Goal: Ask a question: Seek information or help from site administrators or community

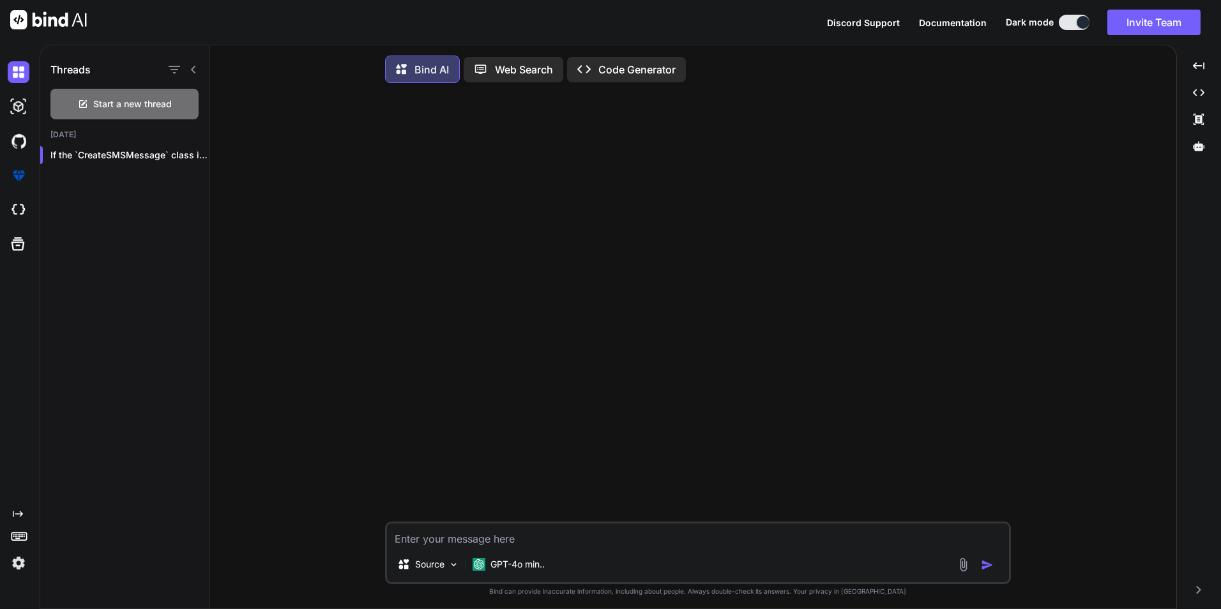
click at [496, 547] on textarea at bounding box center [698, 535] width 622 height 23
paste textarea "MessageTag = navManager.BaseUri + "serviceprocessing" + "/" + selectedPatientId…"
type textarea "MessageTag = navManager.BaseUri + "serviceprocessing" + "/" + selectedPatientId…"
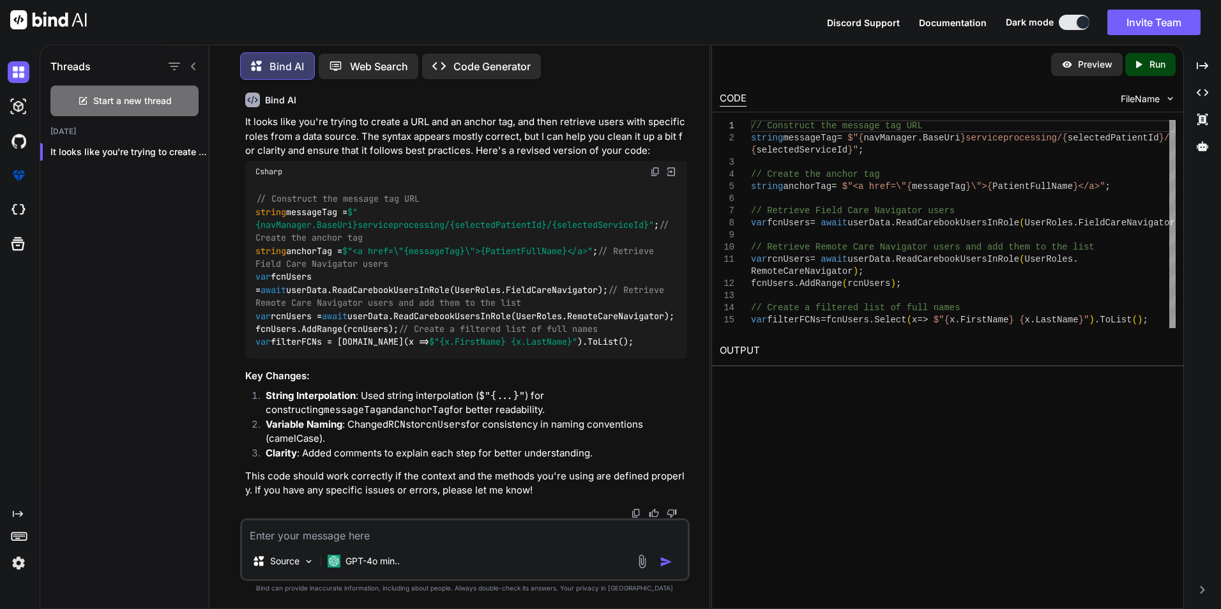
scroll to position [192, 0]
drag, startPoint x: 670, startPoint y: 352, endPoint x: 257, endPoint y: 361, distance: 412.6
click at [257, 360] on div "// Construct the message tag URL string messageTag = $" {navManager.BaseUri} se…" at bounding box center [466, 271] width 442 height 177
copy code "var filterFCNs = [DOMAIN_NAME](x => $" {x.FirstName} {x.LastName} " ).ToList();"
click at [310, 349] on code "// Construct the message tag URL string messageTag = $" {navManager.BaseUri} se…" at bounding box center [464, 270] width 419 height 156
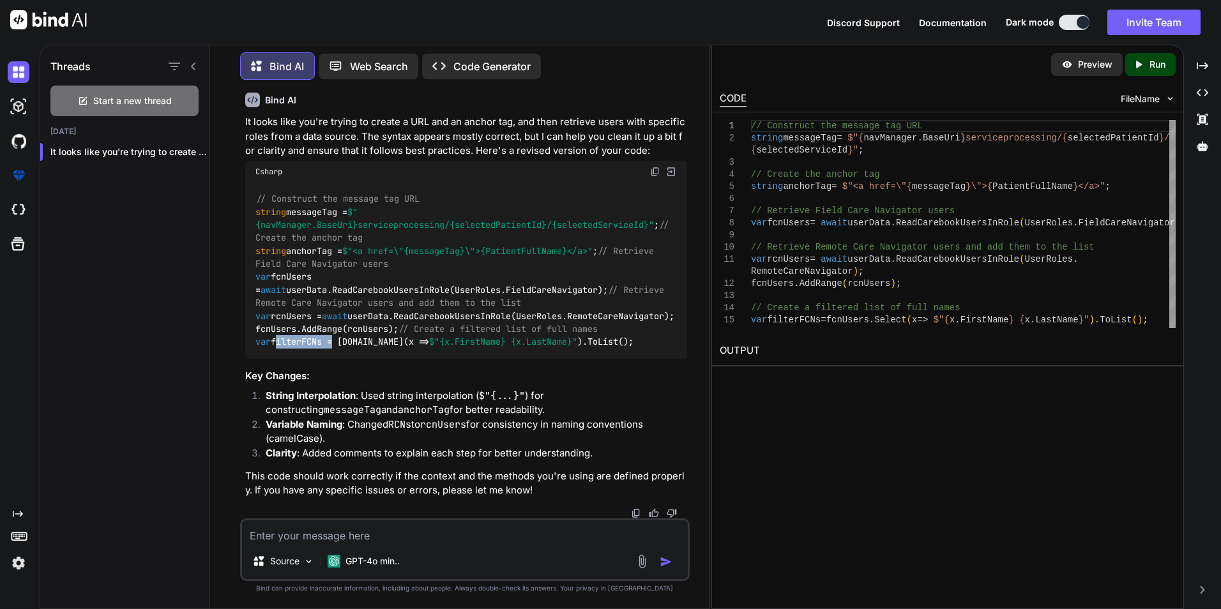
click at [310, 349] on code "// Construct the message tag URL string messageTag = $" {navManager.BaseUri} se…" at bounding box center [464, 270] width 419 height 156
click at [582, 335] on div "// Construct the message tag URL string messageTag = $" {navManager.BaseUri} se…" at bounding box center [466, 271] width 442 height 177
click at [326, 317] on code "// Construct the message tag URL string messageTag = $" {navManager.BaseUri} se…" at bounding box center [464, 270] width 419 height 156
click at [305, 349] on code "// Construct the message tag URL string messageTag = $" {navManager.BaseUri} se…" at bounding box center [464, 270] width 419 height 156
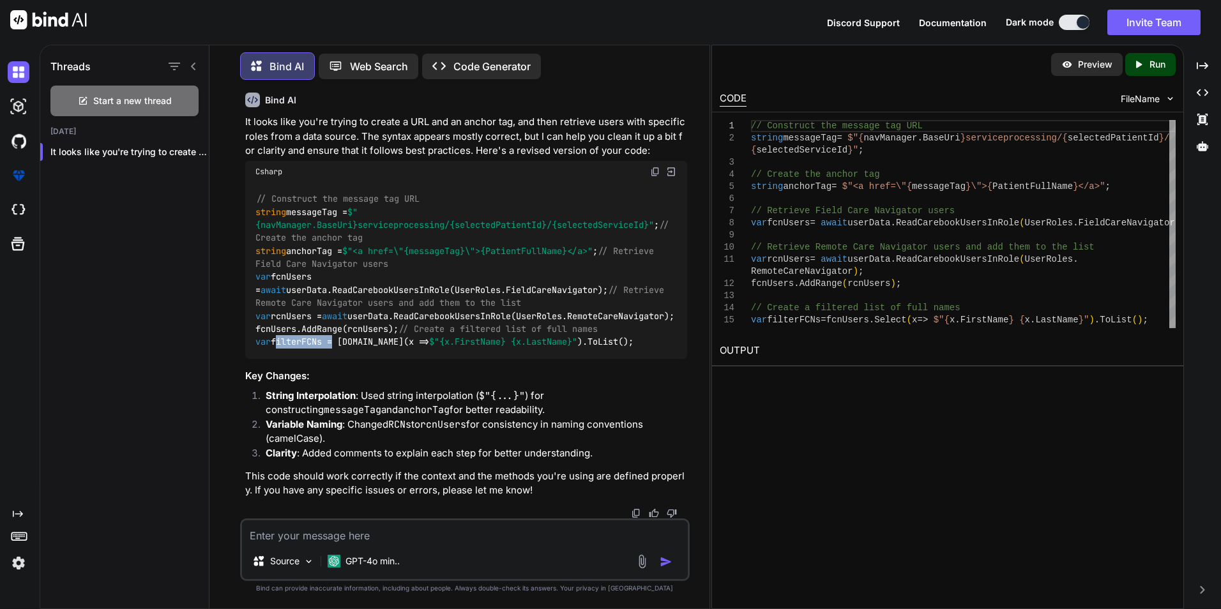
scroll to position [202, 0]
drag, startPoint x: 344, startPoint y: 345, endPoint x: 678, endPoint y: 340, distance: 334.0
click at [678, 340] on div "// Construct the message tag URL string messageTag = $" {navManager.BaseUri} se…" at bounding box center [466, 271] width 442 height 177
copy code "[DOMAIN_NAME](x => $" {x.FirstName} {x.LastName} " ).ToList();"
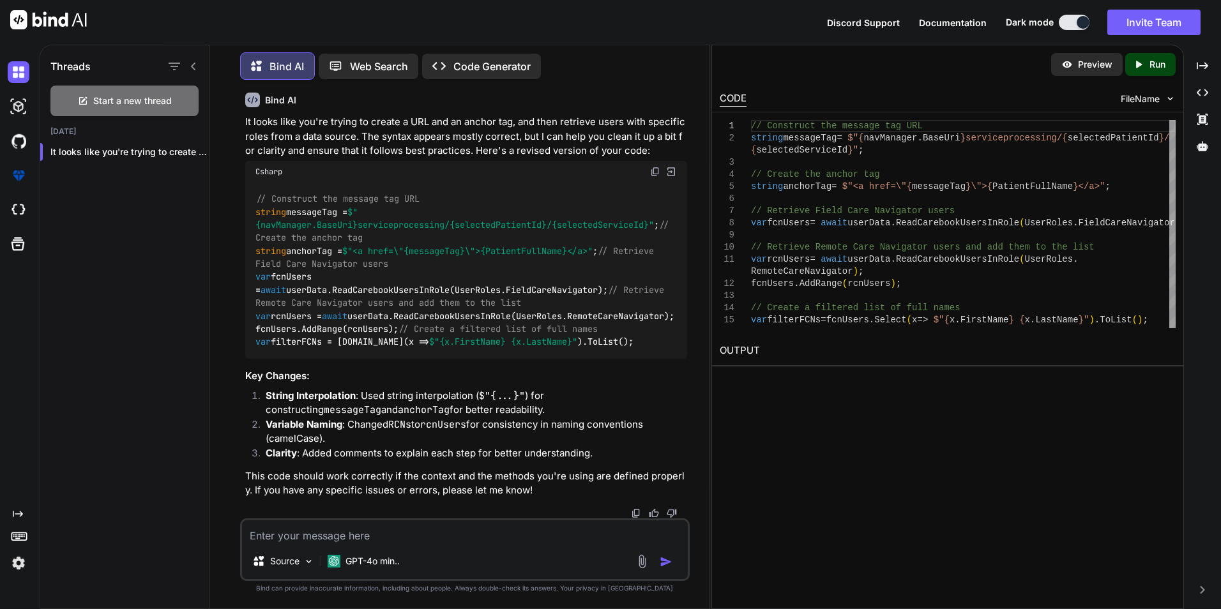
click at [406, 543] on div "Source GPT-4o min.." at bounding box center [465, 550] width 450 height 63
click at [407, 536] on textarea at bounding box center [465, 531] width 446 height 23
paste textarea "[DOMAIN_NAME](x => $"{x.FirstName} {x.LastName}").ToList();"
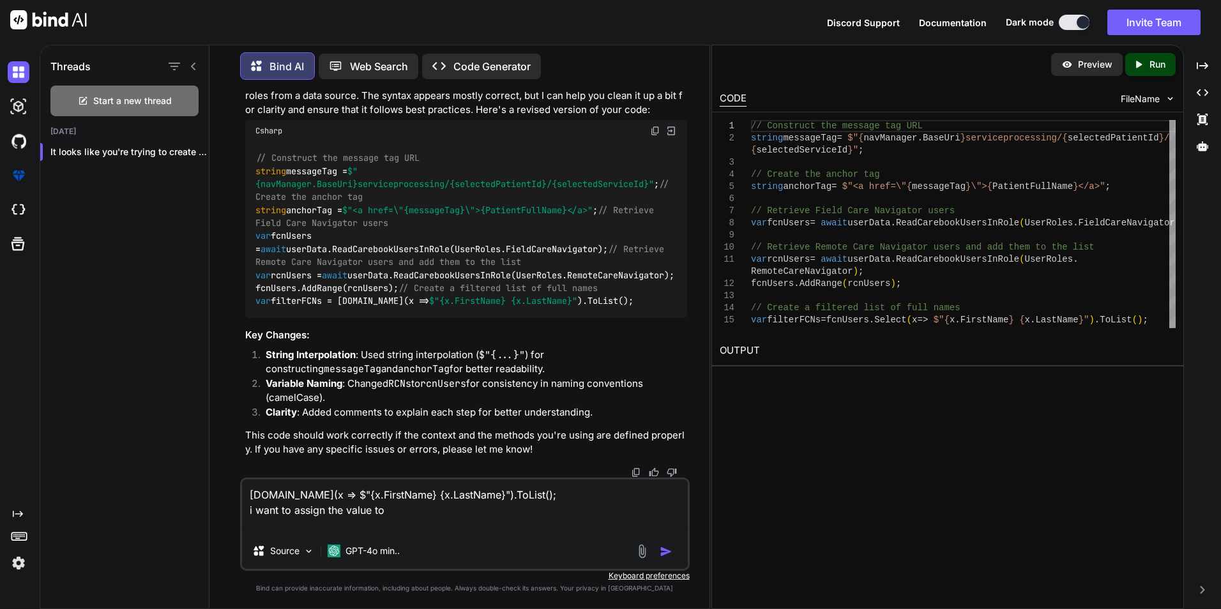
paste textarea "private readonly string[] filterFCNs = [];"
type textarea "[DOMAIN_NAME](x => $"{x.FirstName} {x.LastName}").ToList(); i want to assign th…"
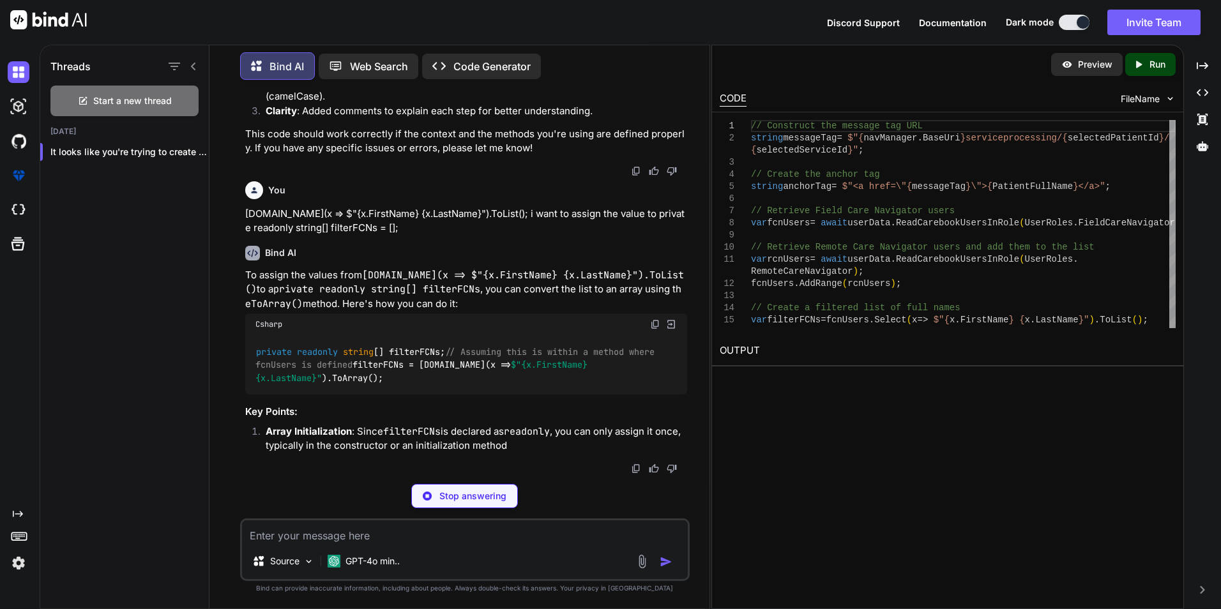
scroll to position [547, 0]
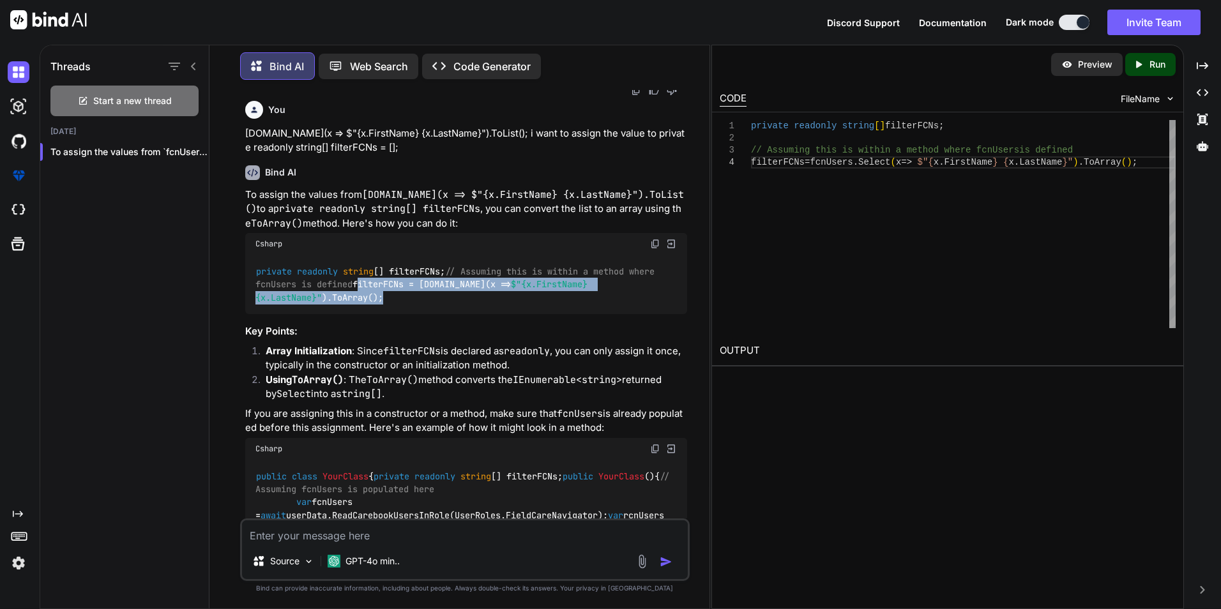
drag, startPoint x: 662, startPoint y: 387, endPoint x: 256, endPoint y: 387, distance: 405.5
click at [256, 314] on div "private readonly string [] filterFCNs; // Assuming this is within a method wher…" at bounding box center [466, 284] width 442 height 59
copy code "filterFCNs = [DOMAIN_NAME](x => $" {x.FirstName} {x.LastName} " ).ToArray();"
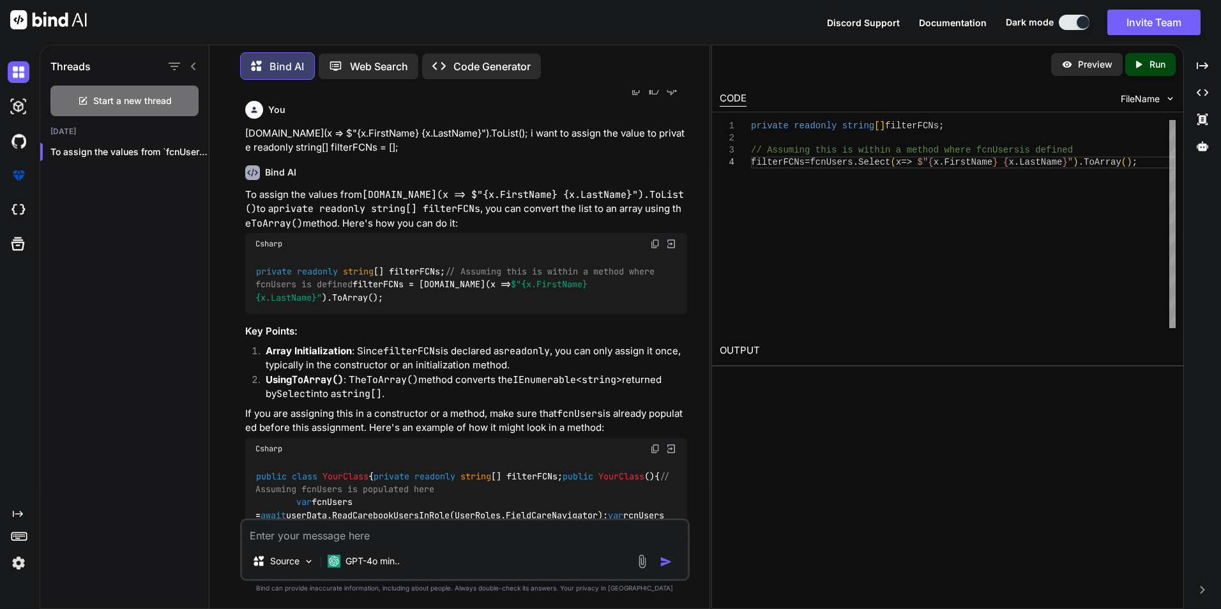
click at [469, 538] on textarea at bounding box center [465, 531] width 446 height 23
paste textarea ""[PERSON_NAME], [PERSON_NAME], [PERSON_NAME], [PERSON_NAME], [PERSON_NAME], [PE…"
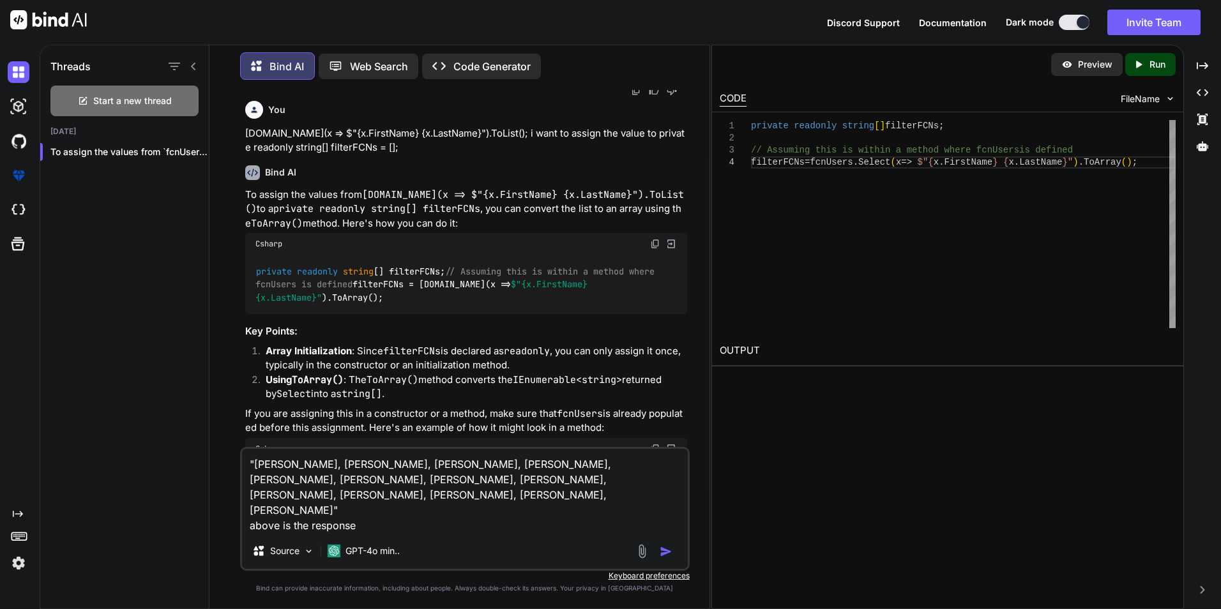
click at [457, 496] on textarea ""[PERSON_NAME], [PERSON_NAME], [PERSON_NAME], [PERSON_NAME], [PERSON_NAME], [PE…" at bounding box center [465, 491] width 446 height 84
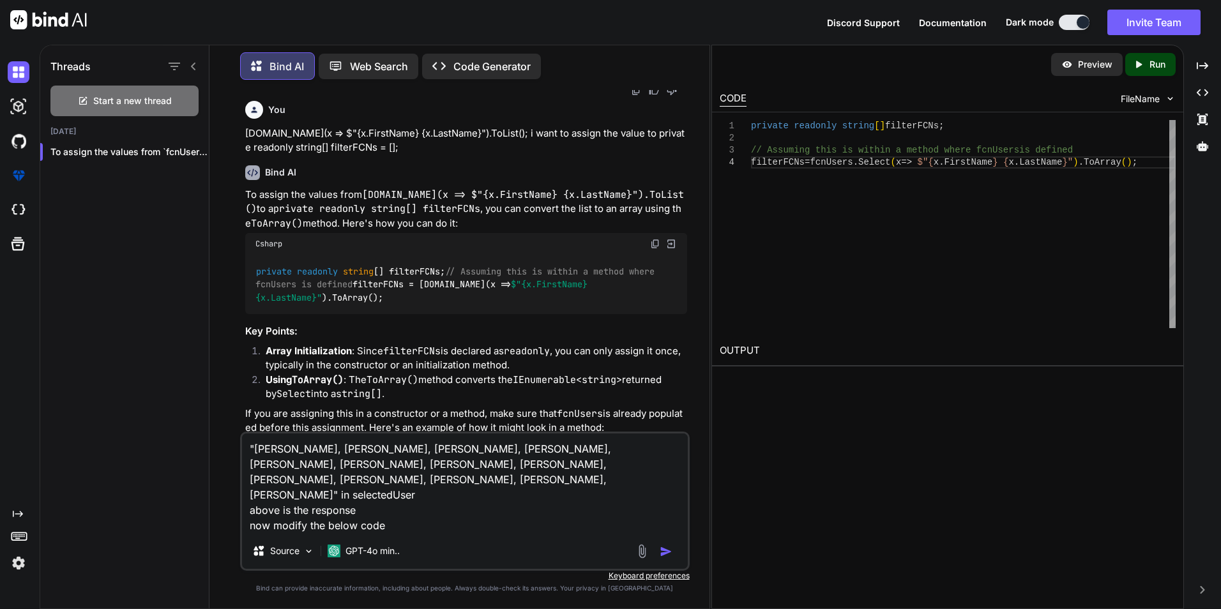
paste textarea "private async Task UserSelectedForChat() { if (selectedUser != null) { string[]…"
type textarea ""[PERSON_NAME], [PERSON_NAME], [PERSON_NAME], [PERSON_NAME], [PERSON_NAME], [PE…"
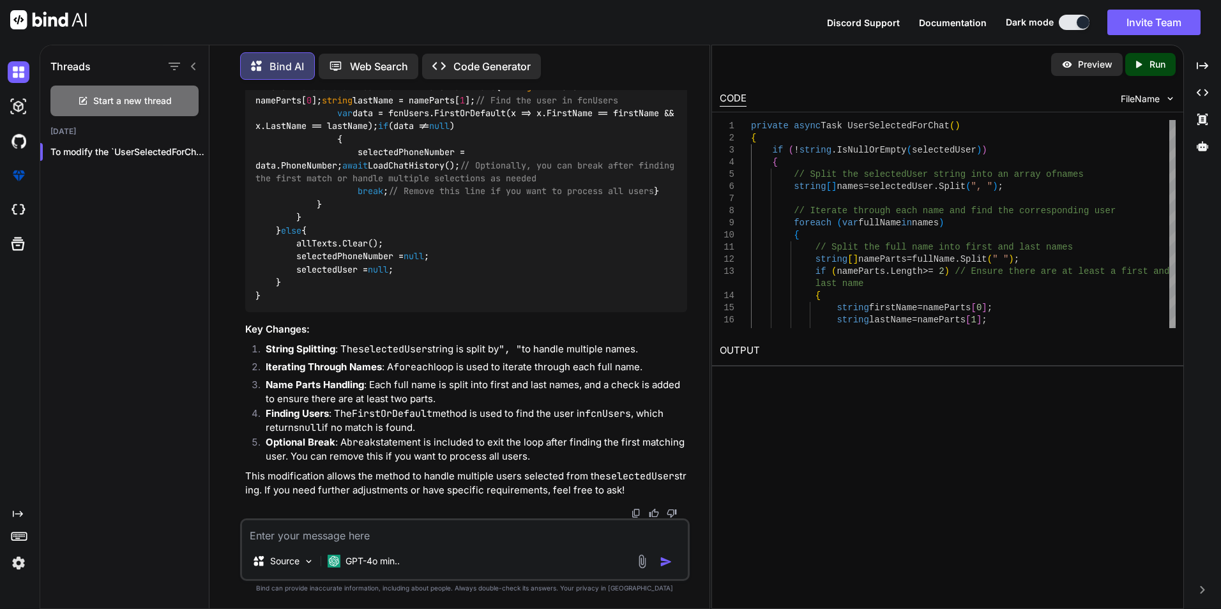
scroll to position [1589, 0]
click at [441, 538] on textarea at bounding box center [465, 531] width 446 height 23
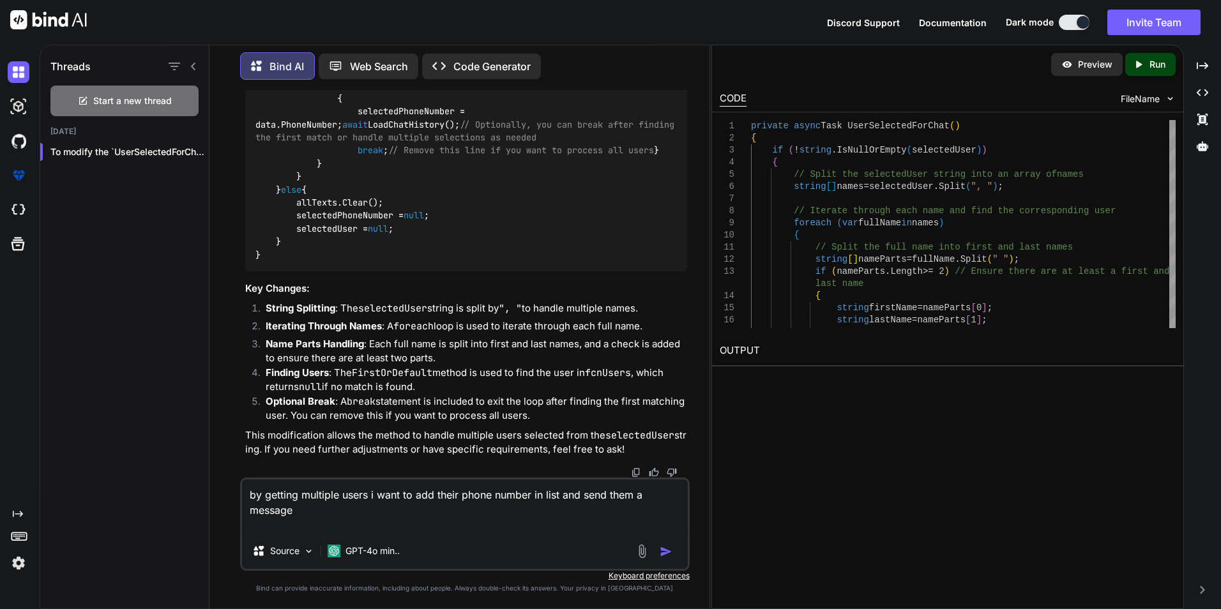
paste textarea "public async Task<GetSMSMessageInfoResponse?> SendTextWithTag(string toNumber, …"
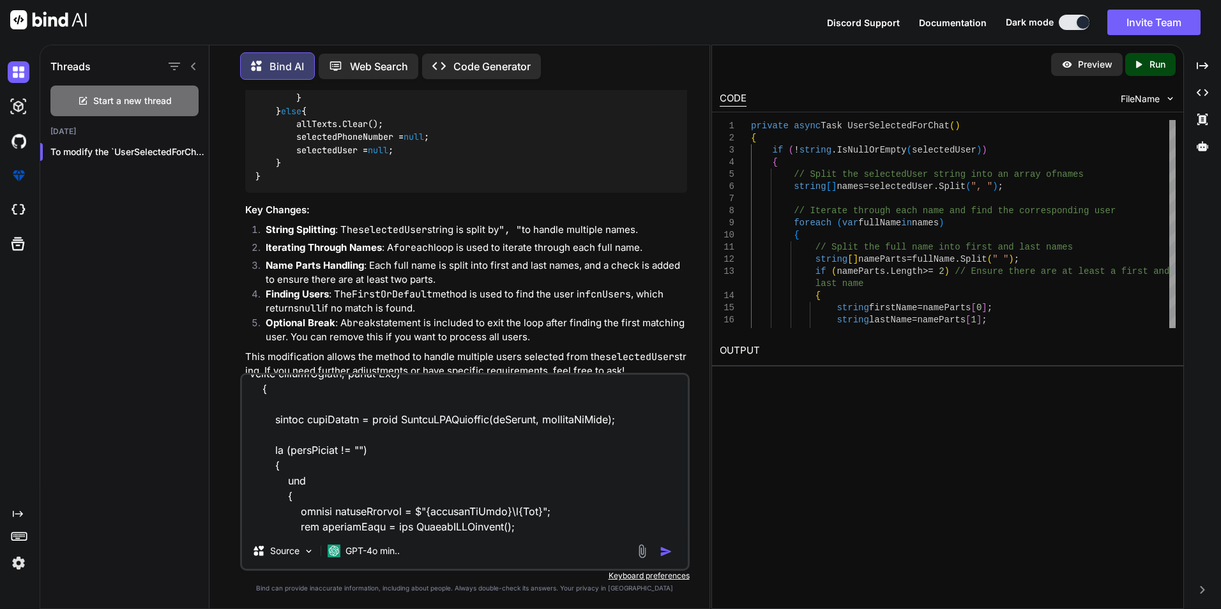
scroll to position [0, 0]
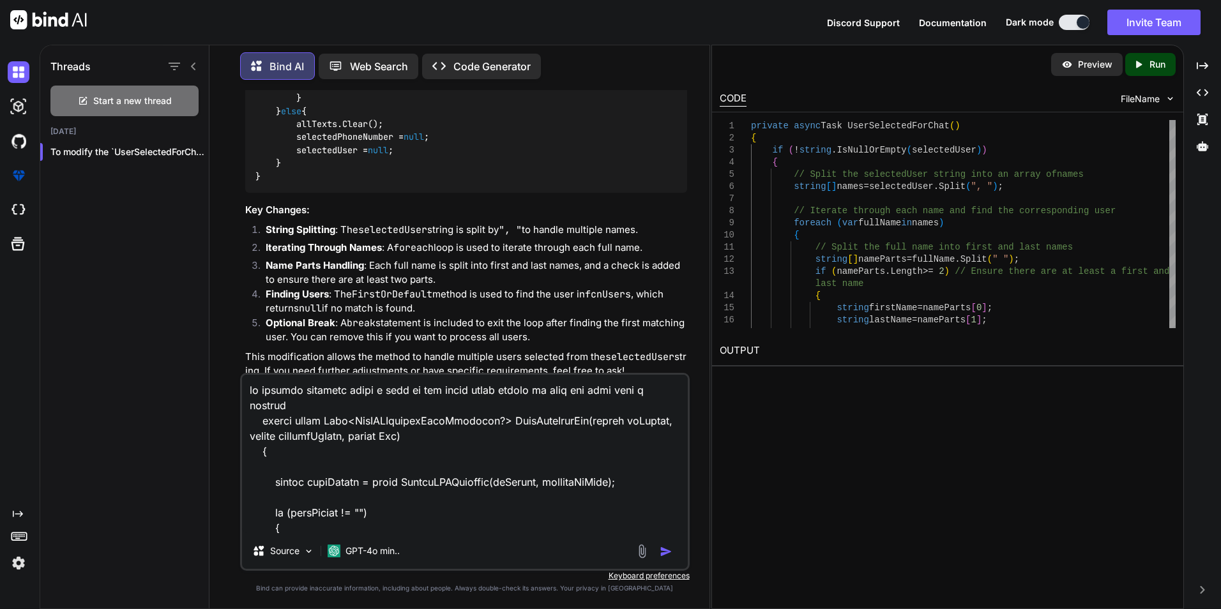
click at [405, 396] on textarea at bounding box center [465, 454] width 446 height 158
click at [392, 409] on textarea at bounding box center [465, 454] width 446 height 158
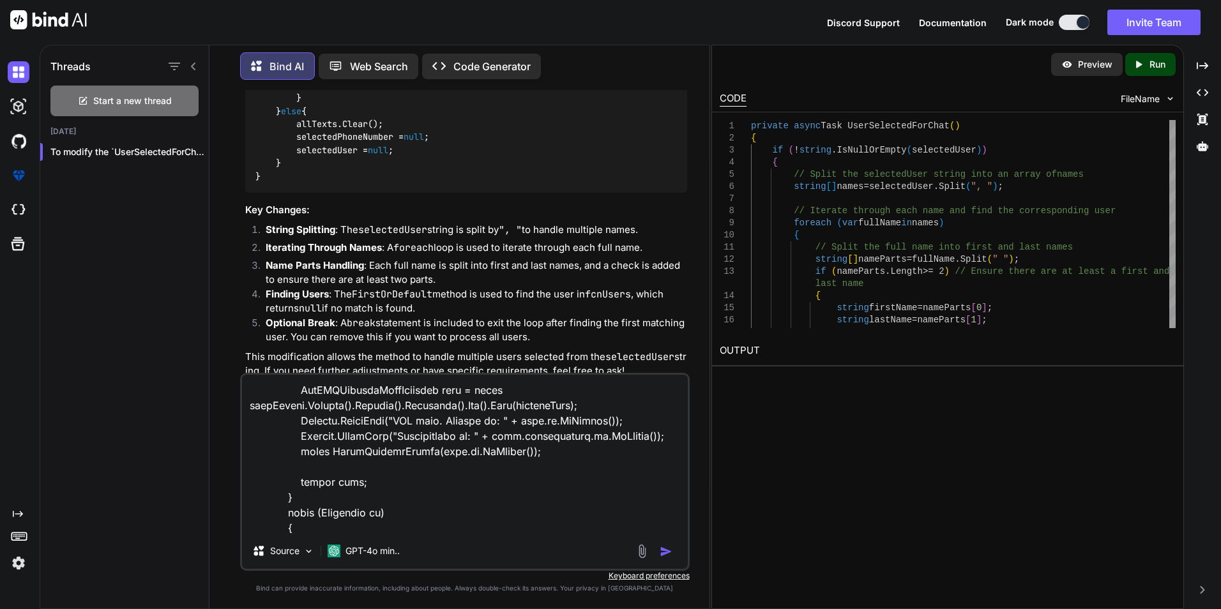
scroll to position [478, 0]
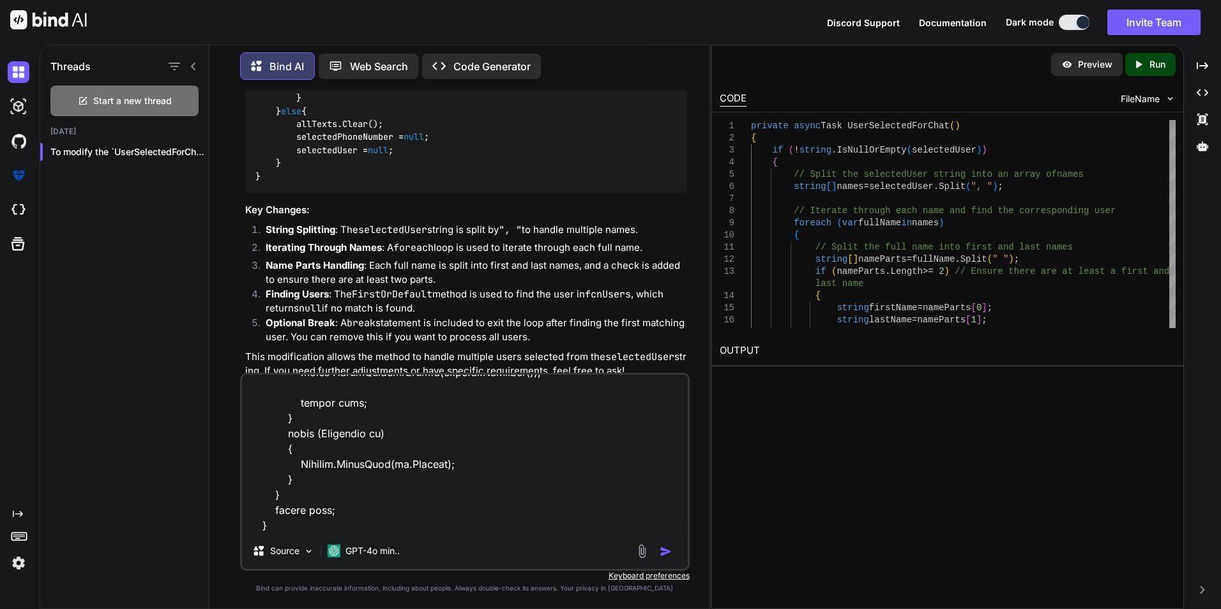
click at [311, 526] on textarea at bounding box center [465, 454] width 446 height 158
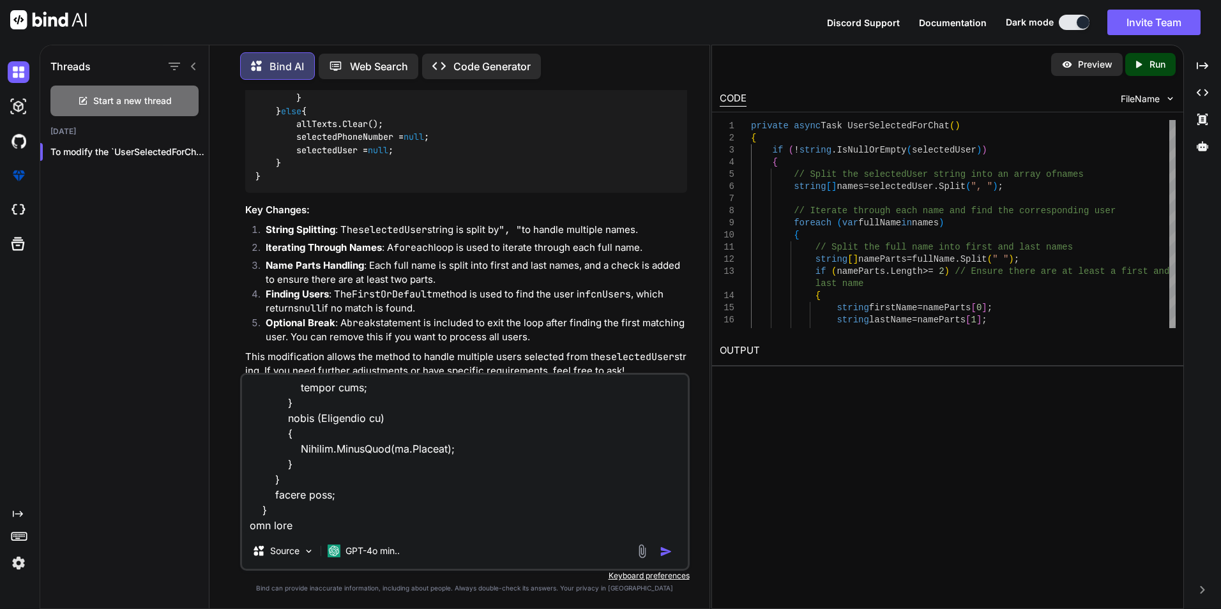
paste textarea "var bodyParams = new CreateMMSMessage(); bodyParams.from = new MessageStoreCall…"
type textarea "by getting multiple users i want to add their phone number in list and send the…"
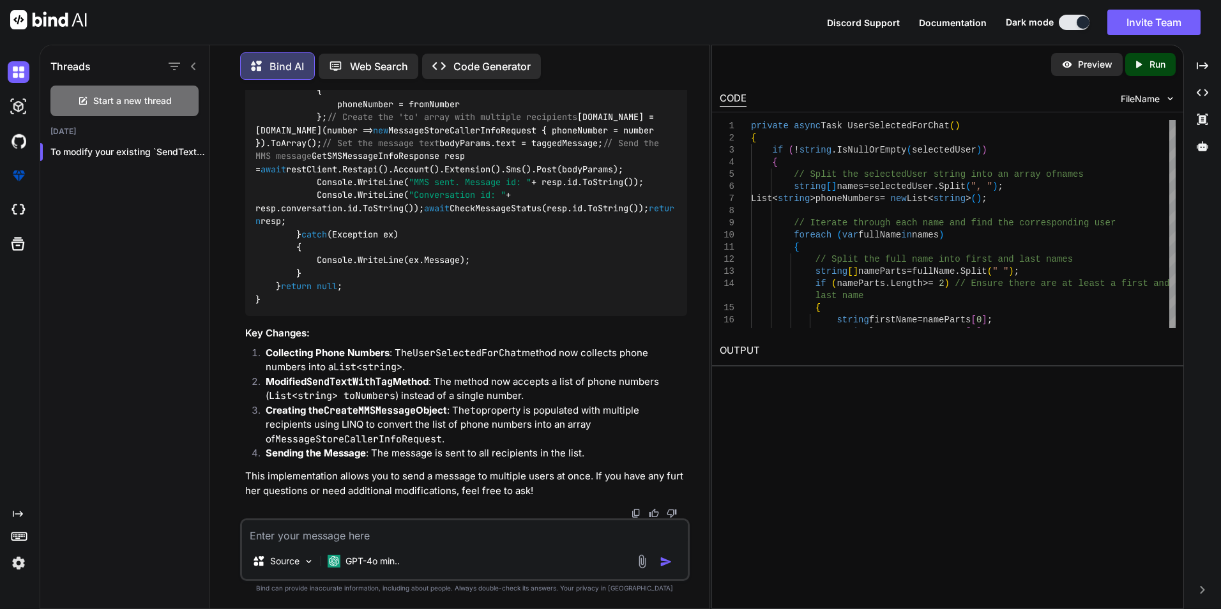
scroll to position [2721, 0]
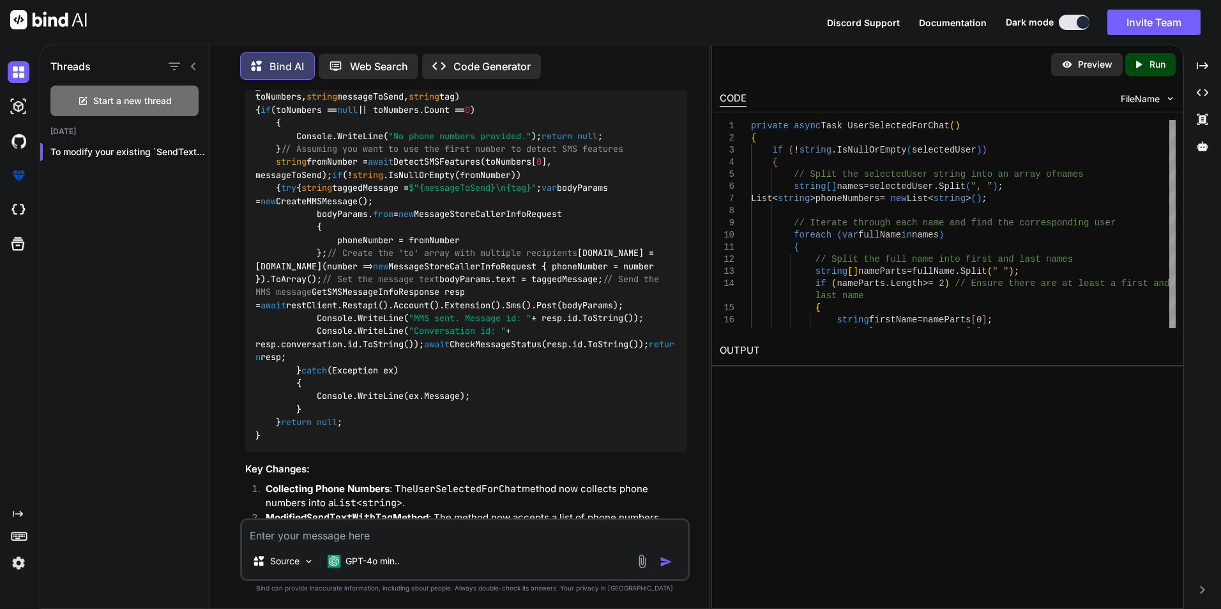
drag, startPoint x: 275, startPoint y: 374, endPoint x: 246, endPoint y: 151, distance: 224.6
click at [246, 151] on div "private async Task UserSelectedForChat () { if (! string .IsNullOrEmpty(selecte…" at bounding box center [466, 90] width 442 height 723
copy code "private async Task UserSelectedForChat () { if (! string .IsNullOrEmpty(selecte…"
click at [492, 536] on textarea at bounding box center [465, 531] width 446 height 23
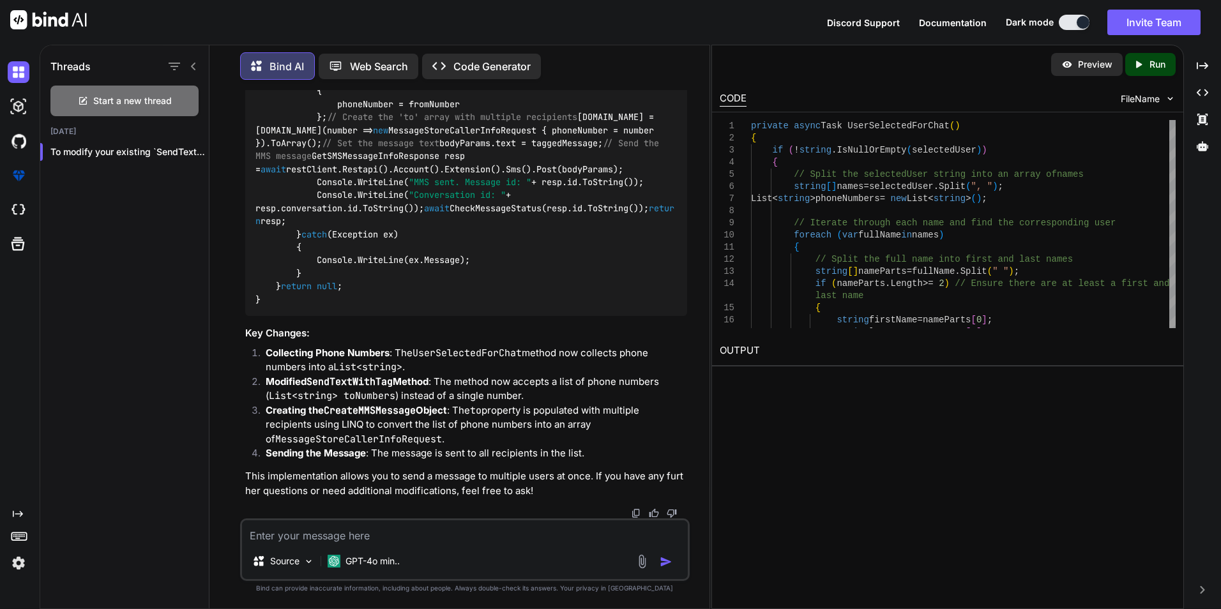
scroll to position [3743, 0]
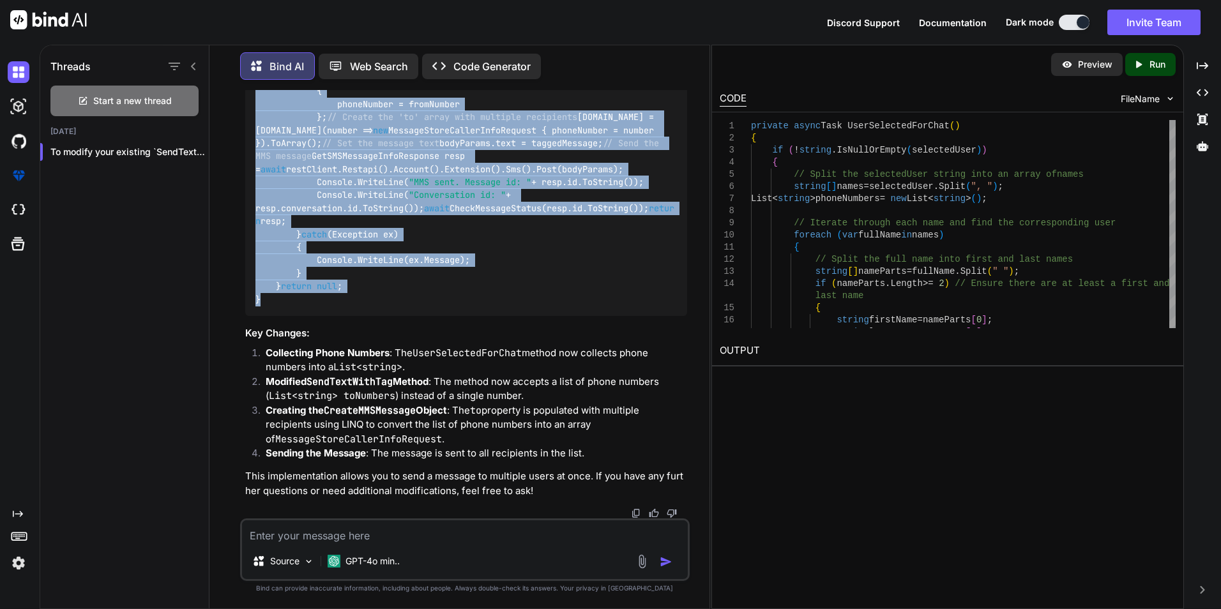
drag, startPoint x: 257, startPoint y: 275, endPoint x: 371, endPoint y: 294, distance: 115.2
copy code "public async Task<GetSMSMessageInfoResponse?> SendTextWithTag(List< string > to…"
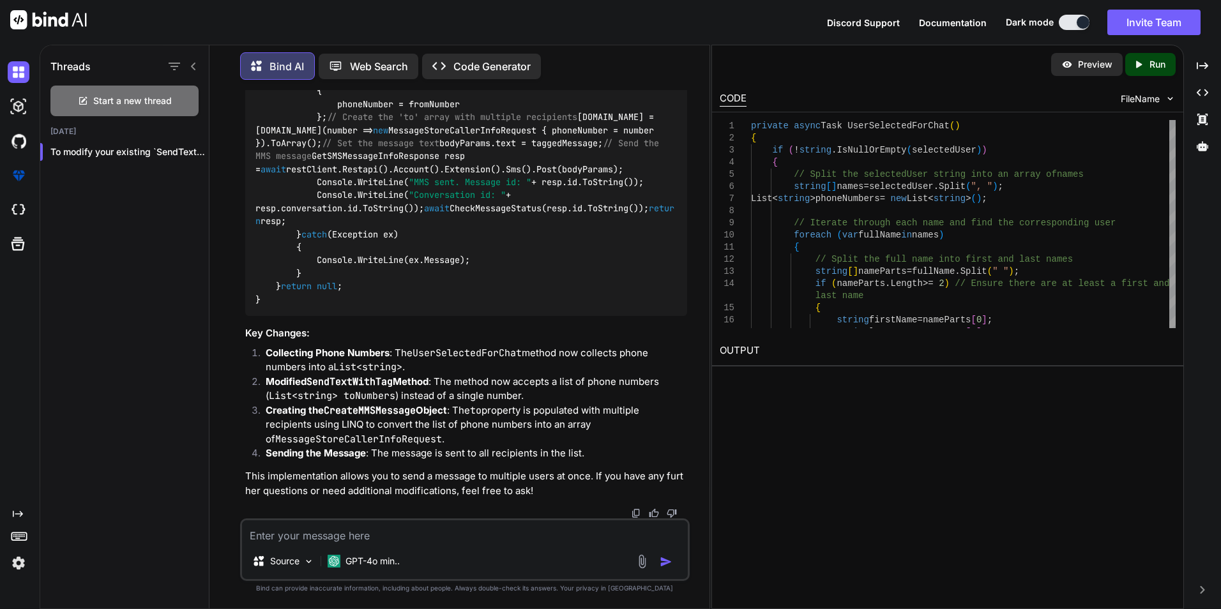
click at [402, 533] on textarea at bounding box center [465, 531] width 446 height 23
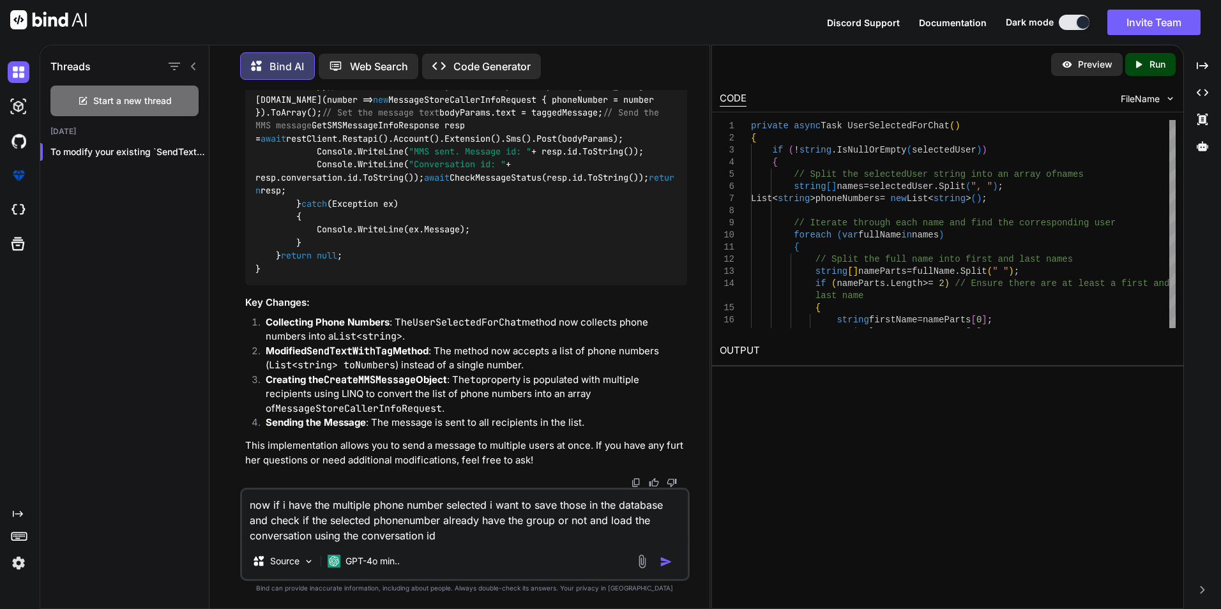
type textarea "now if i have the multiple phone number selected i want to save those in the da…"
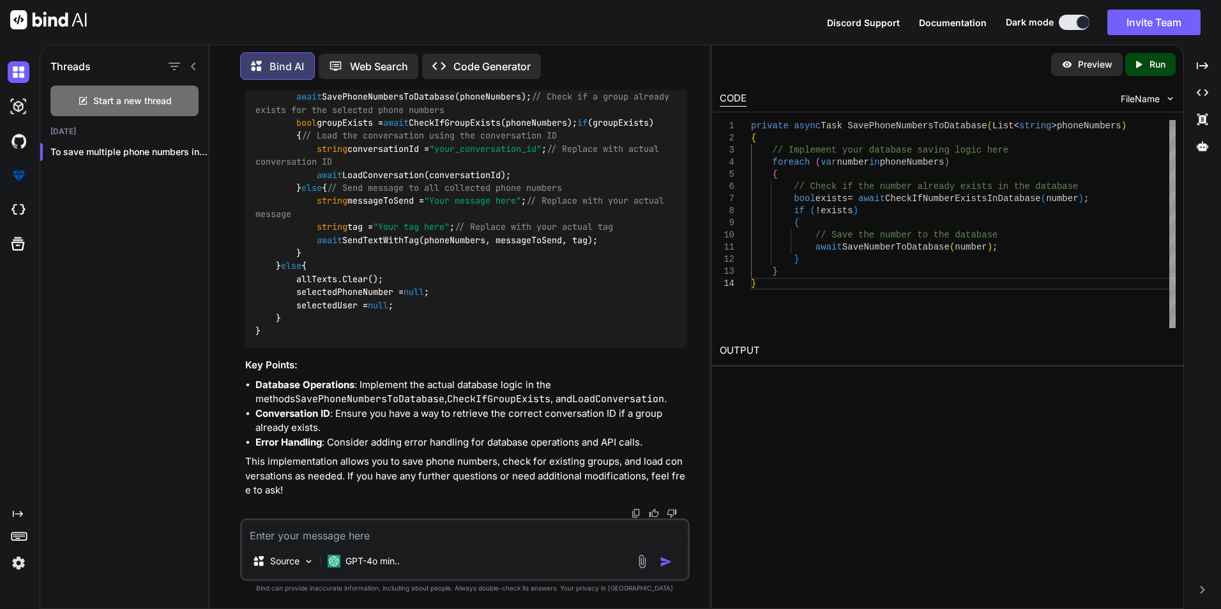
scroll to position [5555, 0]
click at [404, 535] on textarea at bounding box center [465, 531] width 446 height 23
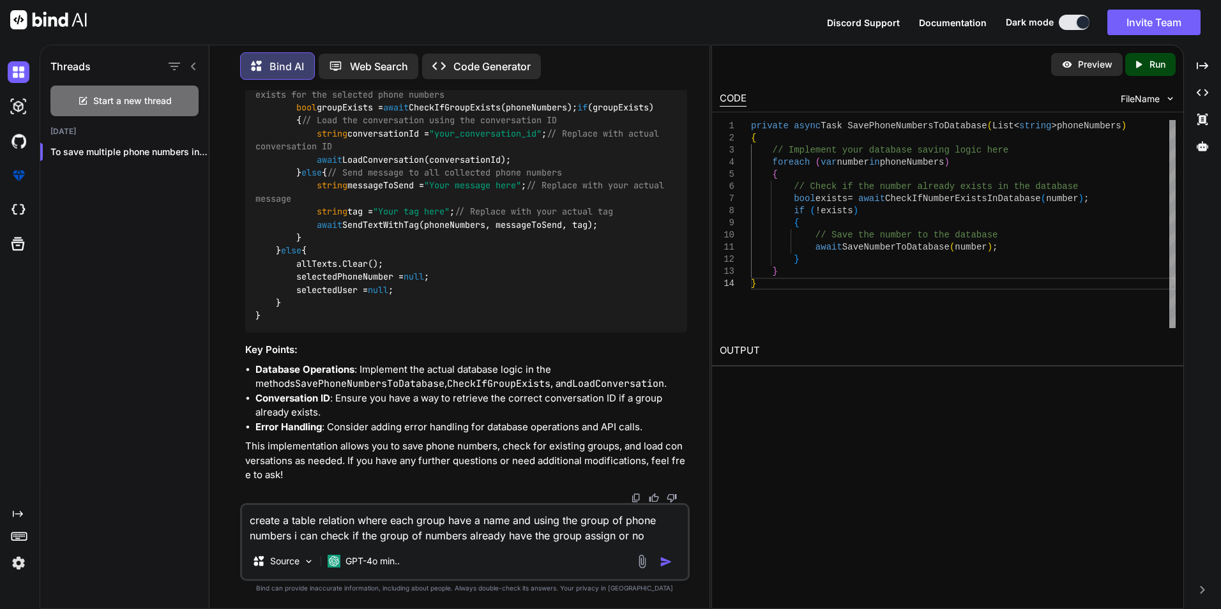
type textarea "create a table relation where each group have a name and using the group of pho…"
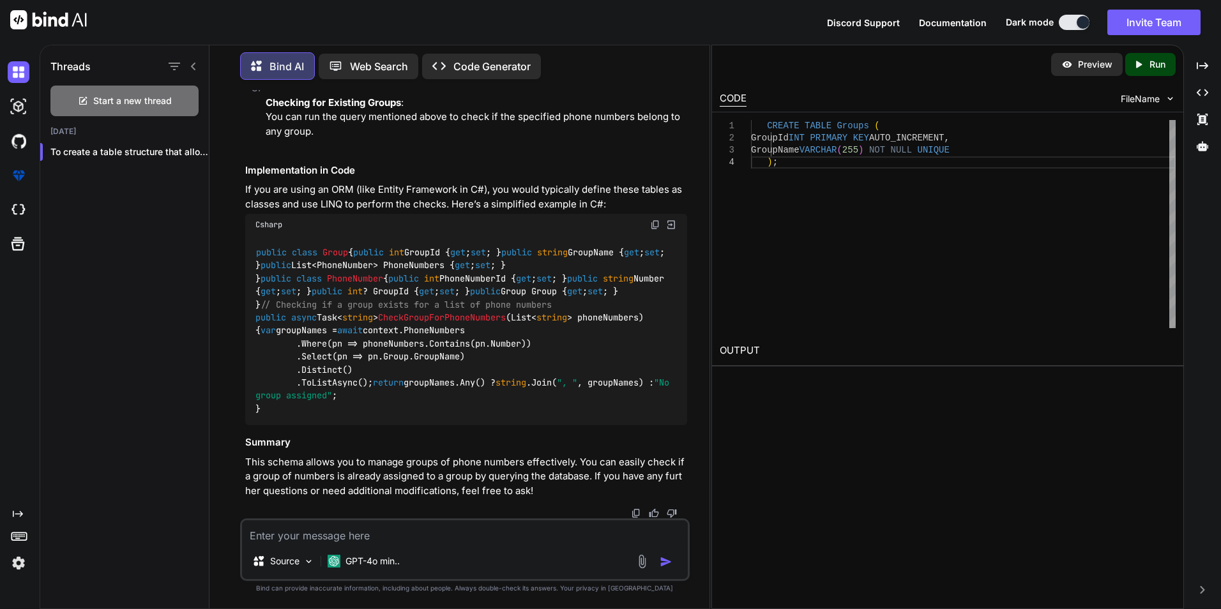
scroll to position [6986, 0]
type textarea "also manage of there is one to one chat"
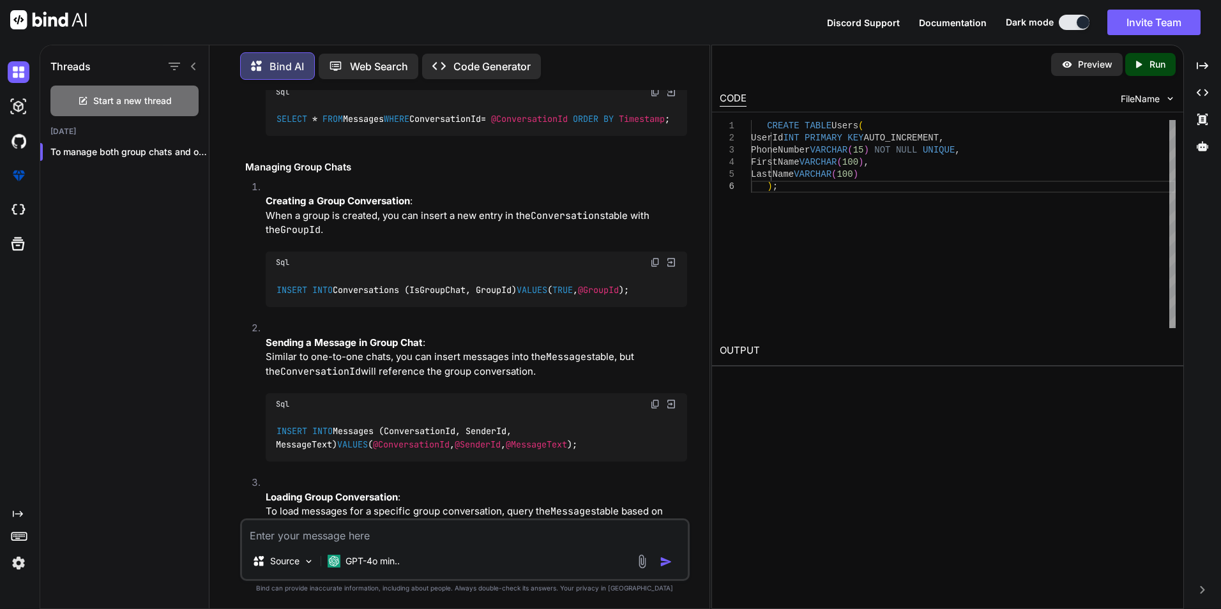
scroll to position [8066, 0]
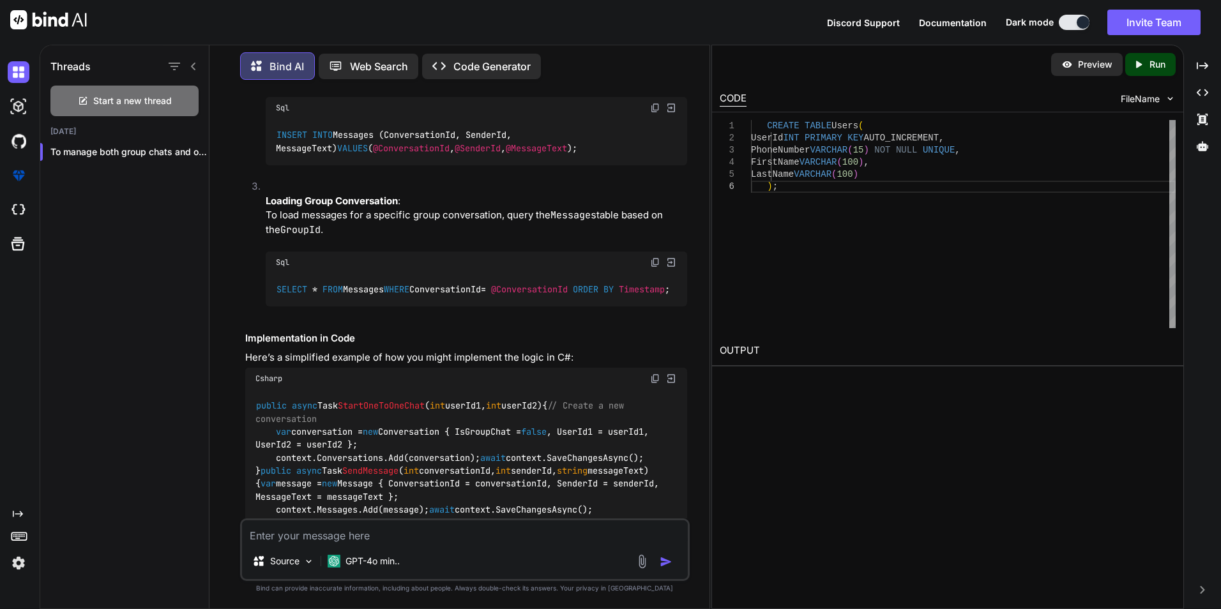
scroll to position [8258, 0]
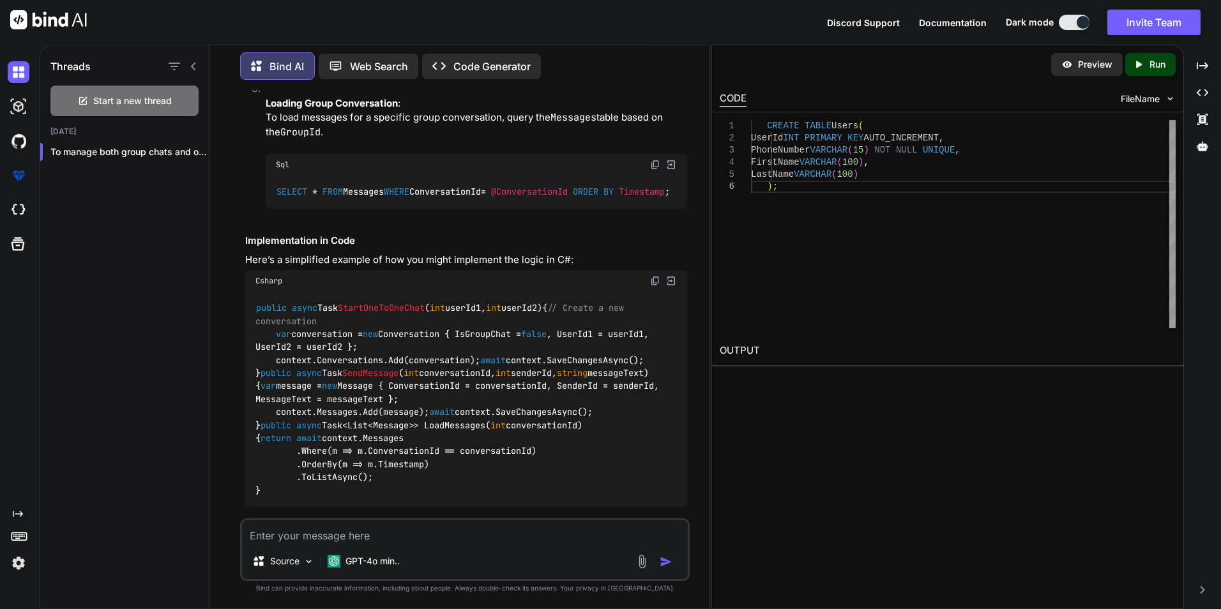
click at [355, 521] on textarea at bounding box center [465, 531] width 446 height 23
type textarea "i do not want to tightly couple the tables means i do not want to use foregine …"
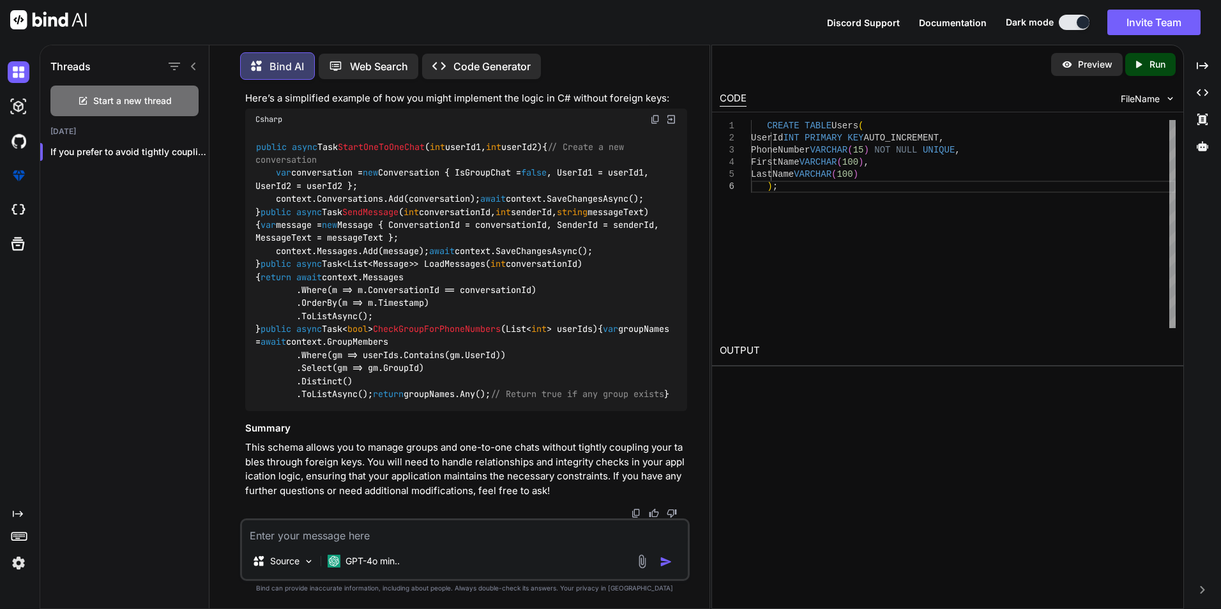
scroll to position [11288, 0]
click at [488, 540] on textarea at bounding box center [465, 531] width 446 height 23
type textarea "create group on behalf of phone number and userid not only the userid"
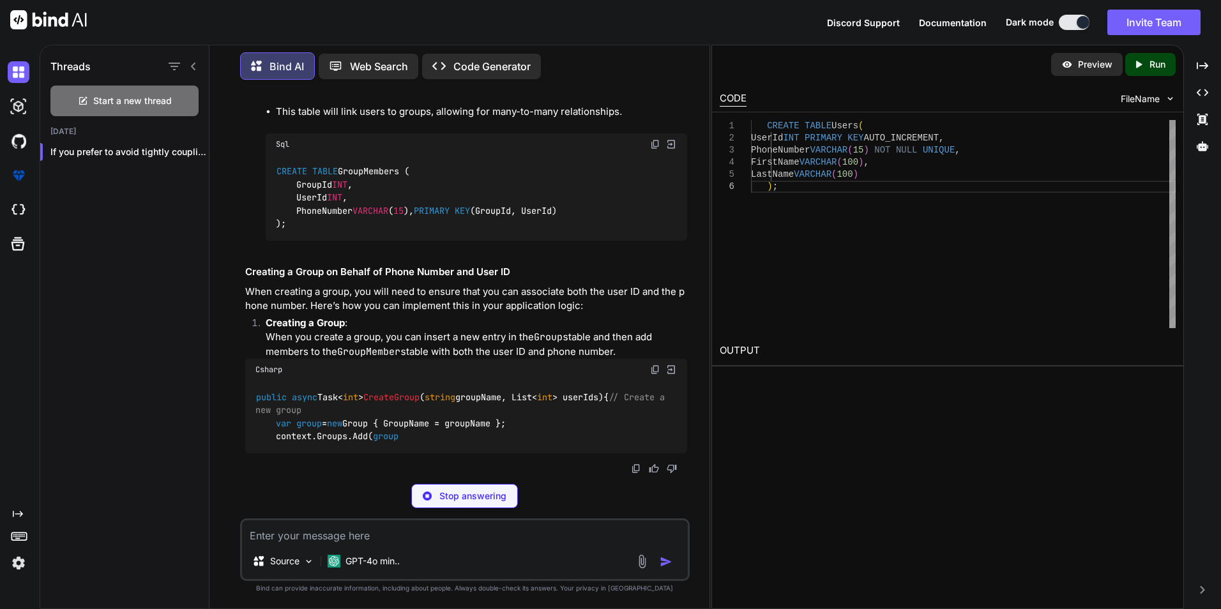
scroll to position [13661, 0]
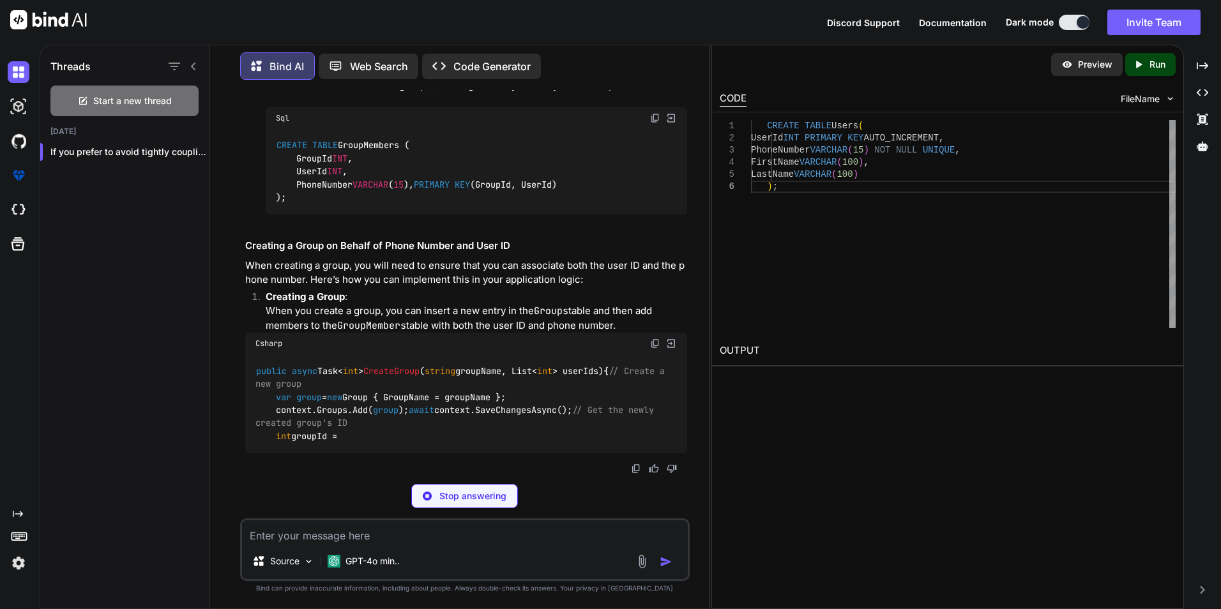
click at [650, 118] on img at bounding box center [655, 118] width 10 height 10
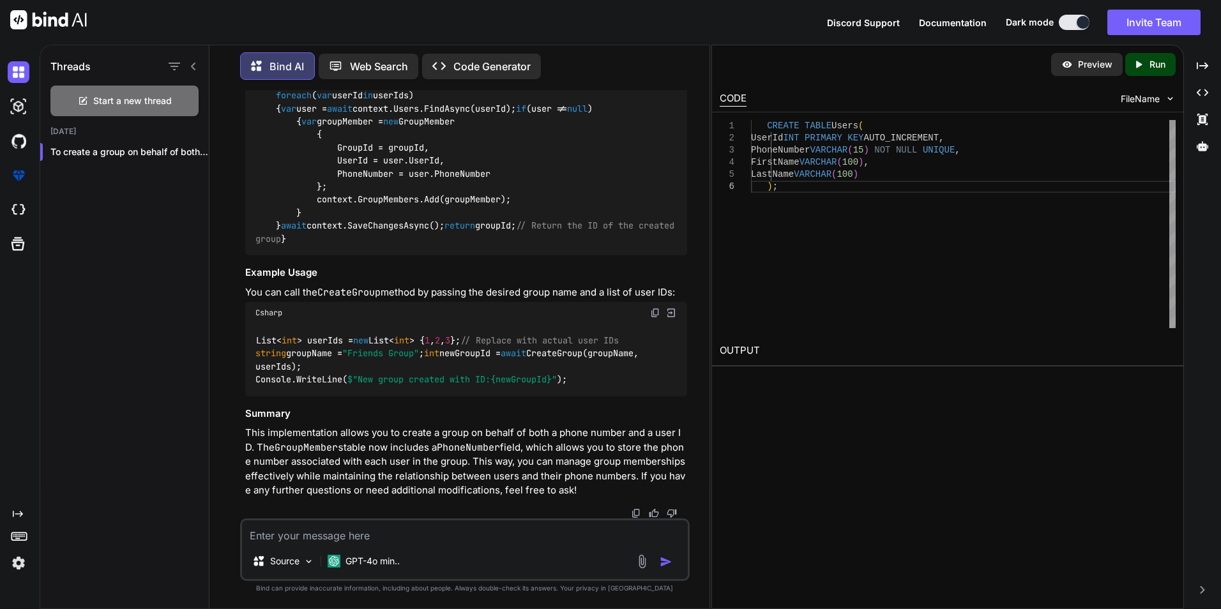
scroll to position [13534, 0]
drag, startPoint x: 333, startPoint y: 345, endPoint x: 231, endPoint y: 272, distance: 125.8
click at [231, 272] on div "You MessageTag = navManager.BaseUri + "serviceprocessing" + "/" + selectedPatie…" at bounding box center [465, 349] width 490 height 519
copy code "CREATE TABLE GroupMembers ( GroupId INT , UserId INT , PhoneNumber VARCHAR ( 15…"
click at [332, 540] on textarea at bounding box center [465, 531] width 446 height 23
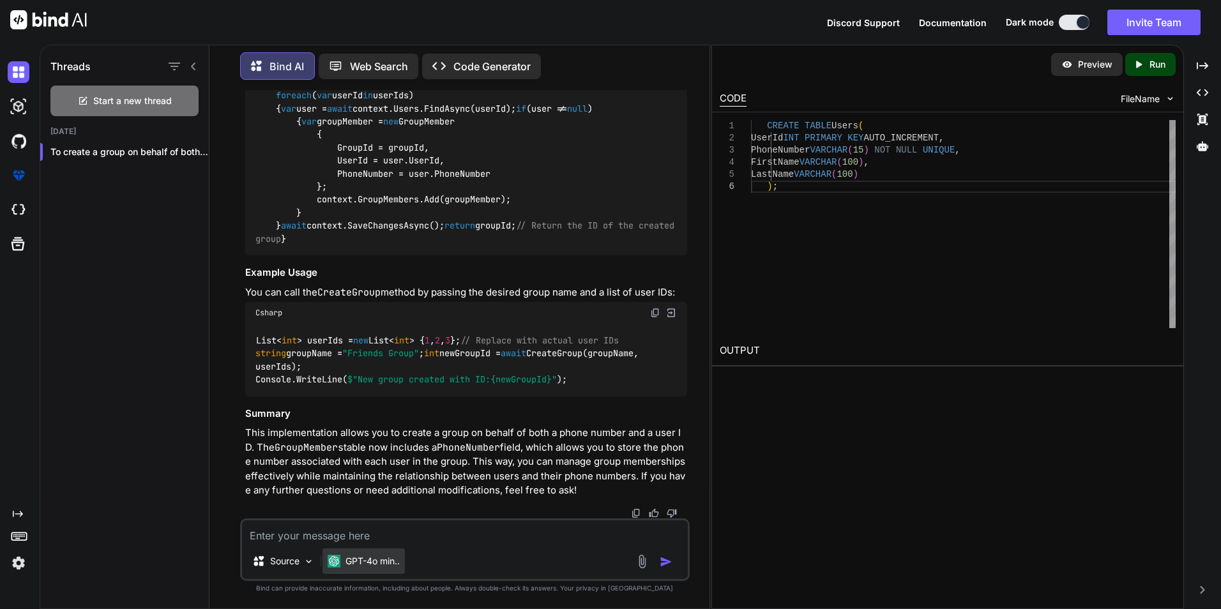
paste textarea "CREATE TABLE GroupMembers ( GroupId INT, UserId INT, PhoneNumber VARCHAR(15), P…"
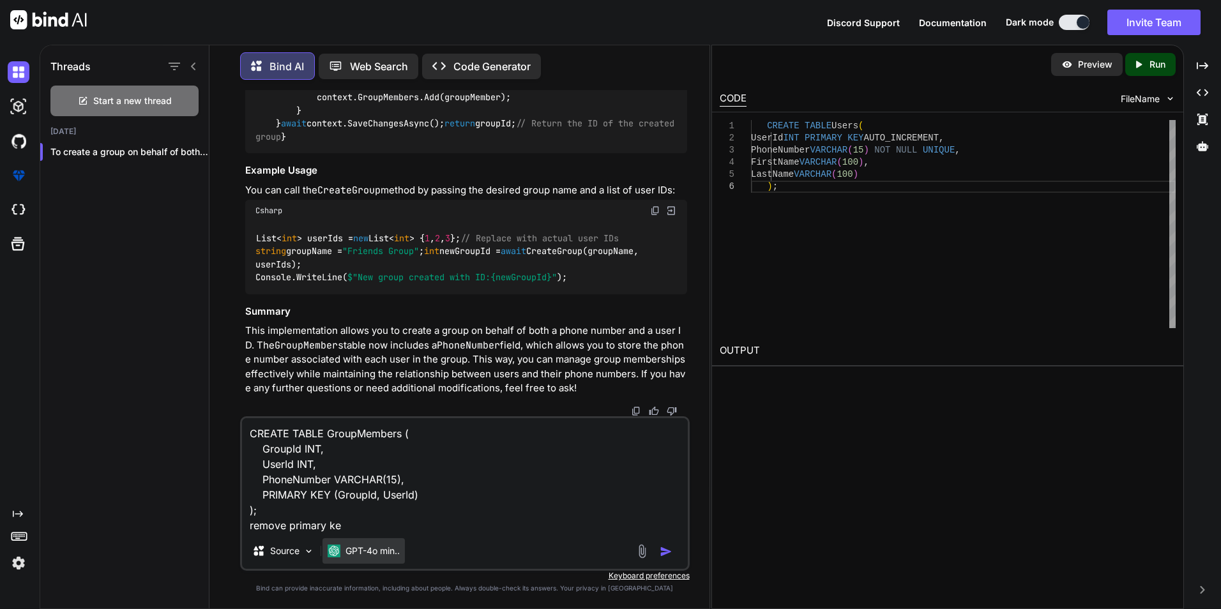
type textarea "CREATE TABLE GroupMembers ( GroupId INT, UserId INT, PhoneNumber VARCHAR(15), P…"
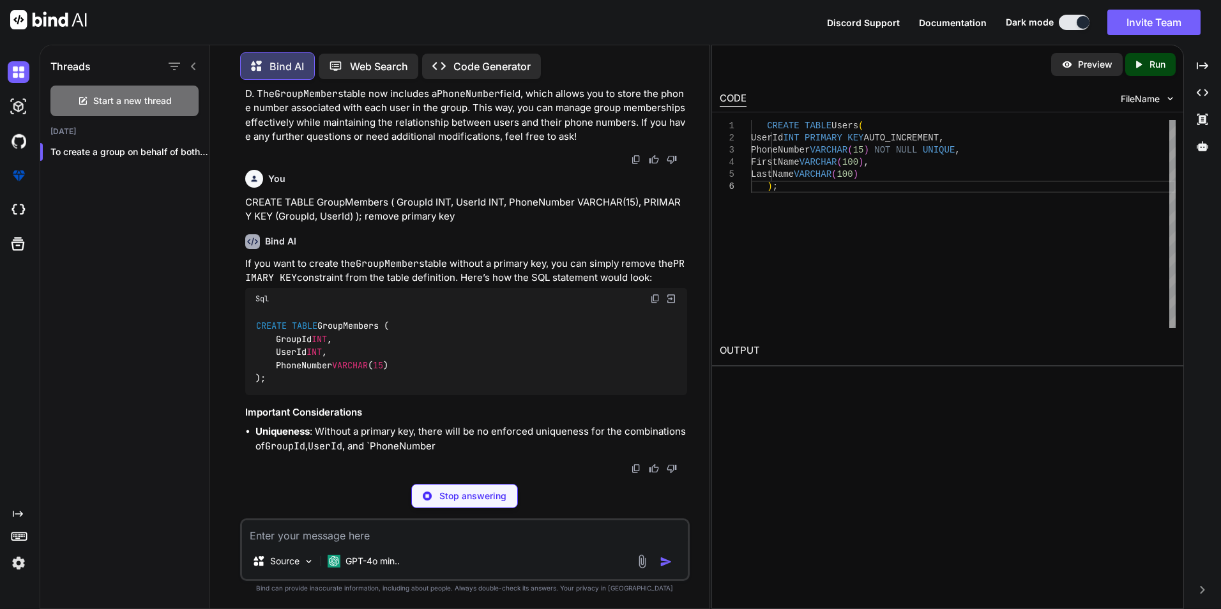
scroll to position [14525, 0]
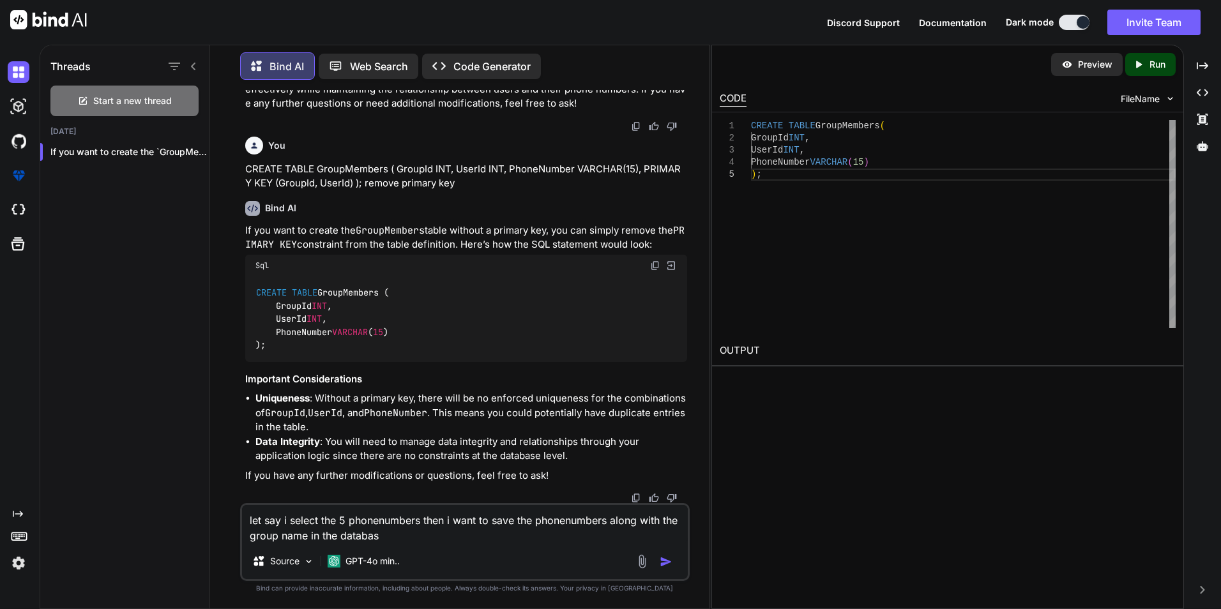
type textarea "let say i select the 5 phonenumbers then i want to save the phonenumbers along …"
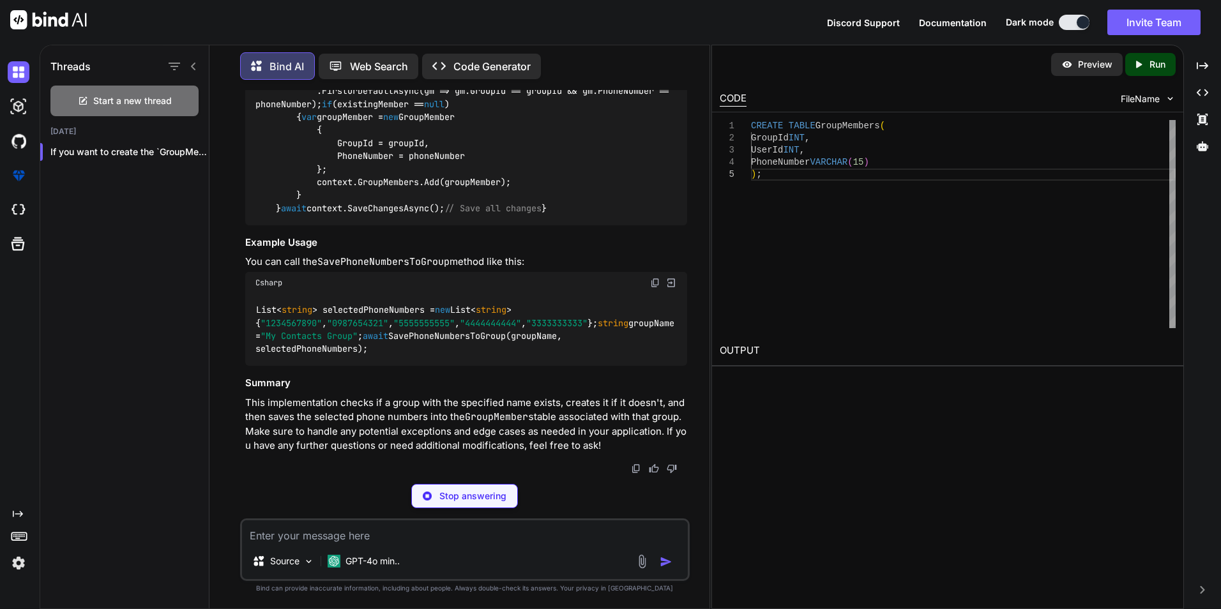
scroll to position [16040, 0]
click at [381, 531] on textarea at bounding box center [465, 531] width 446 height 23
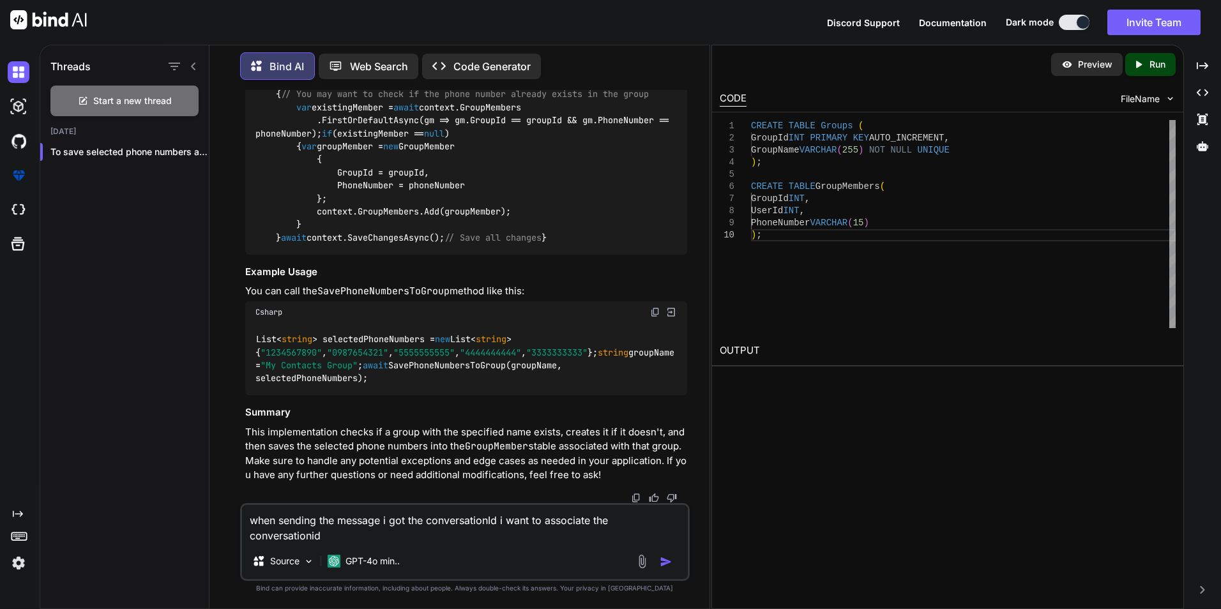
scroll to position [16010, 0]
type textarea "when sending the message i got the conversationId i want to associate the conve…"
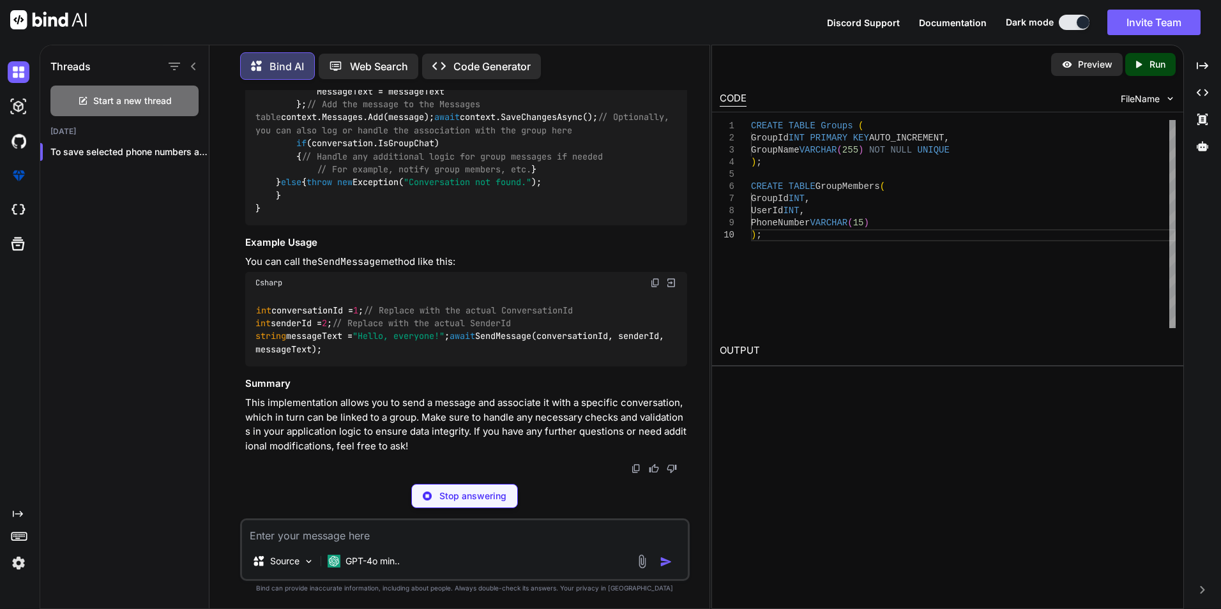
scroll to position [16528, 0]
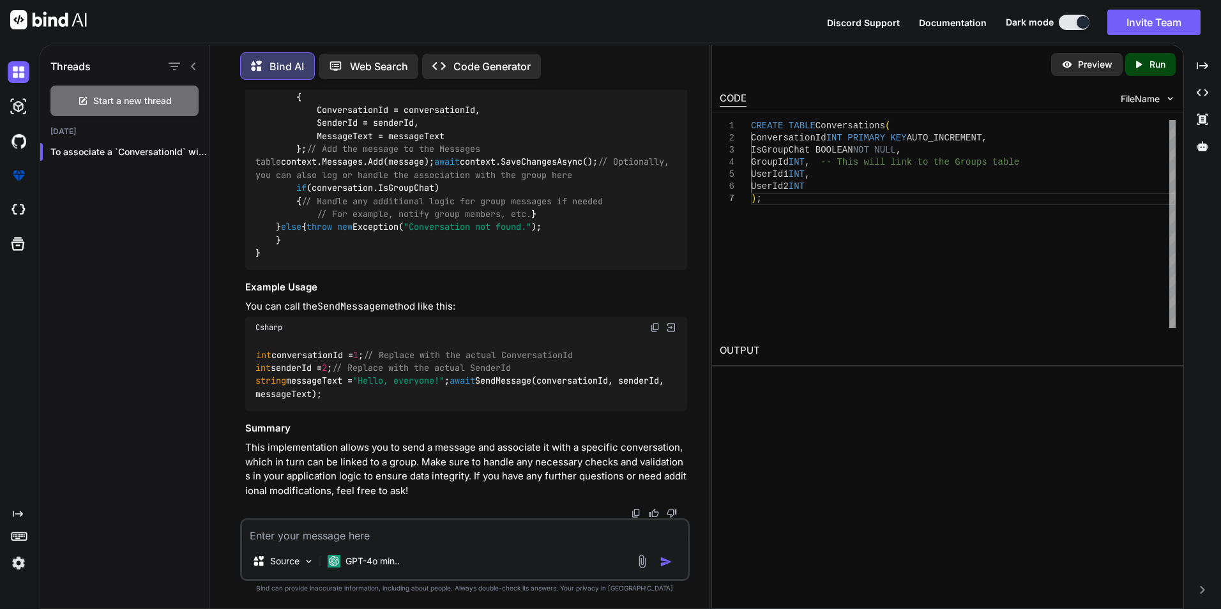
drag, startPoint x: 324, startPoint y: 250, endPoint x: 413, endPoint y: 255, distance: 88.9
drag, startPoint x: 276, startPoint y: 245, endPoint x: 330, endPoint y: 248, distance: 54.4
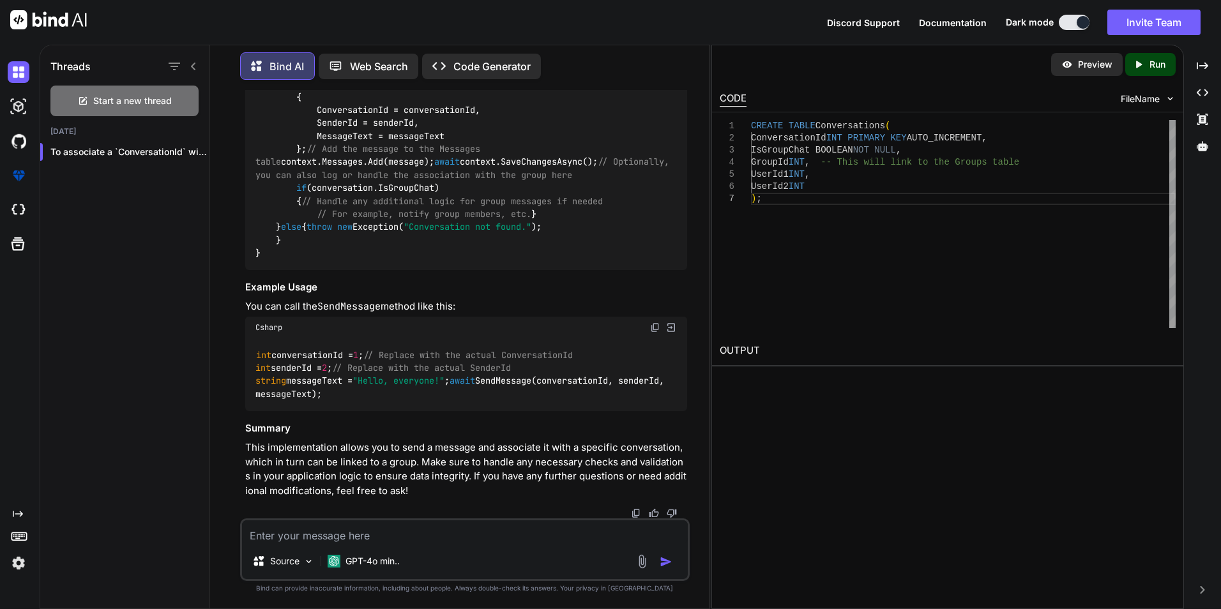
drag, startPoint x: 330, startPoint y: 248, endPoint x: 338, endPoint y: 255, distance: 10.5
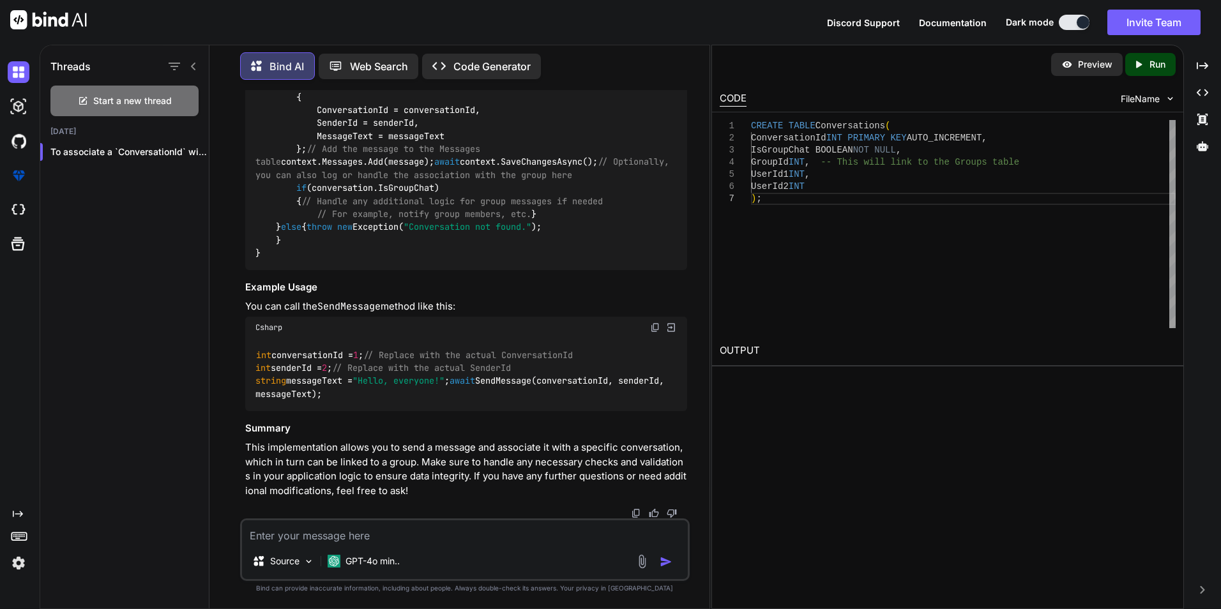
drag, startPoint x: 302, startPoint y: 259, endPoint x: 299, endPoint y: 276, distance: 16.9
drag, startPoint x: 299, startPoint y: 276, endPoint x: 273, endPoint y: 277, distance: 26.2
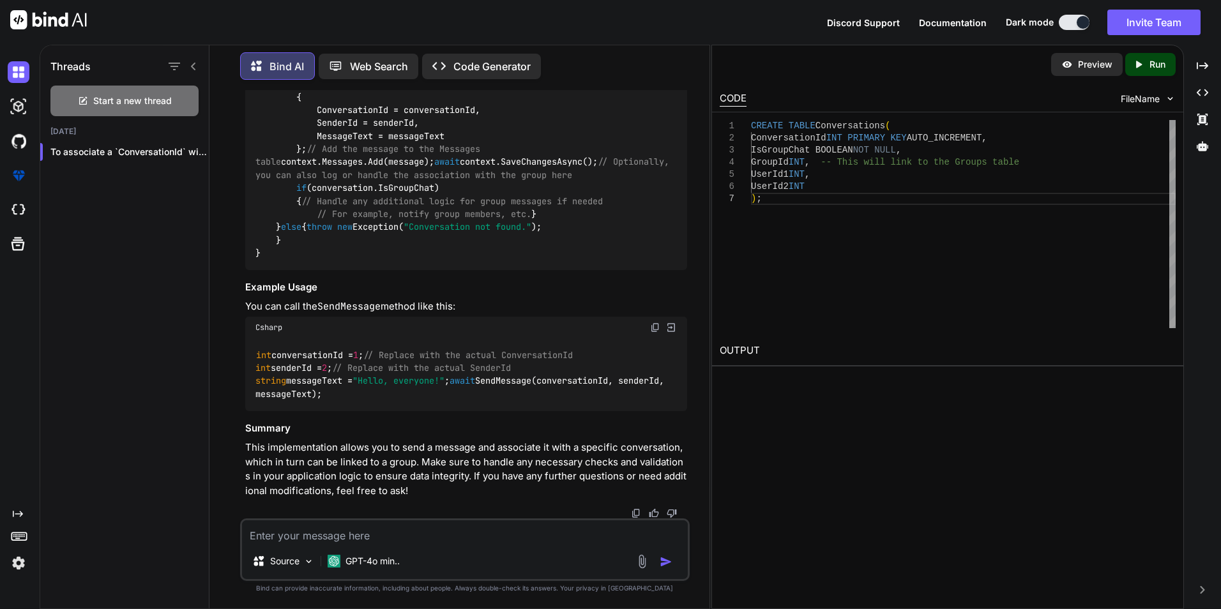
copy code "UserId1 INT , UserId2 INT"
click at [305, 536] on textarea at bounding box center [465, 531] width 446 height 23
paste textarea "UserId1 INT, UserId2 INT"
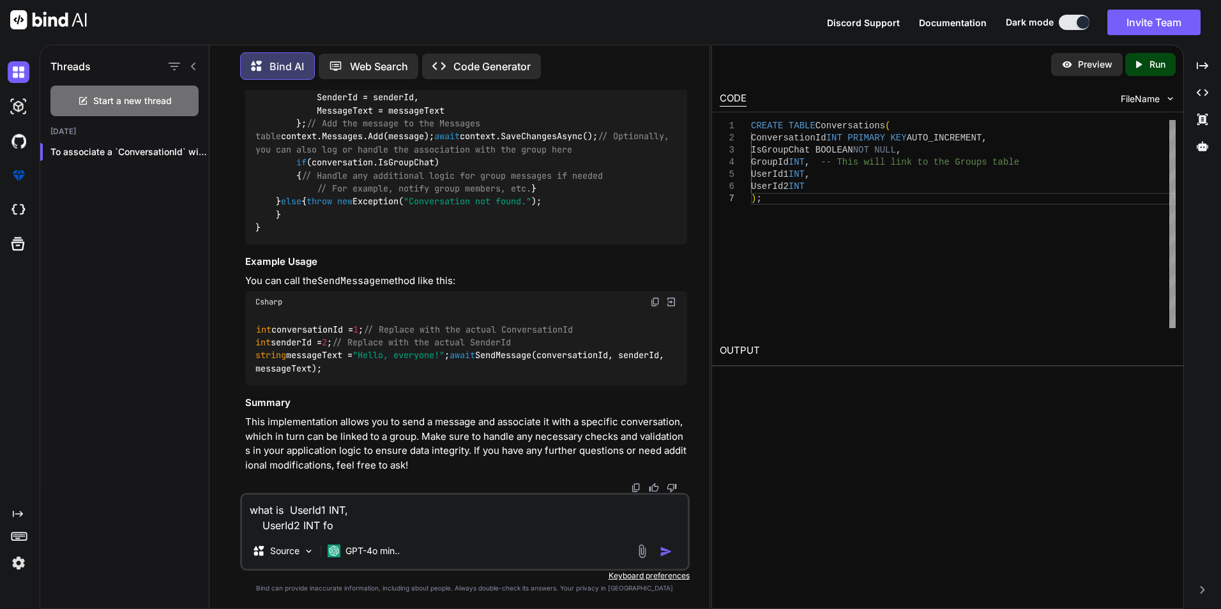
type textarea "what is UserId1 INT, UserId2 INT for"
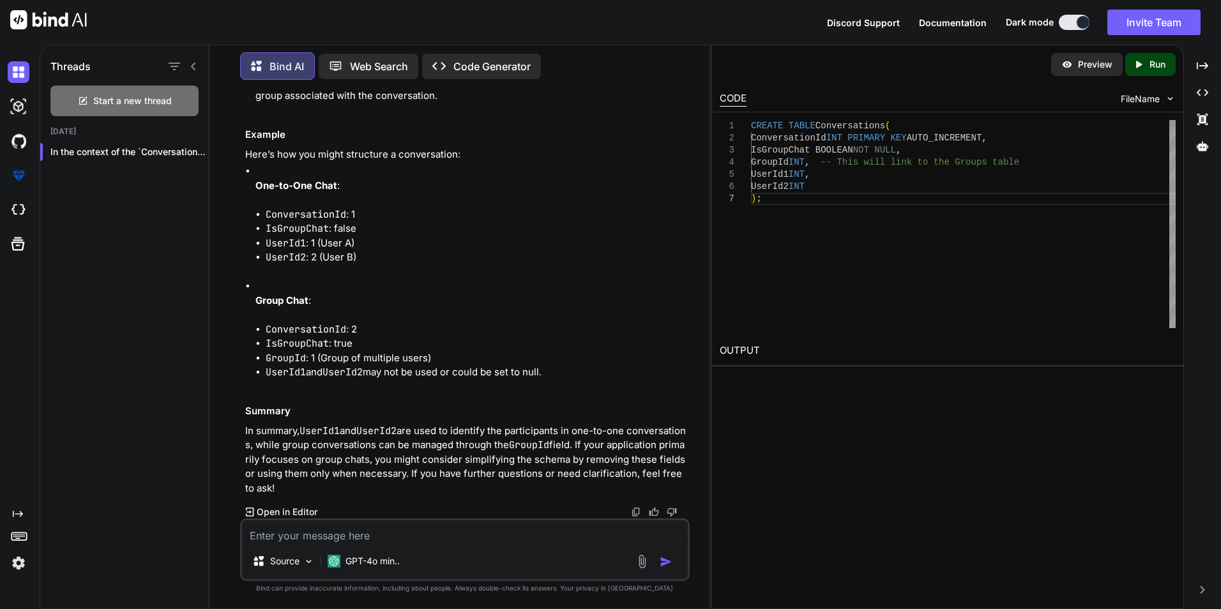
scroll to position [17764, 0]
click at [379, 529] on textarea at bounding box center [465, 531] width 446 height 23
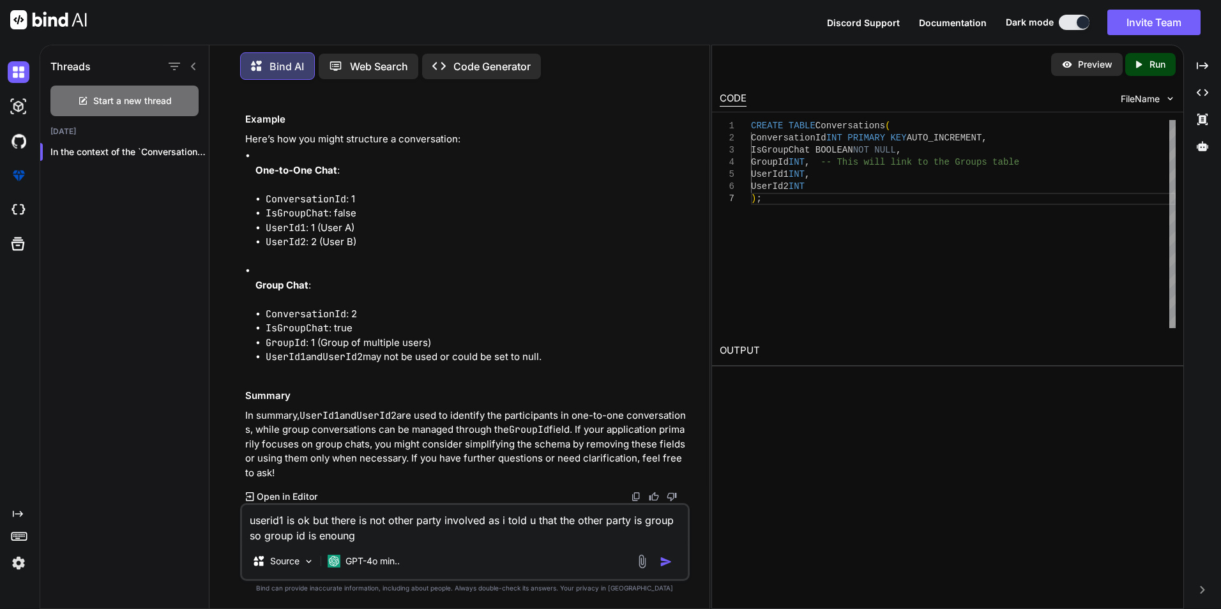
type textarea "userid1 is ok but there is not other party involved as i told u that the other …"
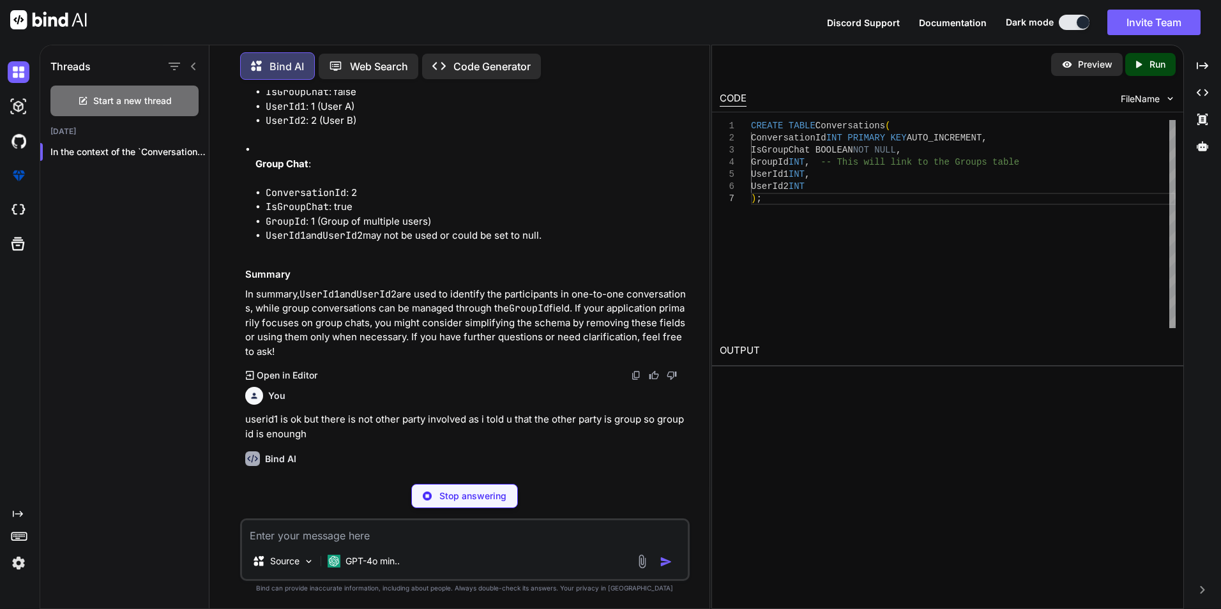
scroll to position [18185, 0]
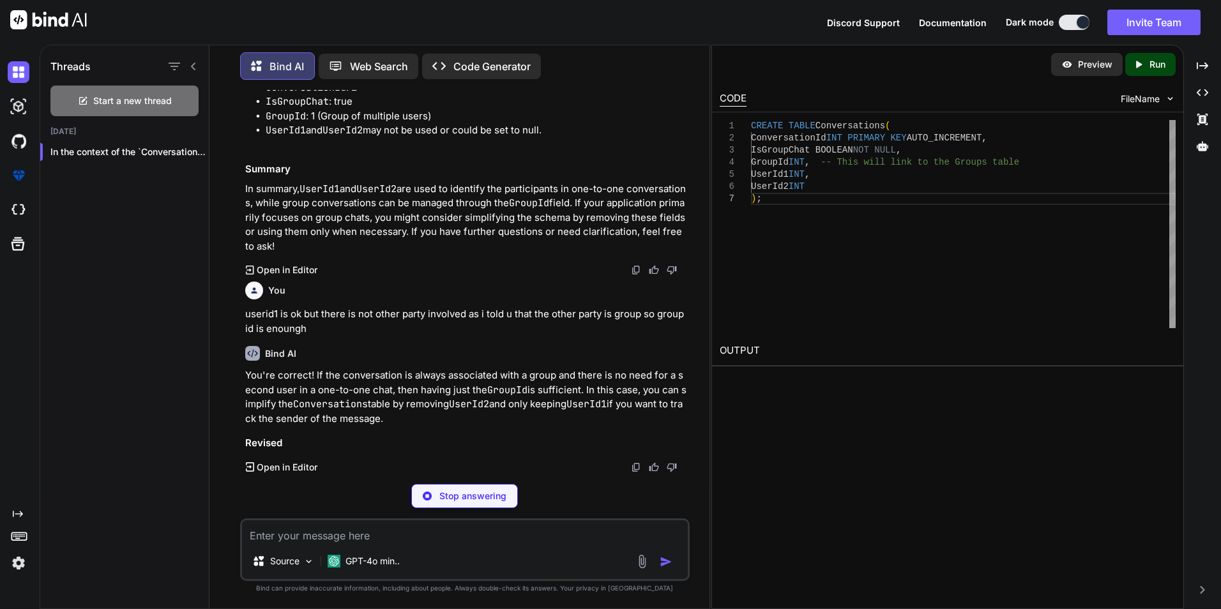
click at [490, 428] on div "Bind AI You're correct! If the conversation is always associated with a group a…" at bounding box center [466, 405] width 442 height 138
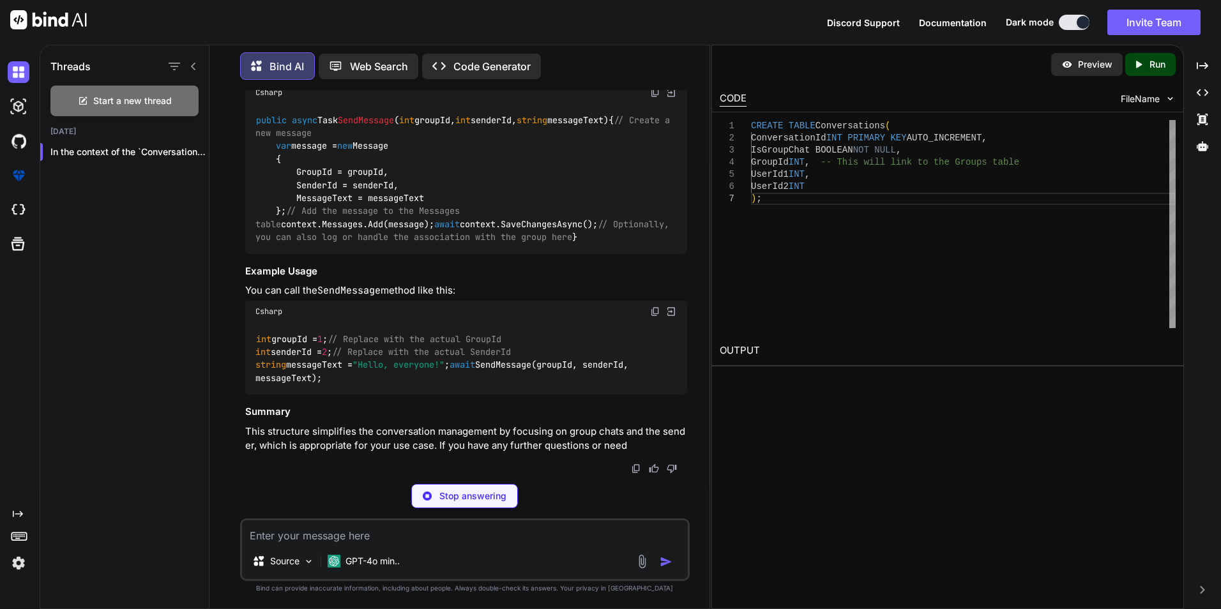
scroll to position [18475, 0]
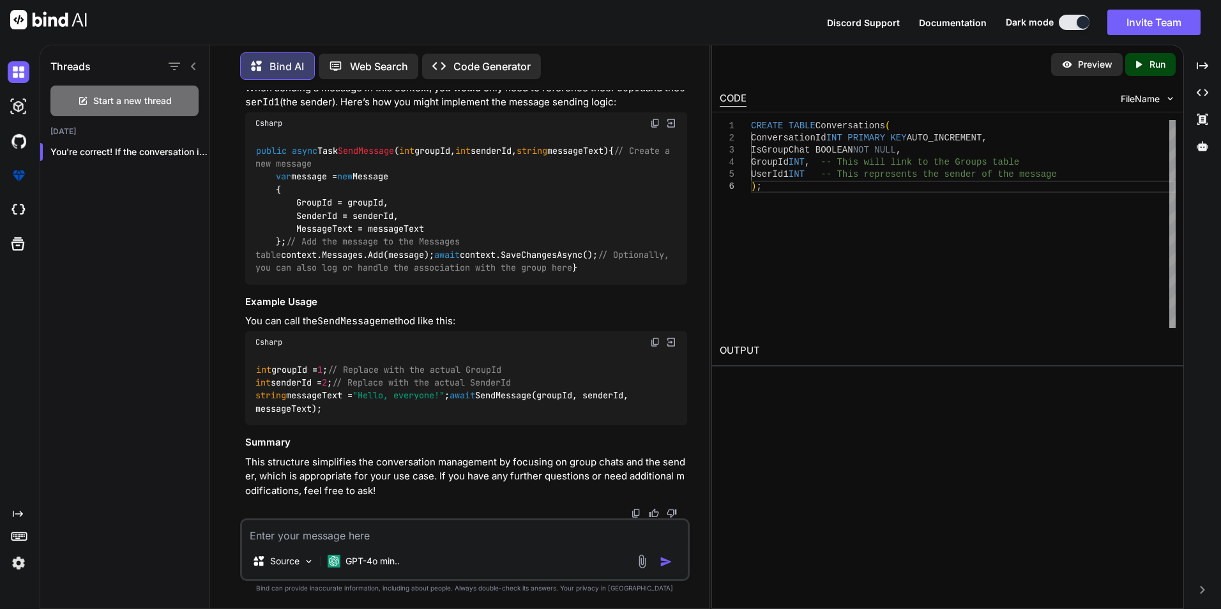
click at [396, 547] on div "Source GPT-4o min.." at bounding box center [465, 550] width 450 height 63
click at [399, 534] on textarea at bounding box center [465, 531] width 446 height 23
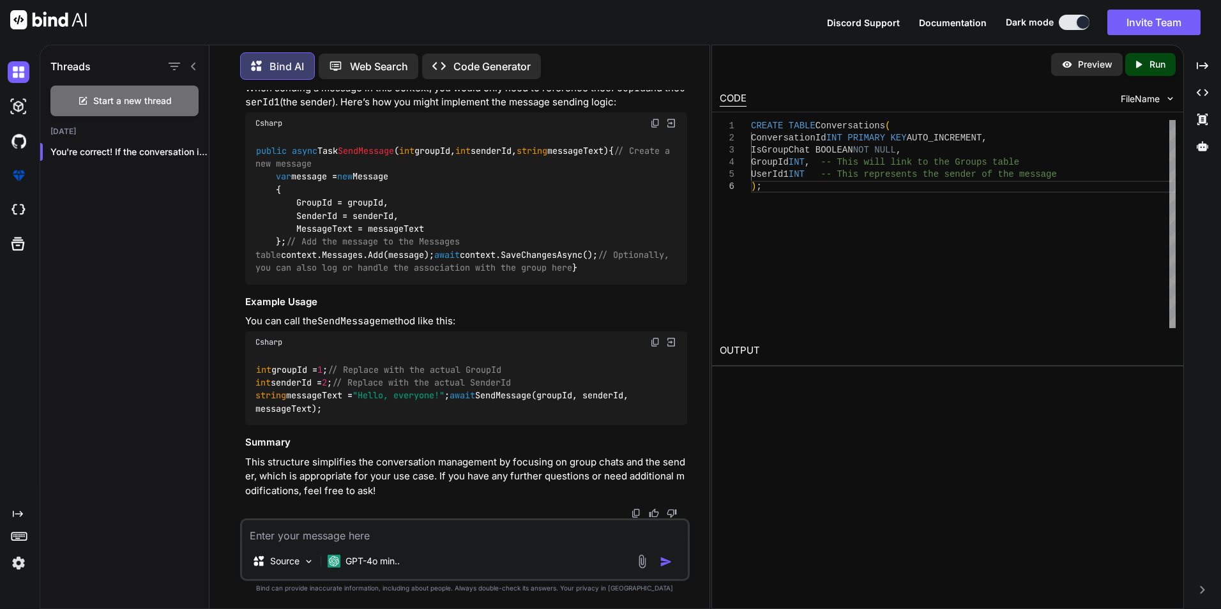
paste textarea "--creating a group CREATE TABLE Groups ( GroupId INT PRIMARY KEY IDENTITY, Grou…"
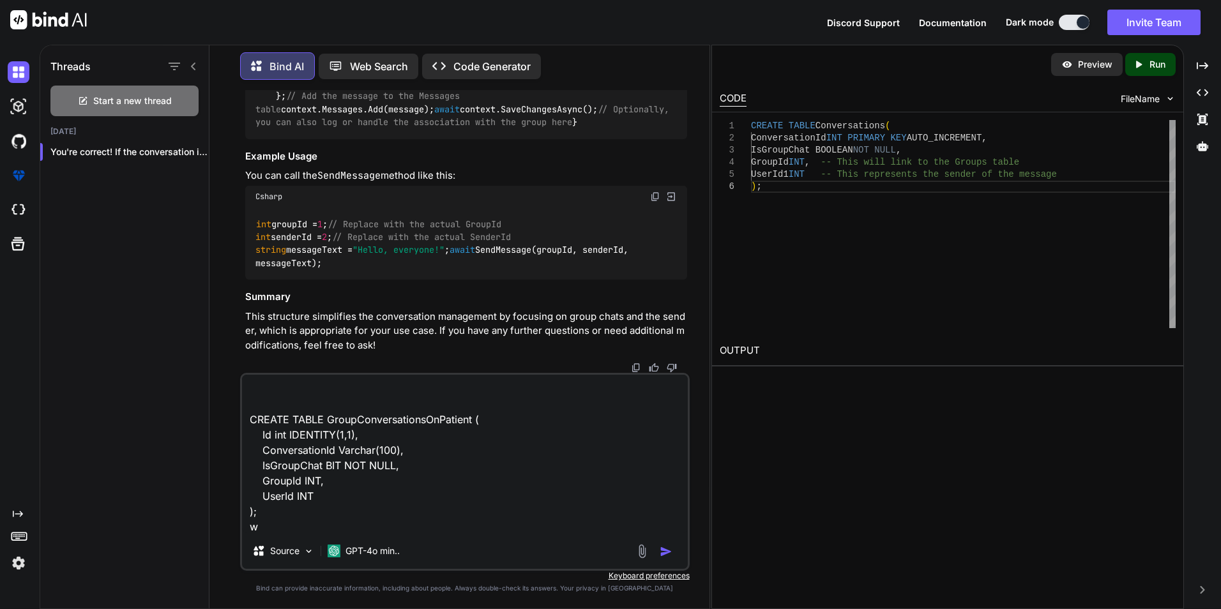
scroll to position [216, 0]
type textarea "--creating a group CREATE TABLE Groups ( GroupId INT PRIMARY KEY IDENTITY, Grou…"
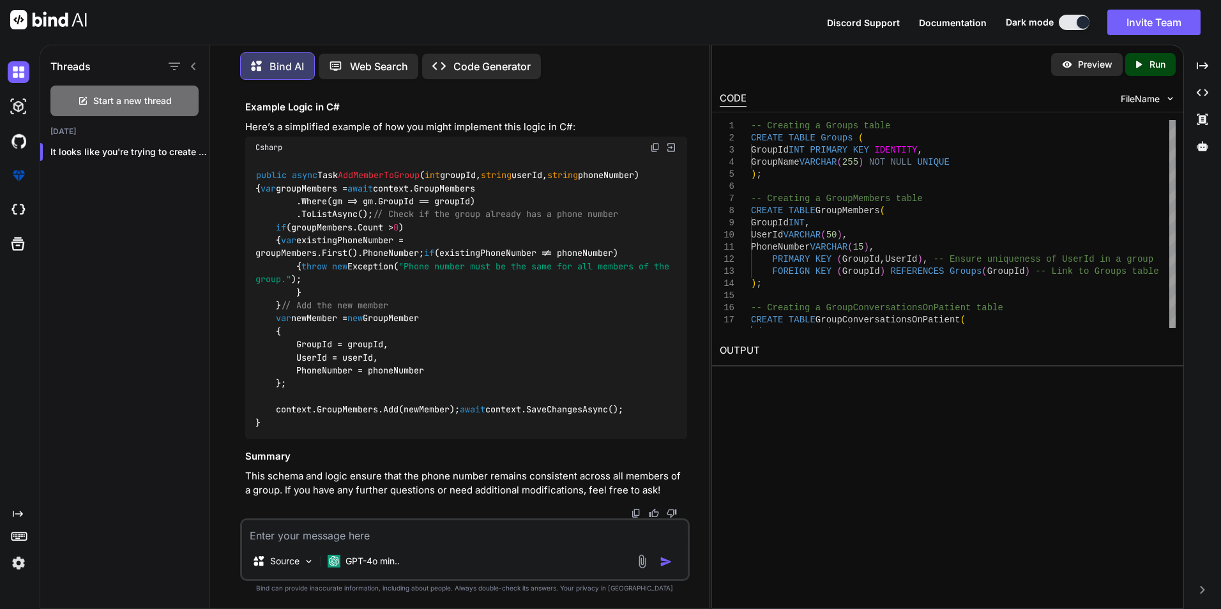
scroll to position [19031, 0]
click at [392, 533] on textarea at bounding box center [465, 531] width 446 height 23
paste textarea "CREATE TABLE Groups ( GroupId INT PRIMARY KEY IDENTITY, GroupName VARCHAR(255) …"
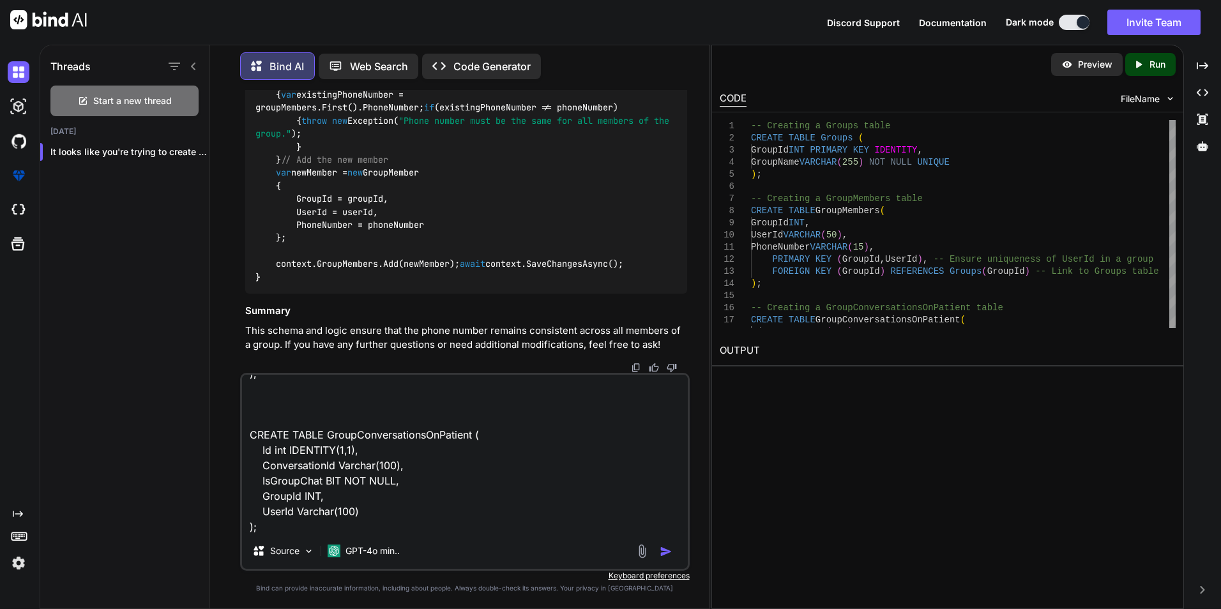
scroll to position [185, 0]
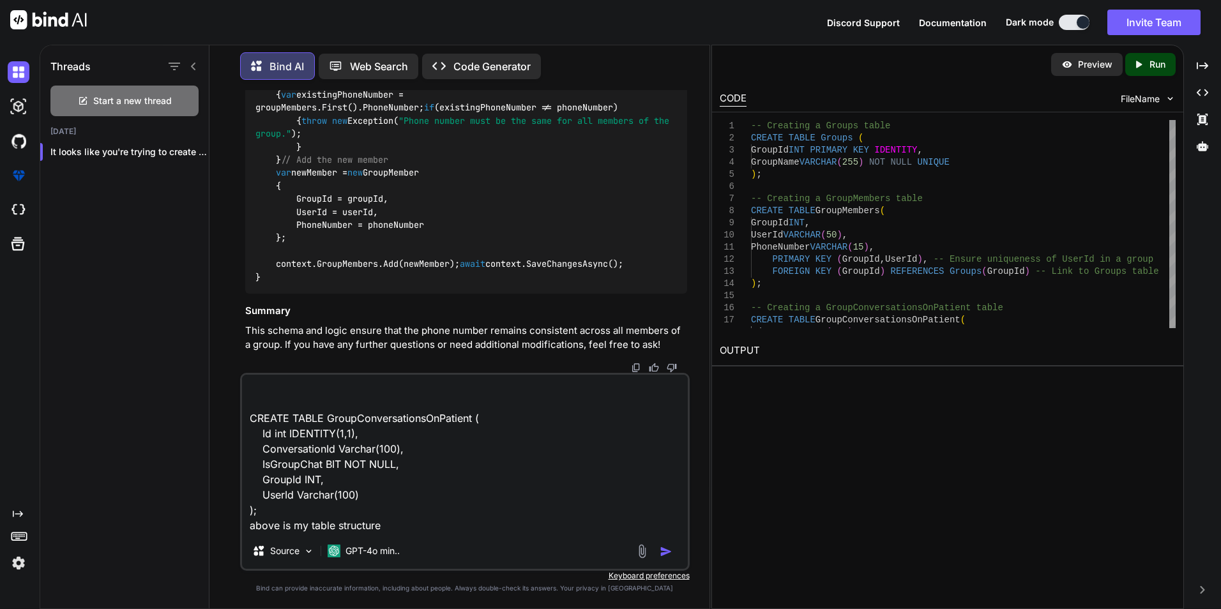
click at [424, 526] on textarea "CREATE TABLE Groups ( GroupId INT PRIMARY KEY IDENTITY, GroupName VARCHAR(255) …" at bounding box center [465, 454] width 446 height 158
paste textarea "private async Task CreateConversation(GetSMSMessageInfoResponse response) { con…"
paste textarea "GetSMSMessageInfoResponse? response = await ringCentralService.SendTextWithTag(…"
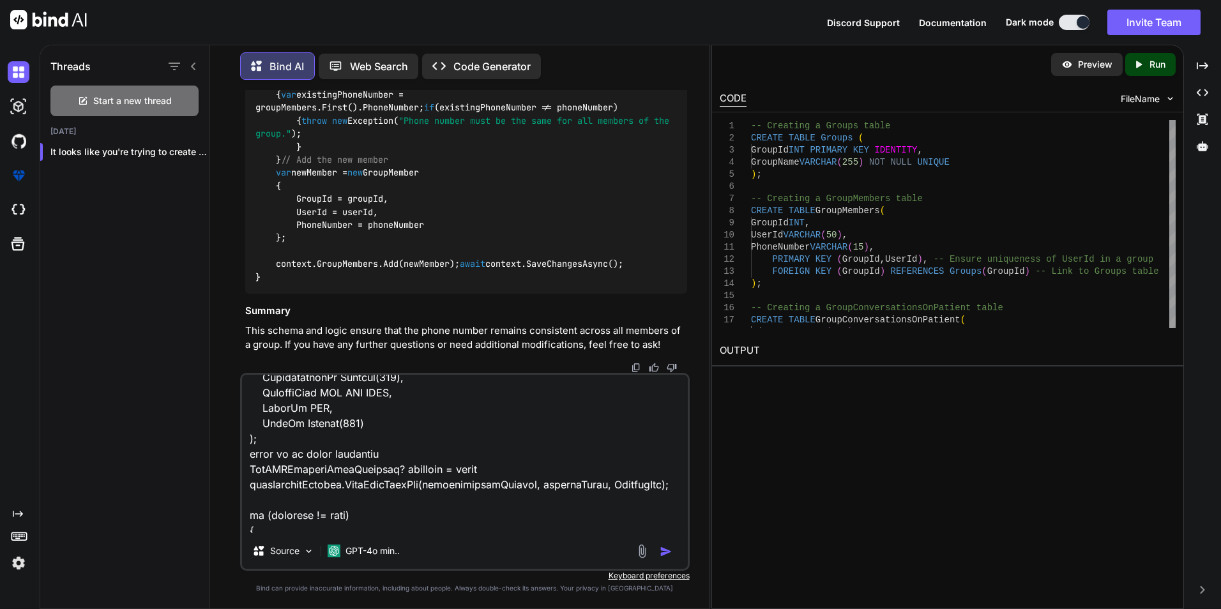
scroll to position [238, 0]
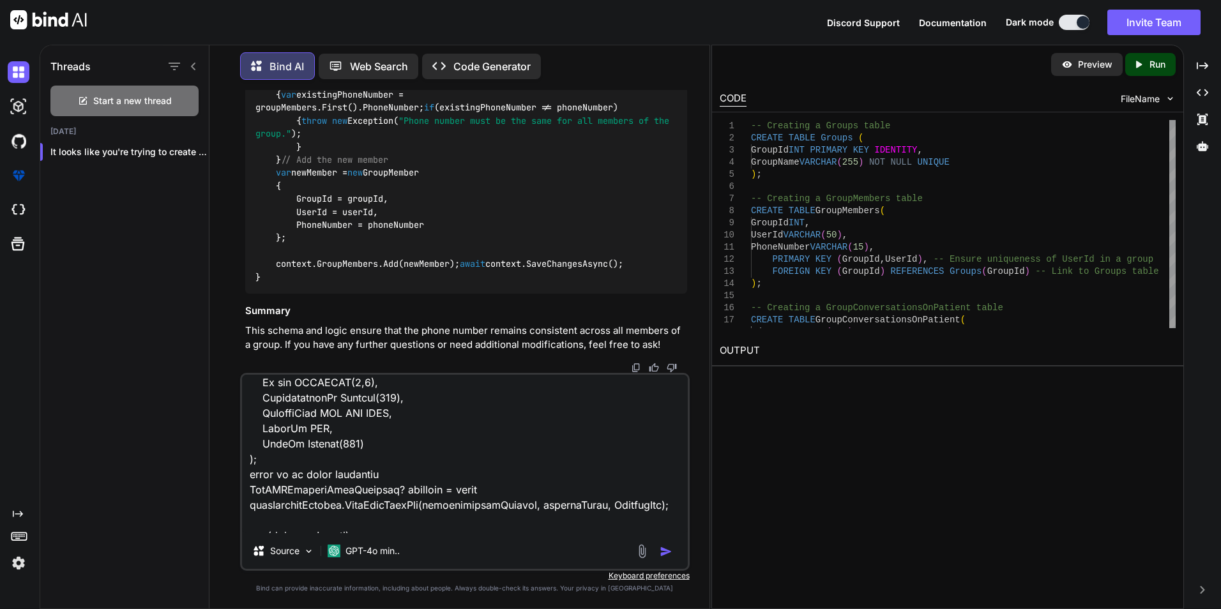
click at [416, 469] on textarea at bounding box center [465, 454] width 446 height 158
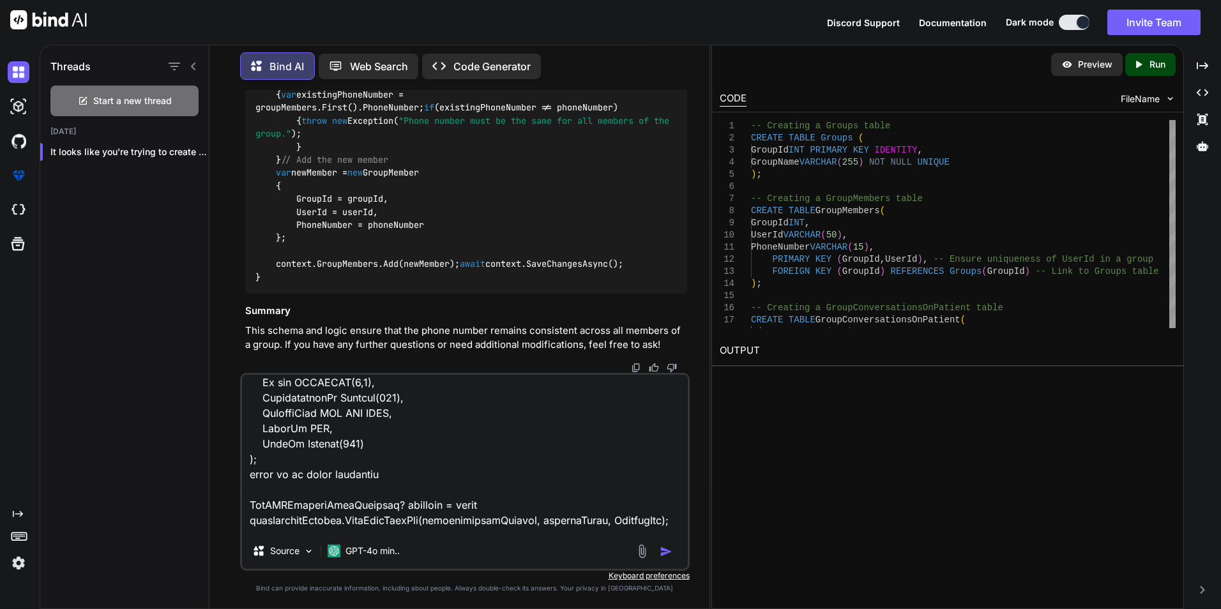
paste textarea "List<string> selectedphoneNumbers = new List<string>();"
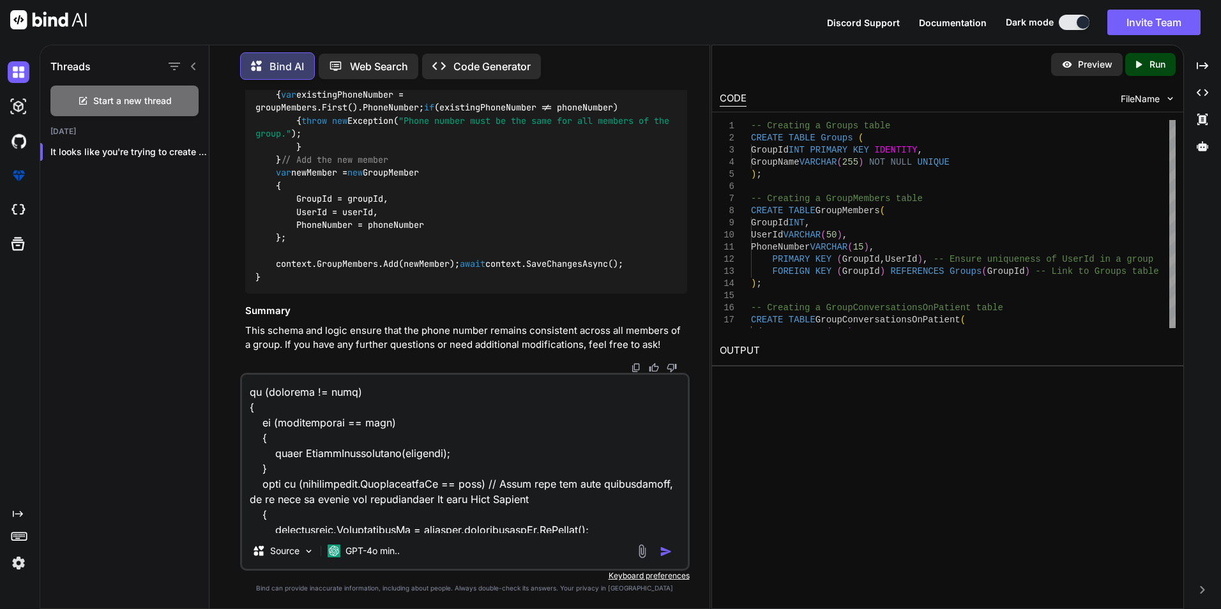
scroll to position [508, 0]
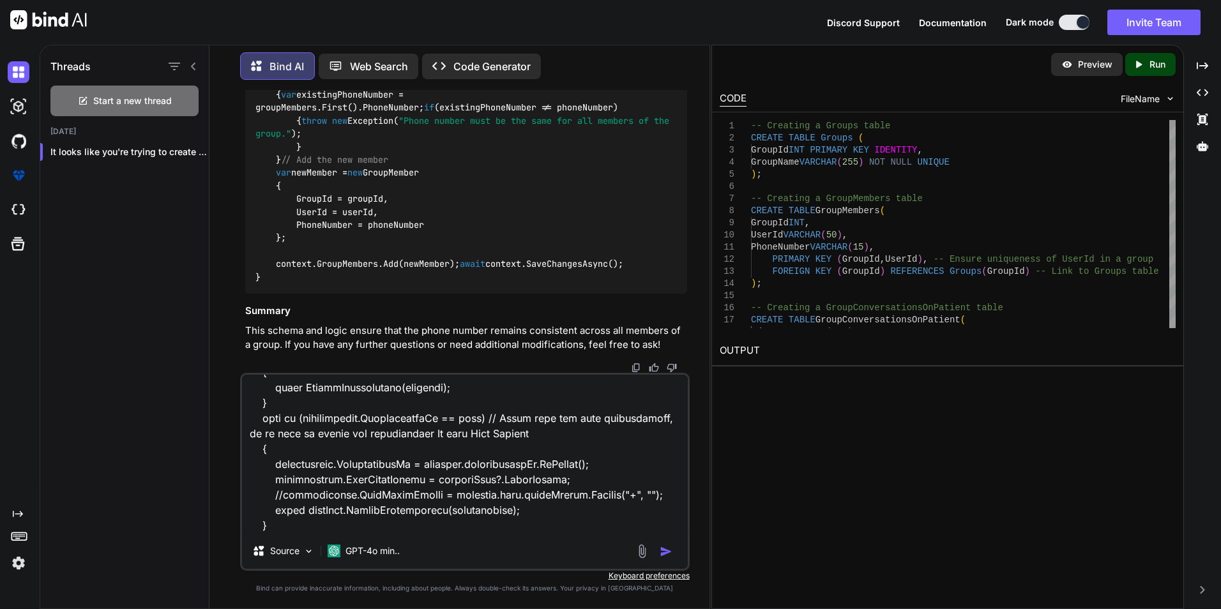
click at [399, 518] on textarea at bounding box center [465, 454] width 446 height 158
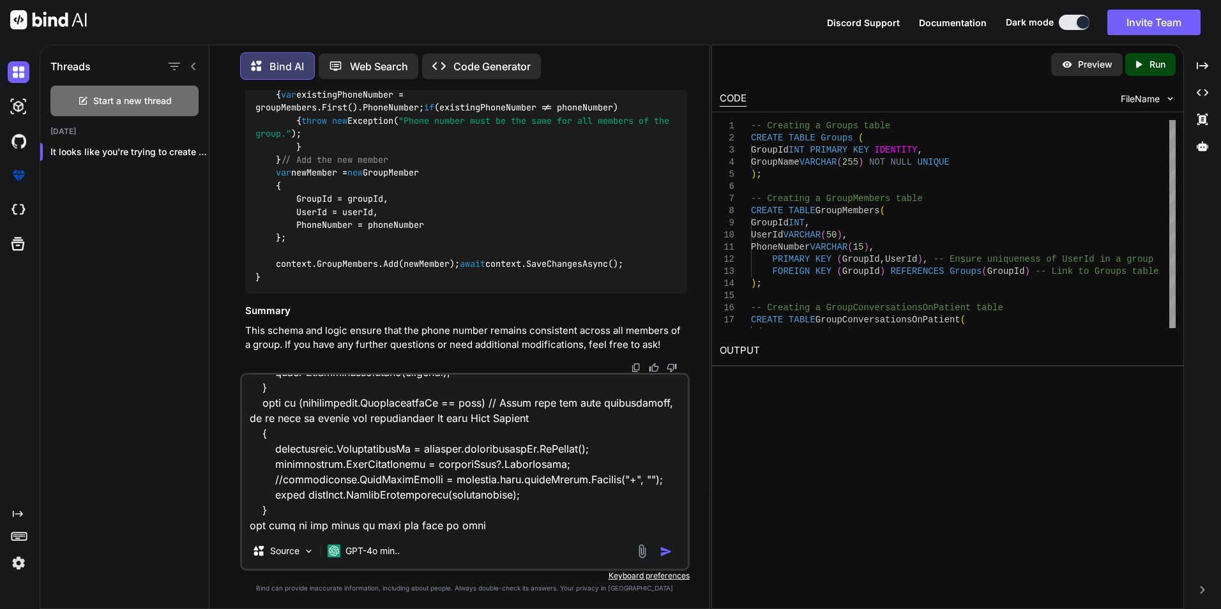
type textarea "CREATE TABLE Groups ( GroupId INT PRIMARY KEY IDENTITY, GroupName VARCHAR(255) …"
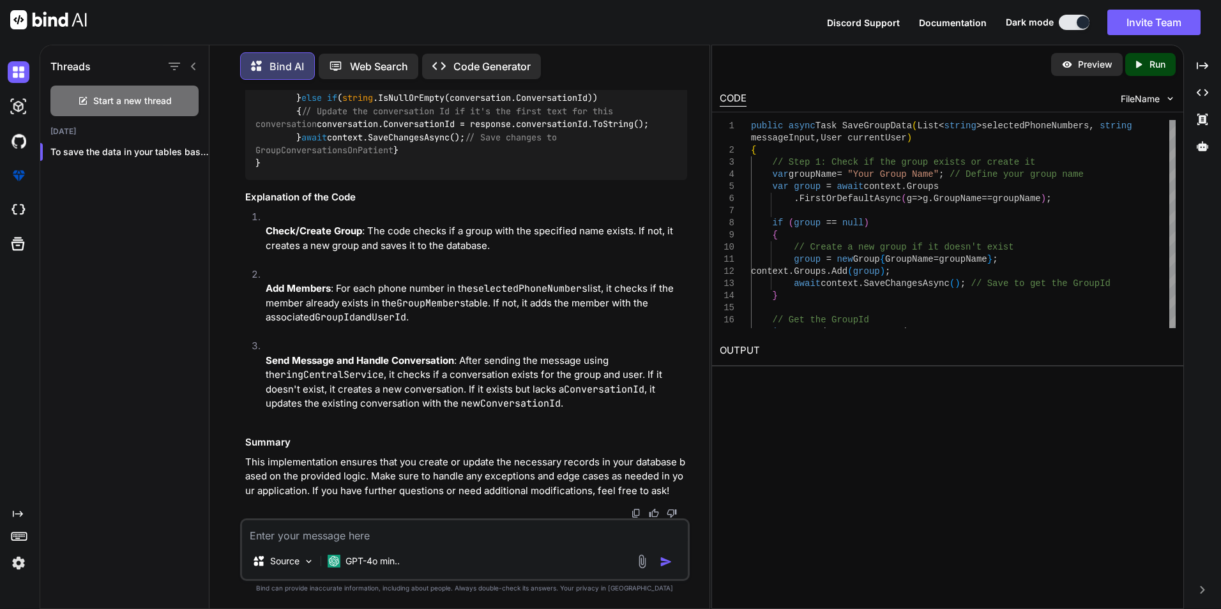
scroll to position [21368, 0]
drag, startPoint x: 402, startPoint y: 250, endPoint x: 561, endPoint y: 255, distance: 159.1
drag, startPoint x: 561, startPoint y: 255, endPoint x: 572, endPoint y: 253, distance: 11.0
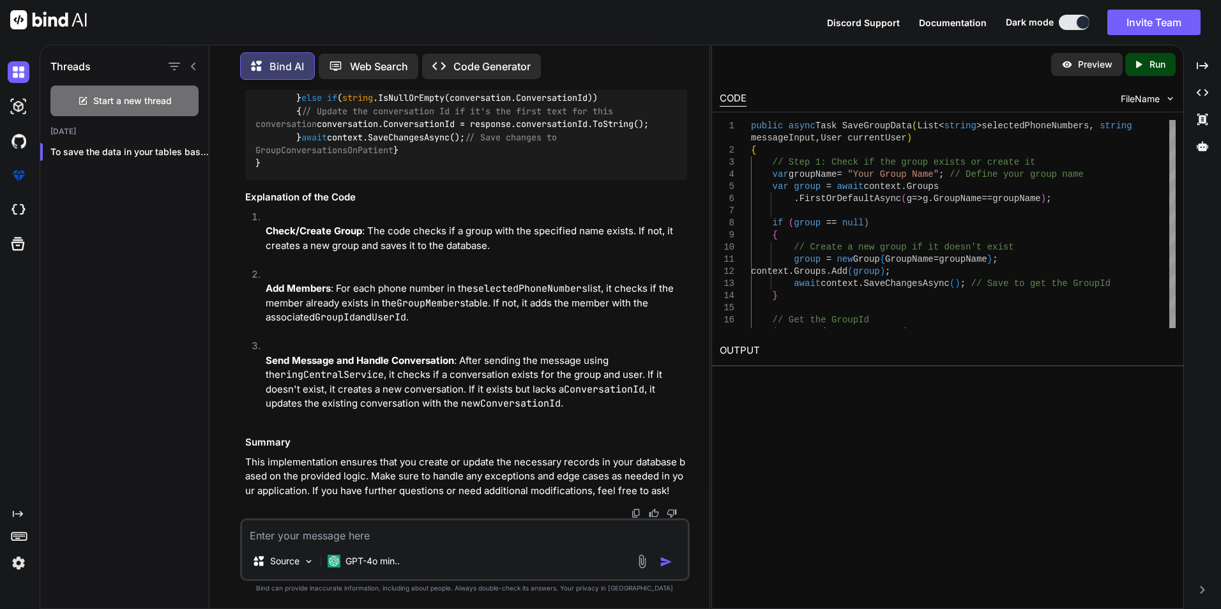
drag, startPoint x: 299, startPoint y: 227, endPoint x: 341, endPoint y: 222, distance: 41.7
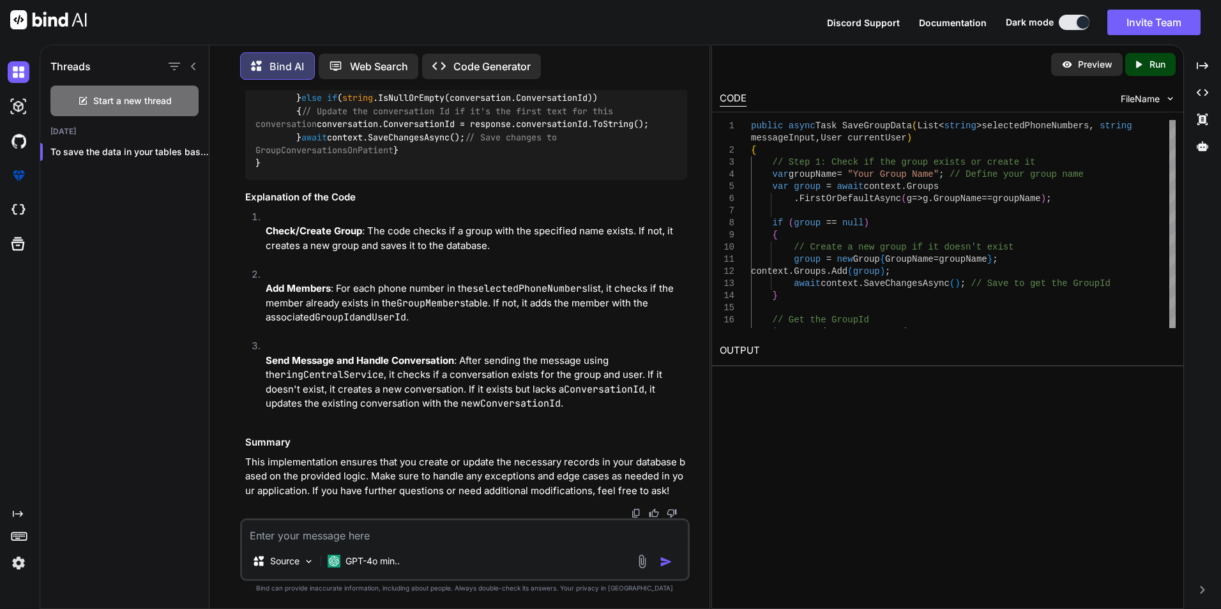
drag, startPoint x: 341, startPoint y: 222, endPoint x: 395, endPoint y: 222, distance: 53.6
drag, startPoint x: 395, startPoint y: 222, endPoint x: 365, endPoint y: 207, distance: 32.8
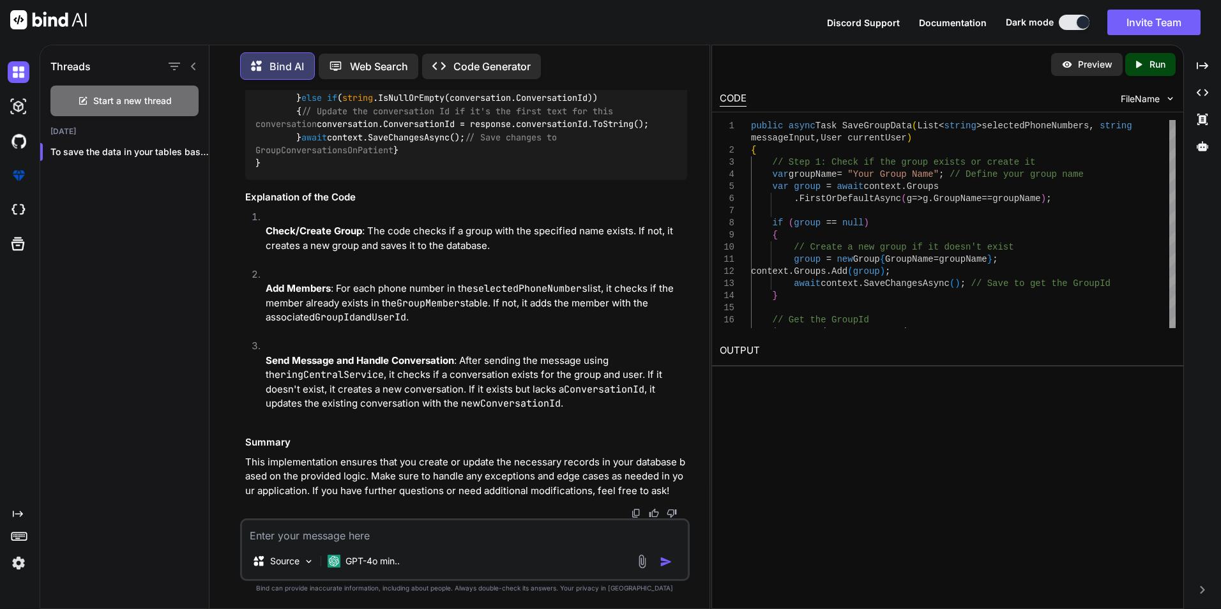
click at [338, 526] on textarea at bounding box center [465, 531] width 446 height 23
type textarea "i want to save the data using the procedure"
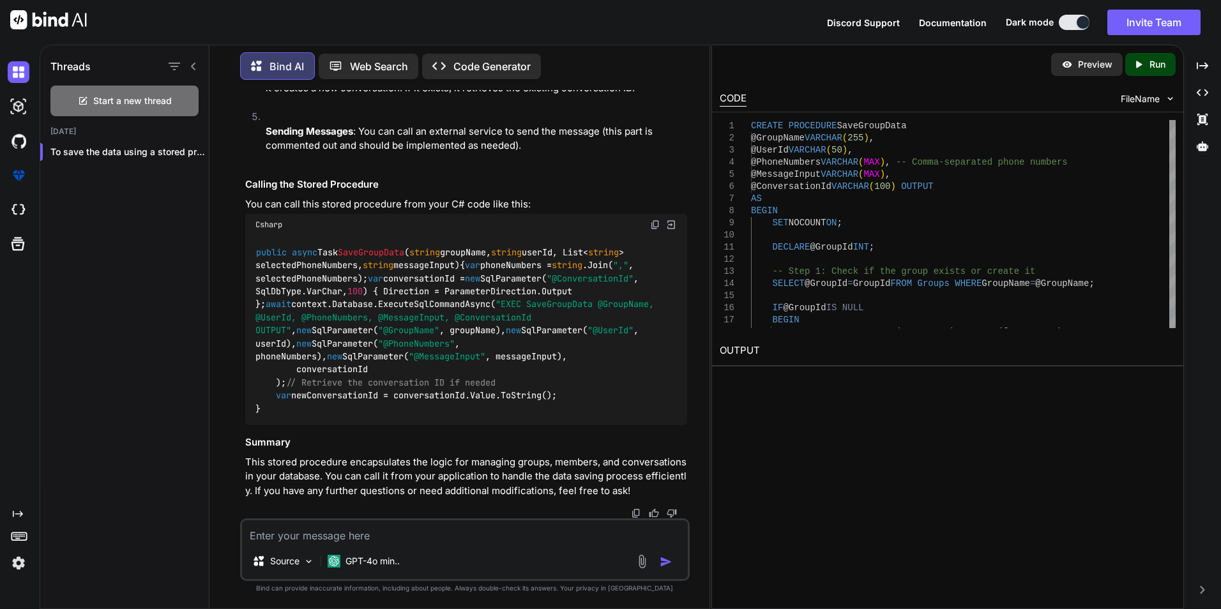
scroll to position [22831, 0]
paste textarea "--creating a group CREATE TABLE Groups ( GroupId INT PRIMARY KEY IDENTITY, Grou…"
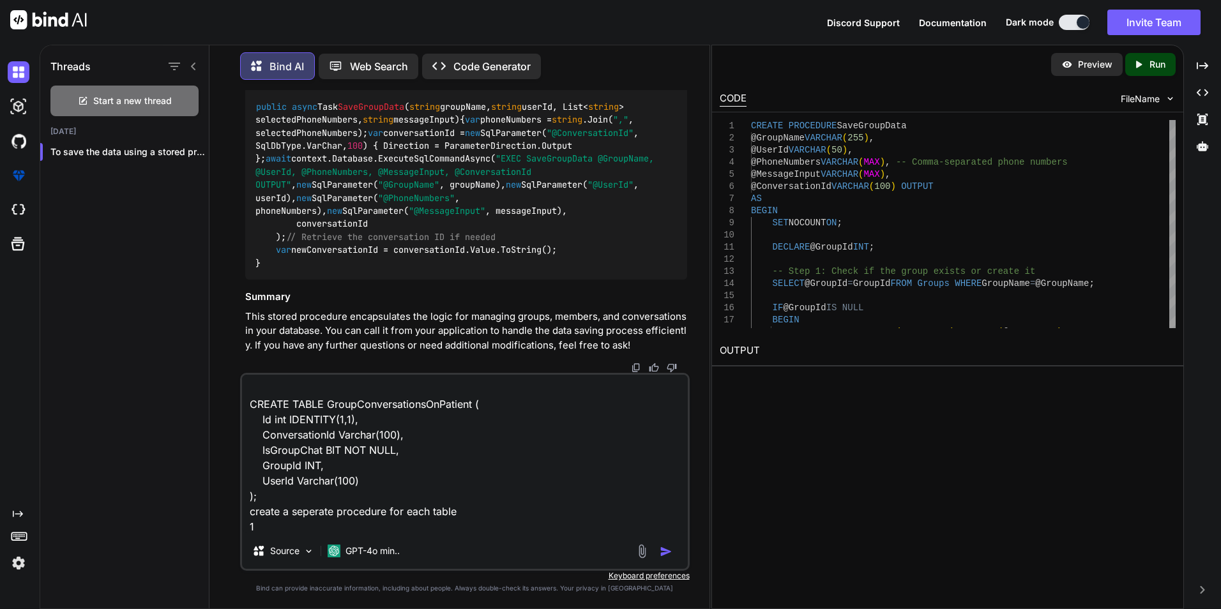
scroll to position [231, 0]
paste textarea "GroupMembers"
click at [503, 487] on textarea "--creating a group CREATE TABLE Groups ( GroupId INT PRIMARY KEY IDENTITY, Grou…" at bounding box center [465, 454] width 446 height 158
drag, startPoint x: 360, startPoint y: 526, endPoint x: 374, endPoint y: 536, distance: 17.8
click at [360, 526] on textarea "--creating a group CREATE TABLE Groups ( GroupId INT PRIMARY KEY IDENTITY, Grou…" at bounding box center [465, 454] width 446 height 158
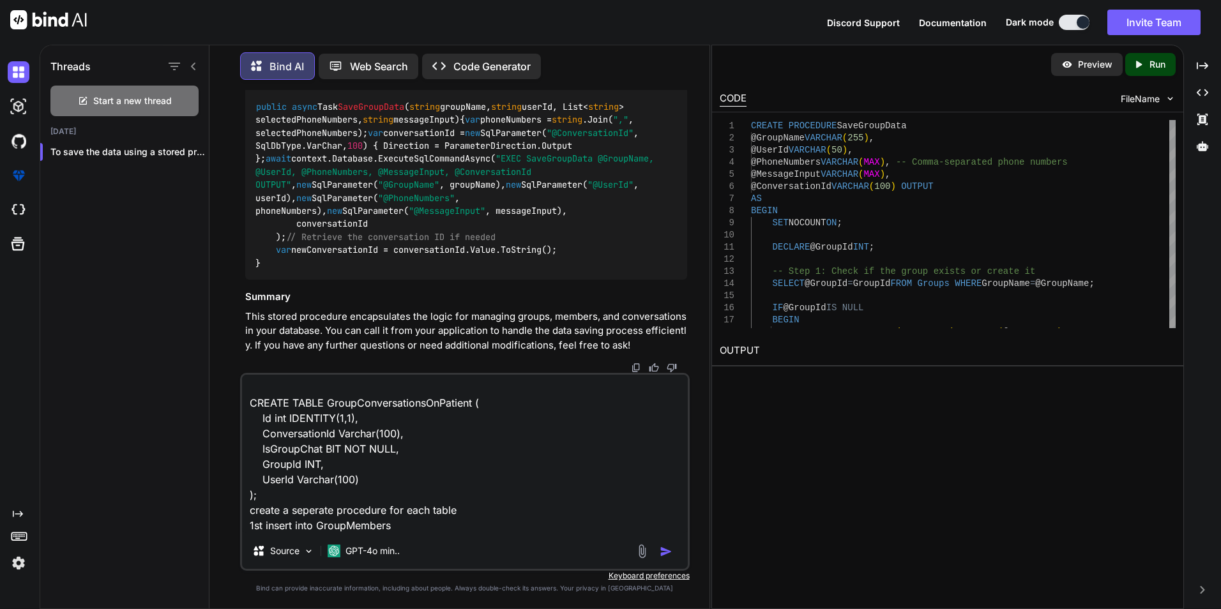
paste textarea "s"
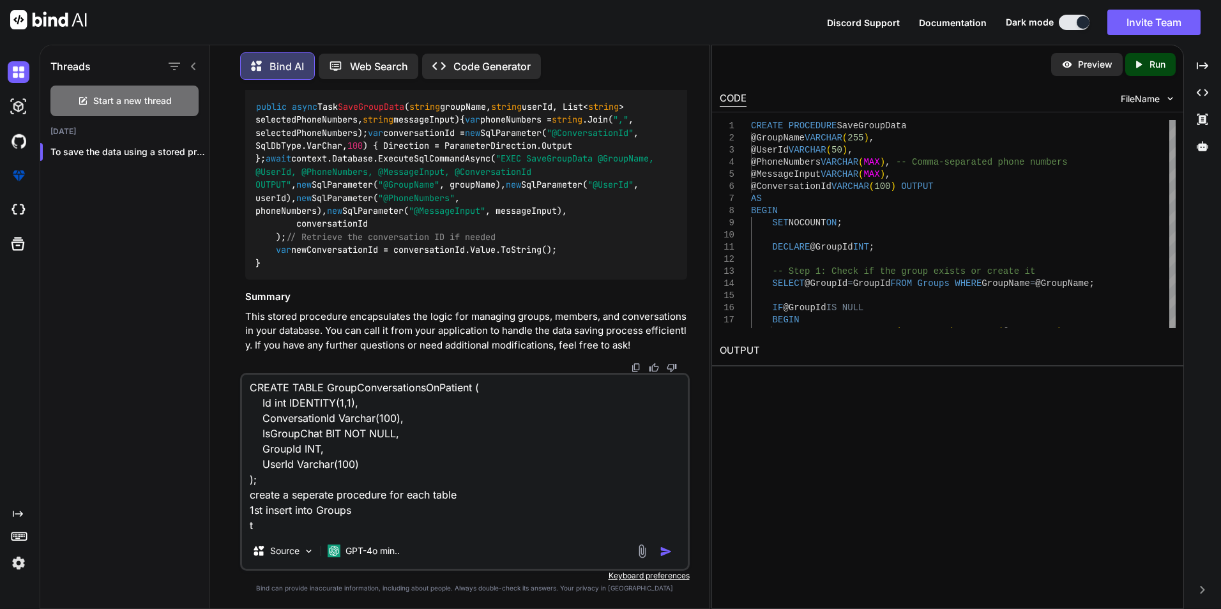
scroll to position [246, 0]
paste textarea "GroupMembers"
paste textarea "GroupConversationsOnPatient"
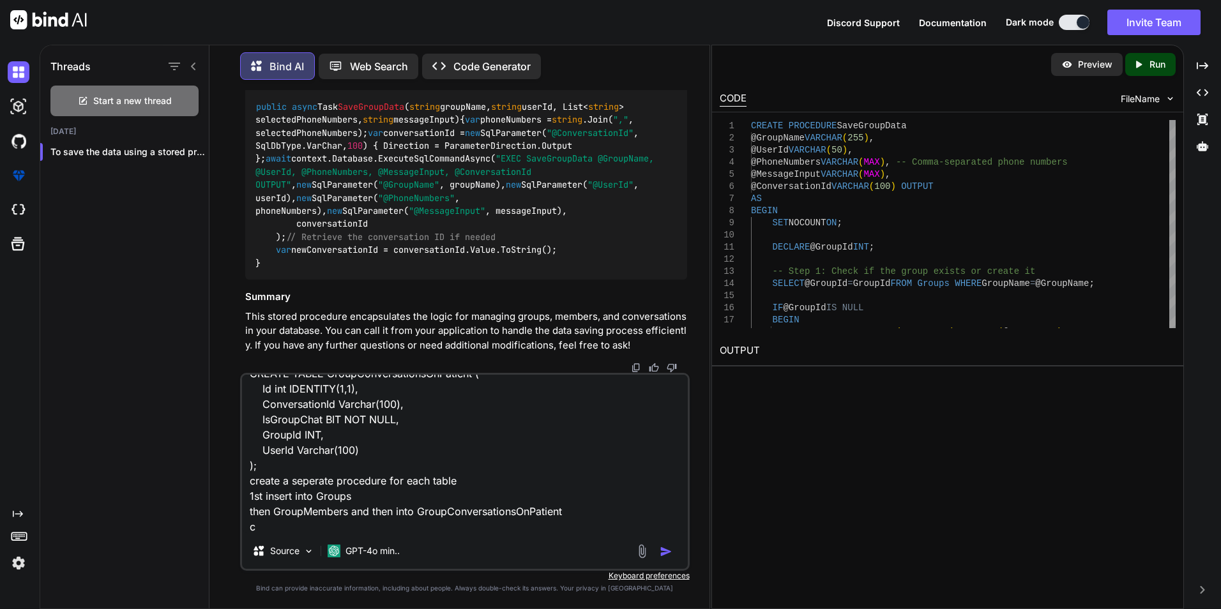
scroll to position [262, 0]
type textarea "--creating a group CREATE TABLE Groups ( GroupId INT PRIMARY KEY IDENTITY, Grou…"
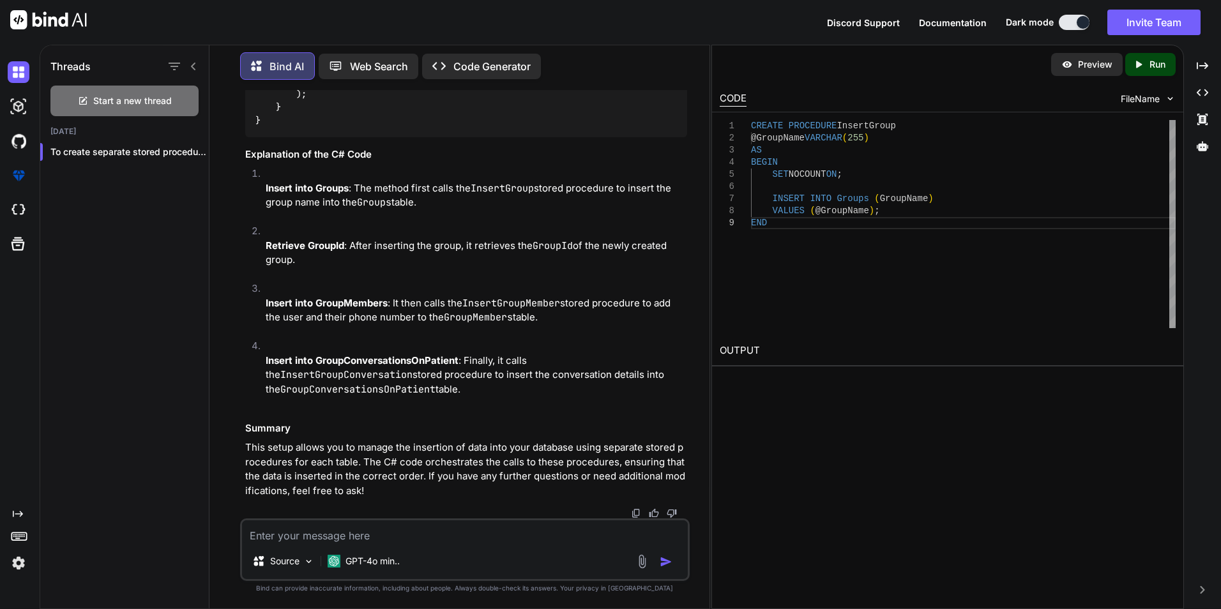
scroll to position [25748, 0]
drag, startPoint x: 518, startPoint y: 277, endPoint x: 345, endPoint y: 275, distance: 173.1
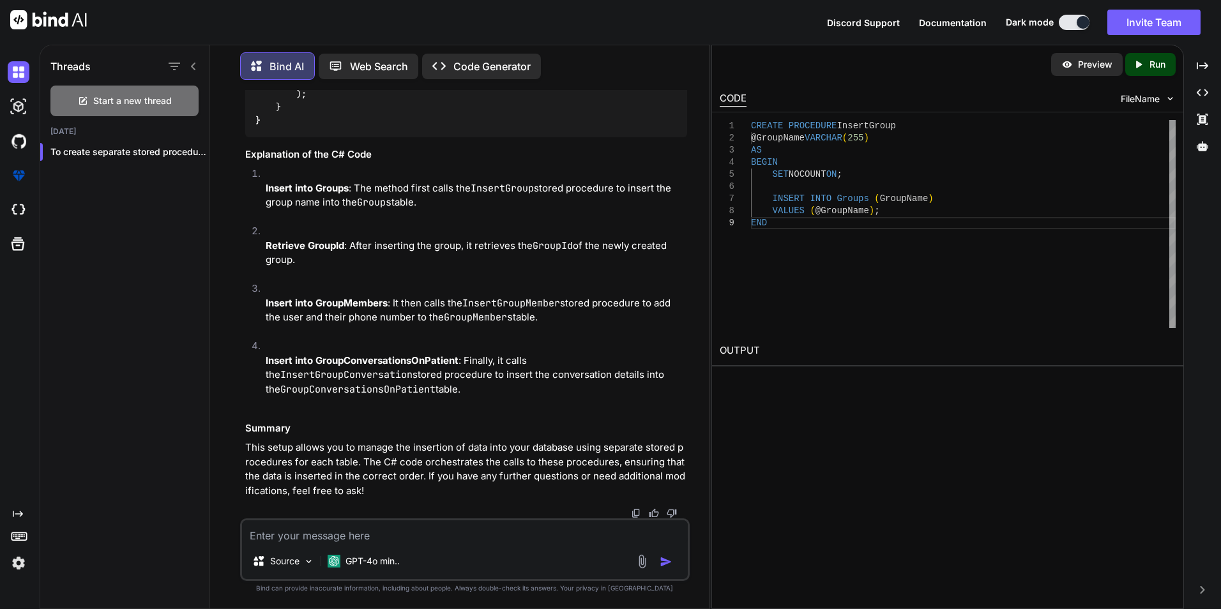
drag, startPoint x: 456, startPoint y: 303, endPoint x: 368, endPoint y: 301, distance: 87.5
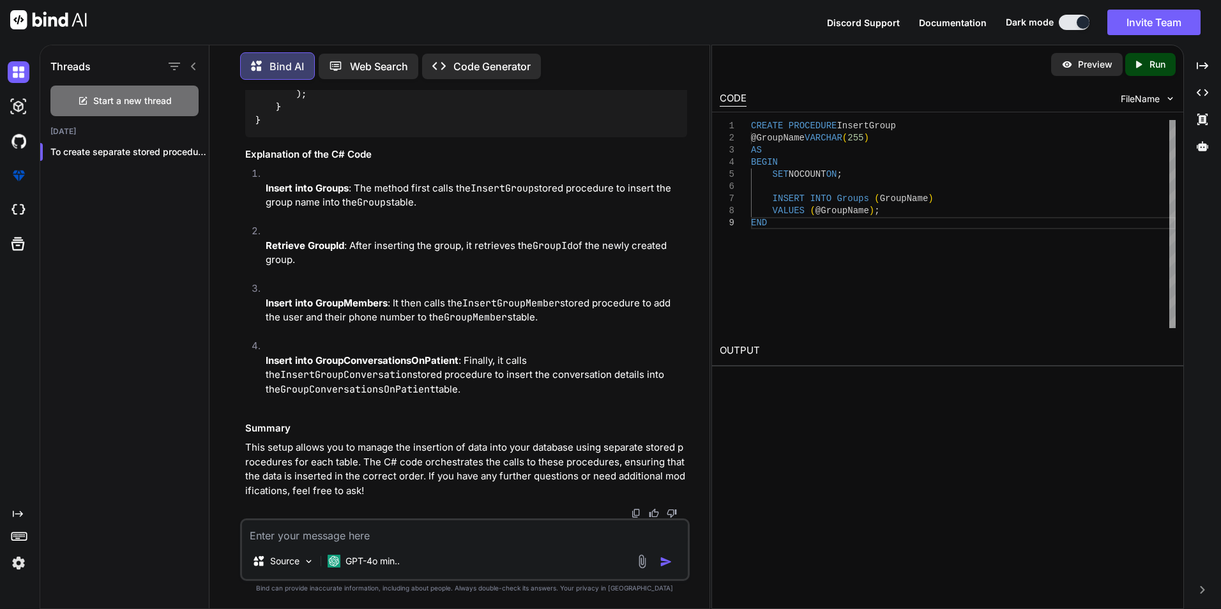
drag, startPoint x: 368, startPoint y: 301, endPoint x: 368, endPoint y: 321, distance: 19.8
copy span "InsertGroup"
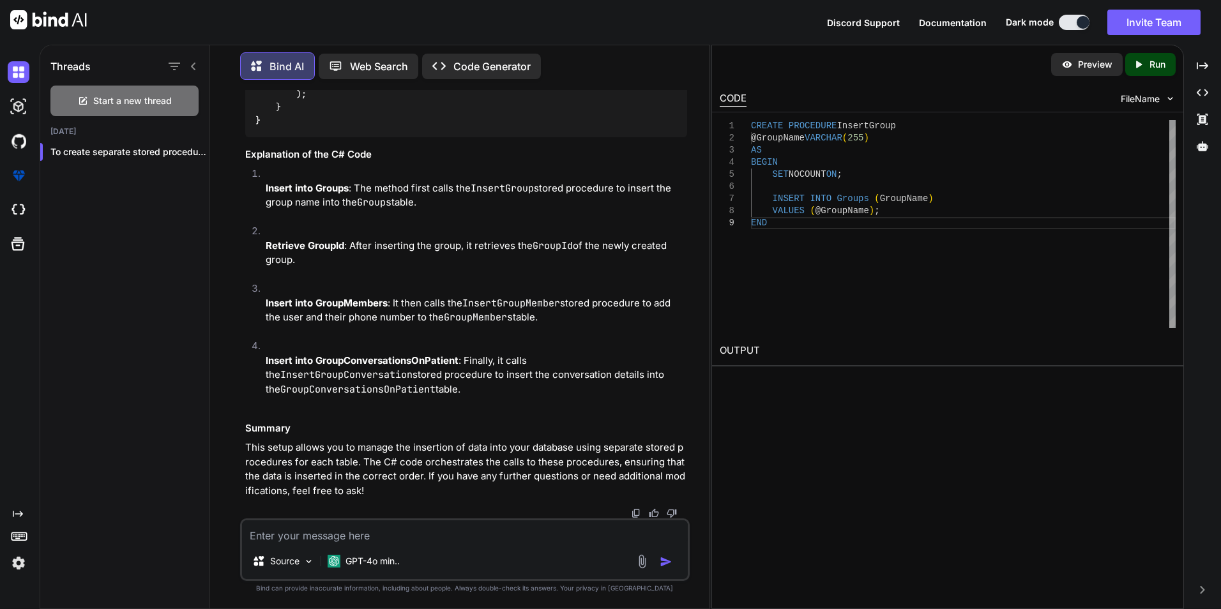
drag, startPoint x: 655, startPoint y: 194, endPoint x: 658, endPoint y: 236, distance: 41.6
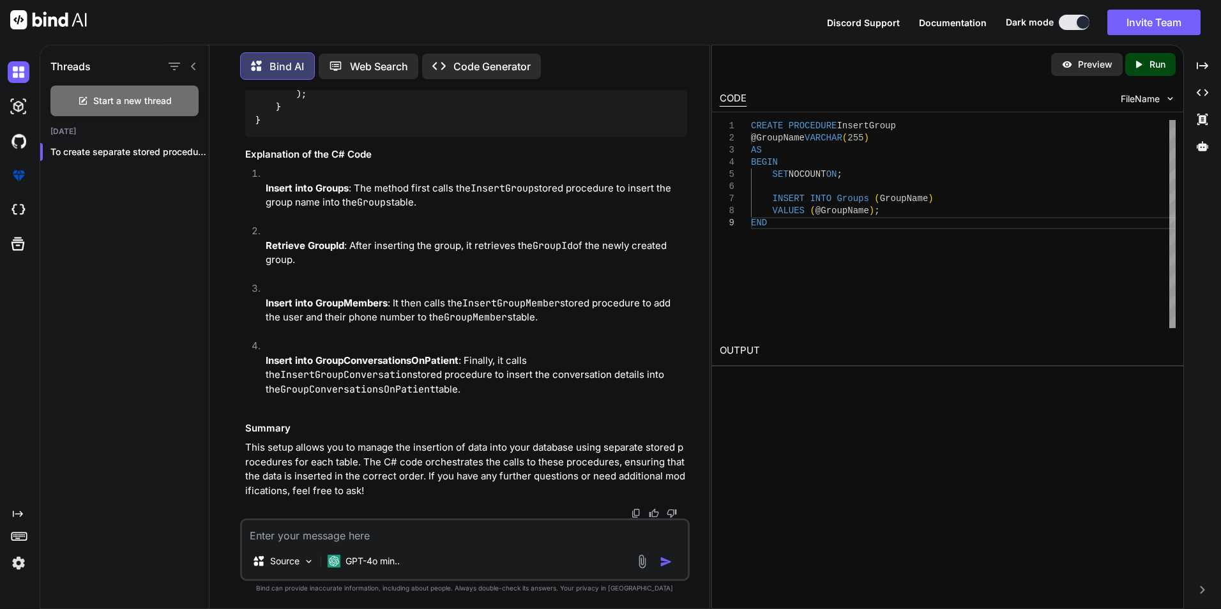
drag, startPoint x: 482, startPoint y: 315, endPoint x: 575, endPoint y: 314, distance: 92.6
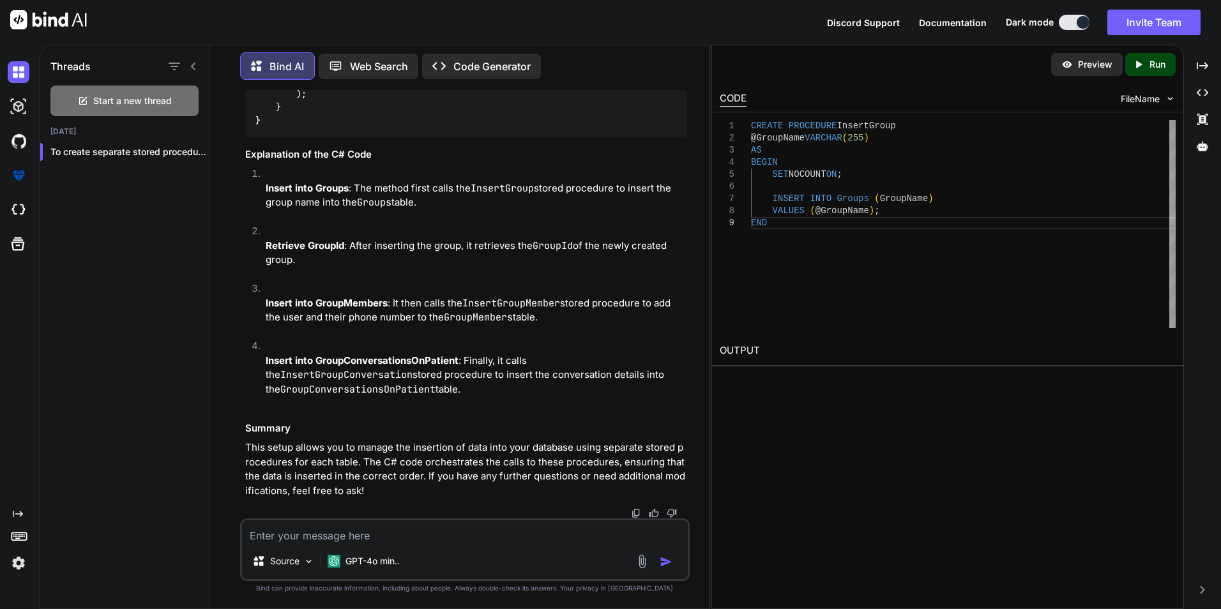
click at [351, 545] on div "Source GPT-4o min.." at bounding box center [465, 550] width 450 height 63
click at [370, 534] on textarea at bounding box center [465, 531] width 446 height 23
paste textarea "public async Task SaveGroupData(string groupName, string userId, string phoneNu…"
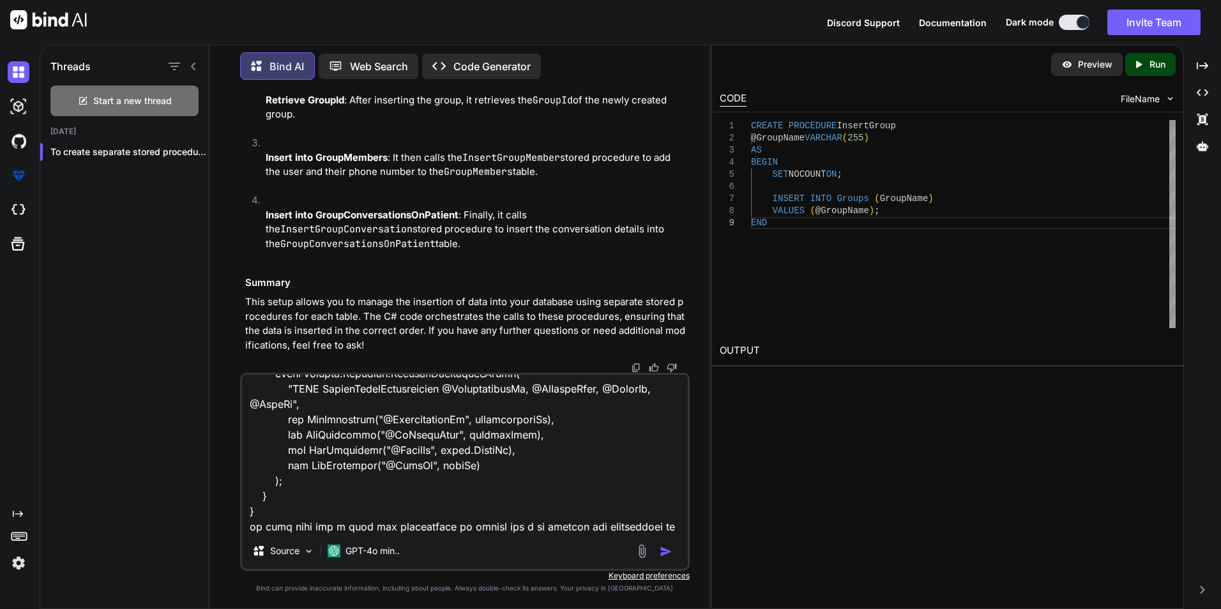
scroll to position [415, 0]
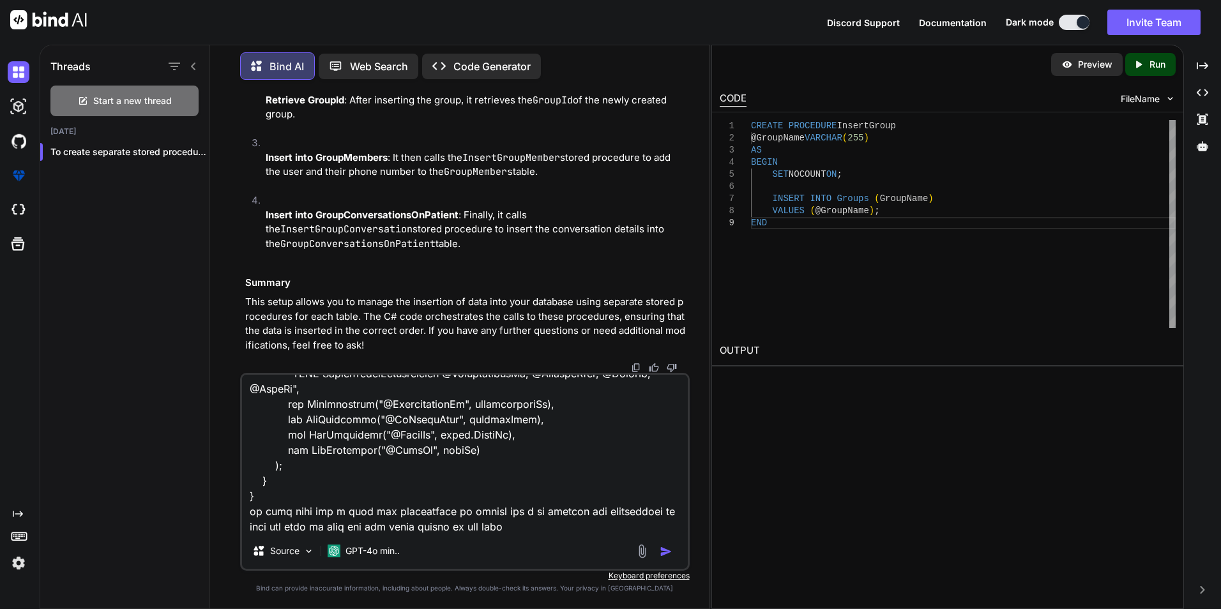
type textarea "public async Task SaveGroupData(string groupName, string userId, string phoneNu…"
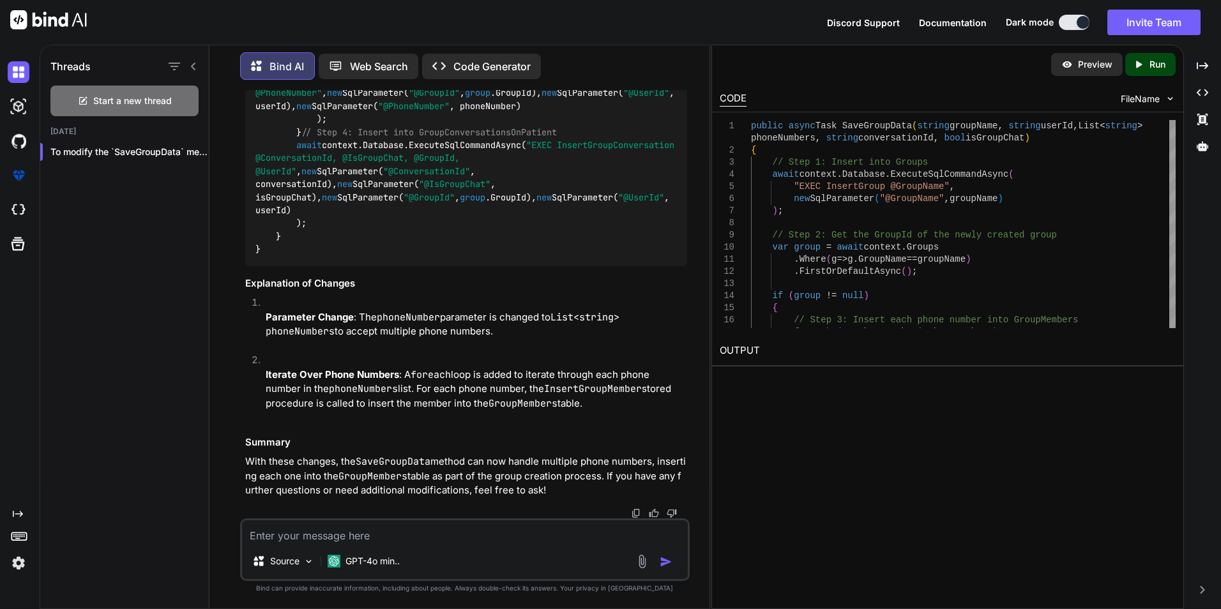
scroll to position [26653, 0]
drag, startPoint x: 557, startPoint y: 417, endPoint x: 251, endPoint y: 411, distance: 305.9
click at [251, 266] on div "public async Task SaveGroupData ( string groupName, string userId, List< string…" at bounding box center [466, 93] width 442 height 346
copy span "public async Task SaveGroupData ( string groupName, string userId, List< string…"
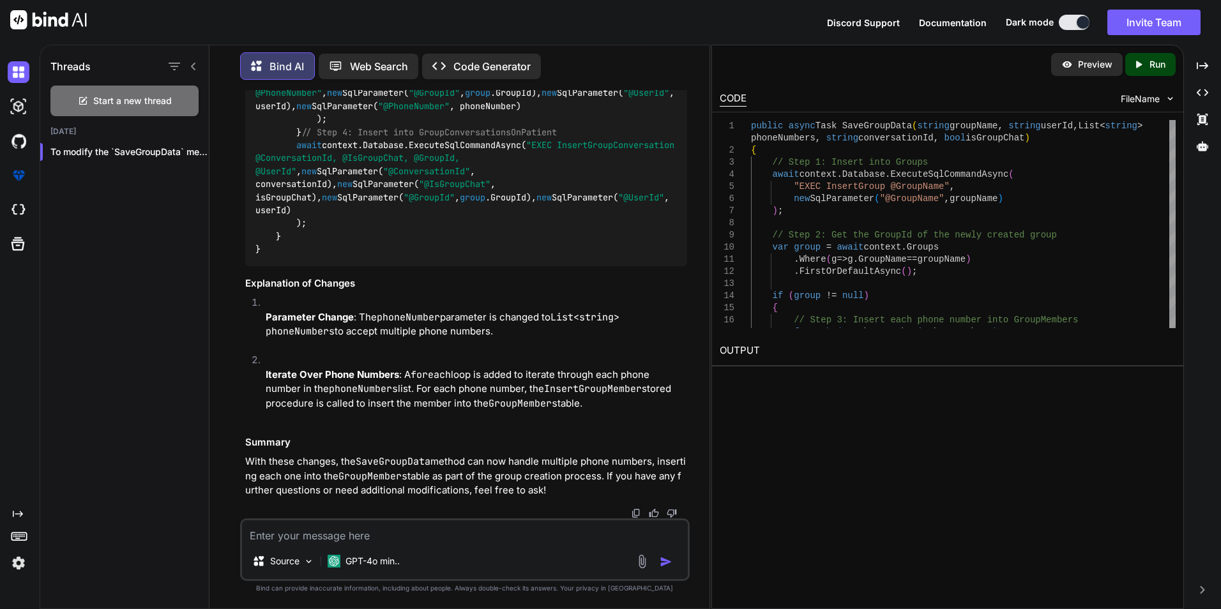
click at [418, 542] on textarea at bounding box center [465, 531] width 446 height 23
paste textarea "public async Task<int> CreateConversation(ConversationModel conversation) { try…"
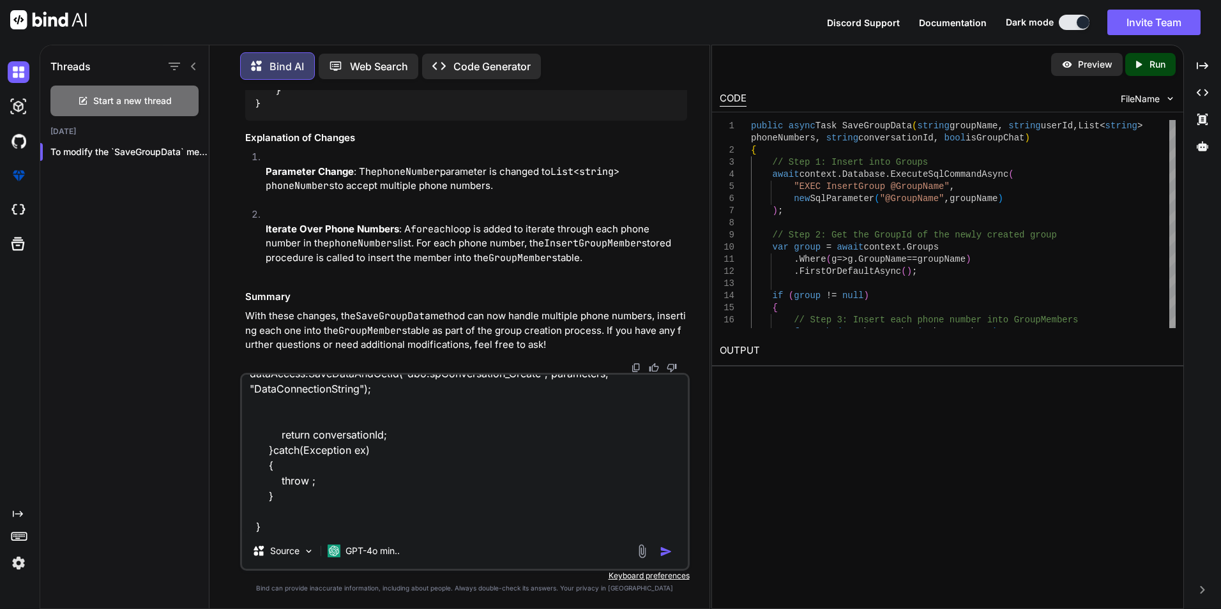
scroll to position [384, 0]
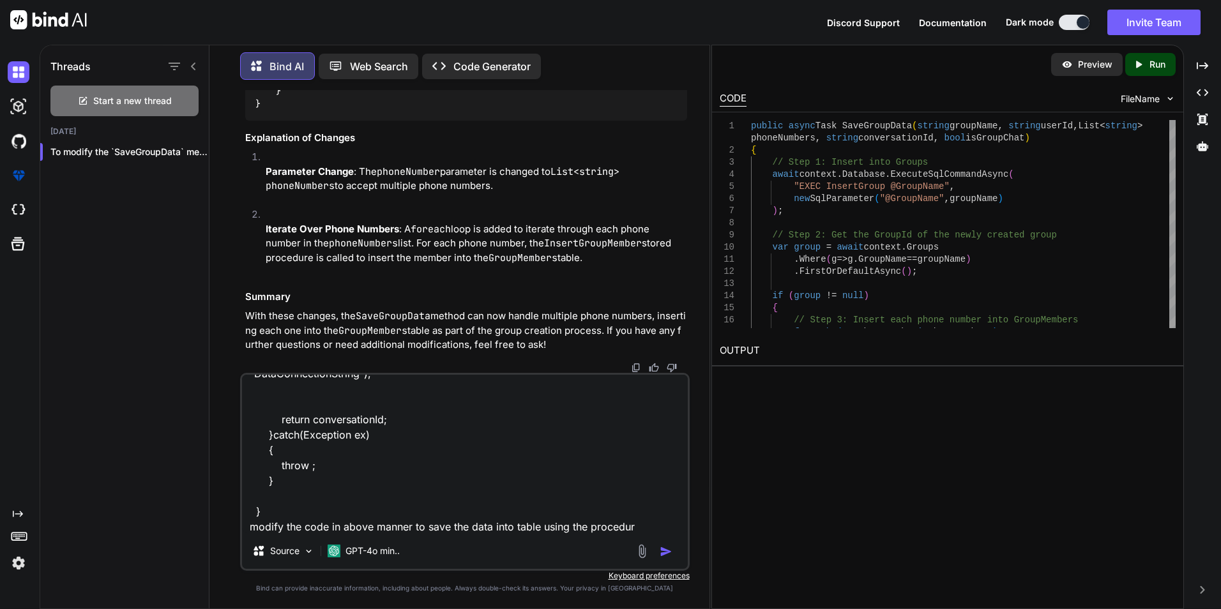
type textarea "public async Task<int> CreateConversation(ConversationModel conversation) { try…"
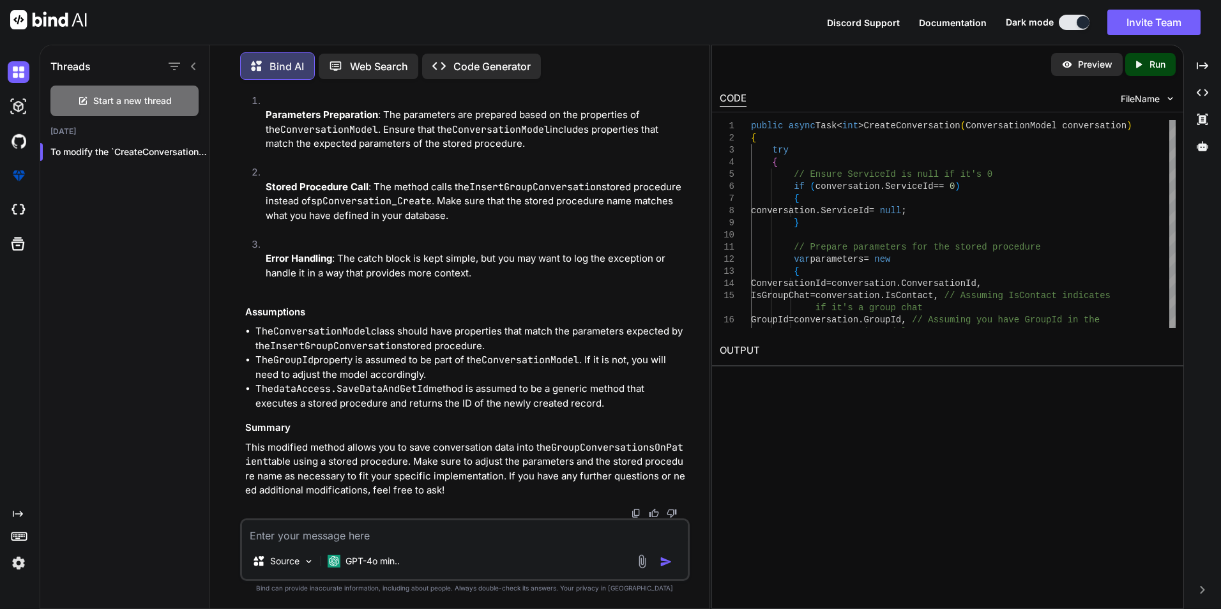
scroll to position [27831, 0]
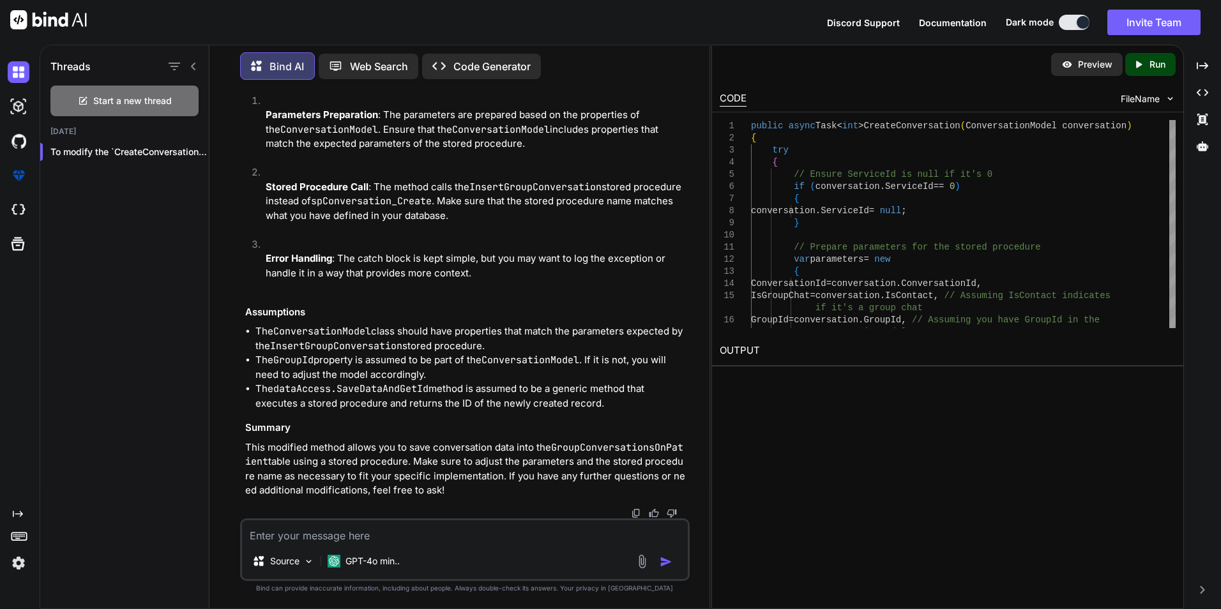
drag, startPoint x: 341, startPoint y: 188, endPoint x: 265, endPoint y: 173, distance: 77.4
click at [391, 540] on textarea at bounding box center [465, 531] width 446 height 23
paste textarea "var conversationId = await dataAccess.SaveDataAndGetId("dbo.InsertGroupConversa…"
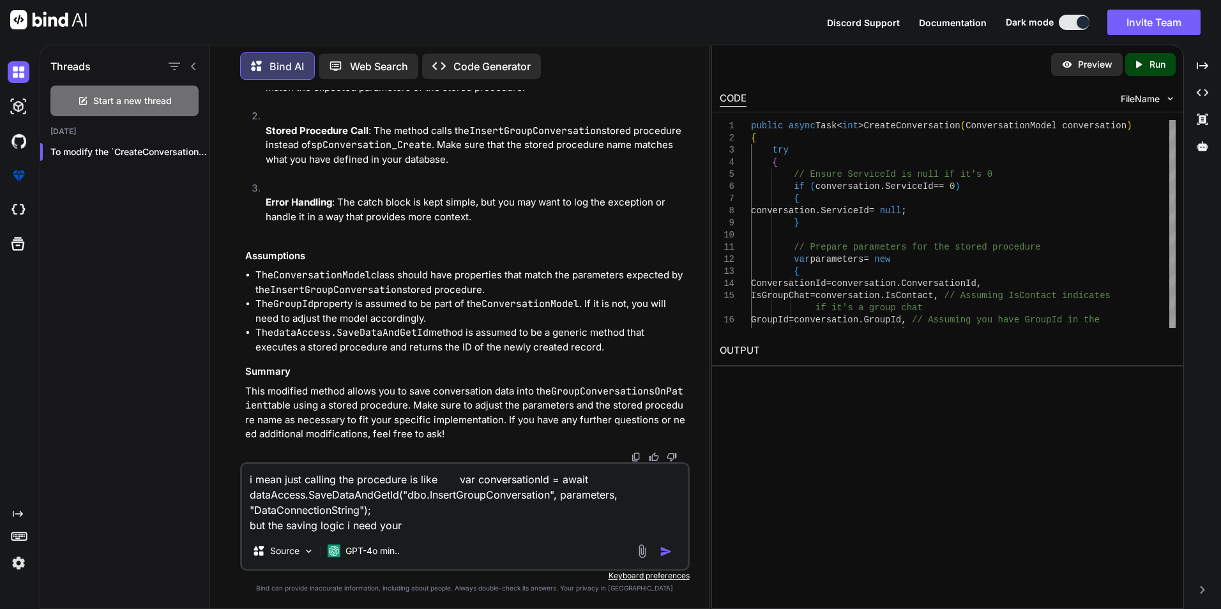
type textarea "i mean just calling the procedure is like var conversationId = await dataAccess…"
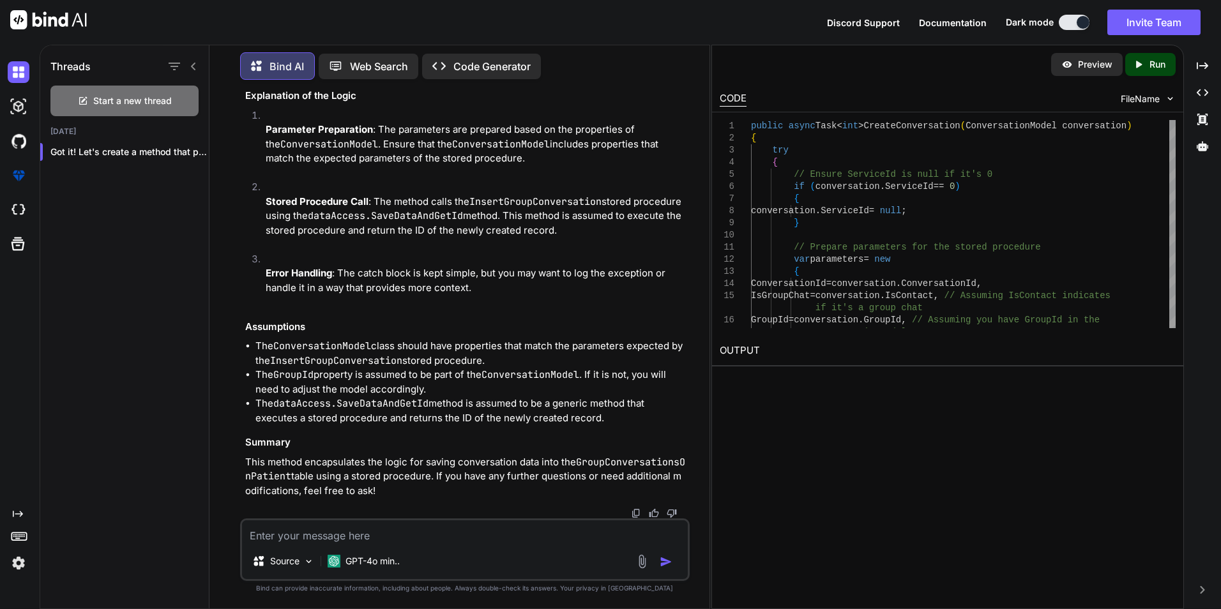
scroll to position [26789, 0]
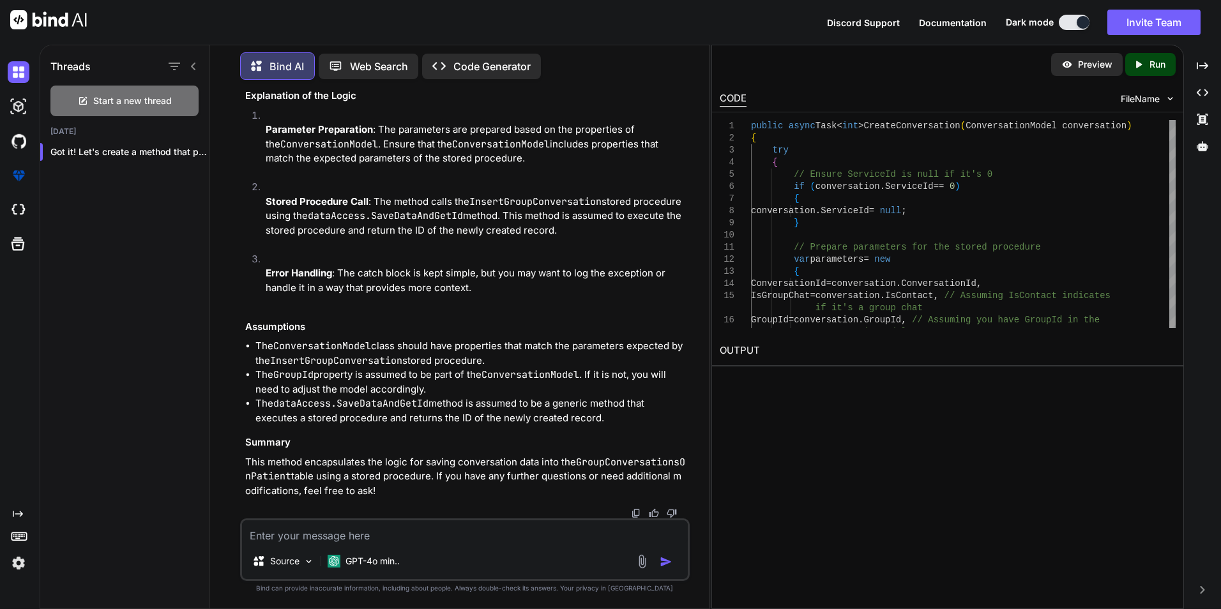
drag, startPoint x: 481, startPoint y: 276, endPoint x: 526, endPoint y: 276, distance: 45.3
drag, startPoint x: 526, startPoint y: 276, endPoint x: 585, endPoint y: 276, distance: 58.7
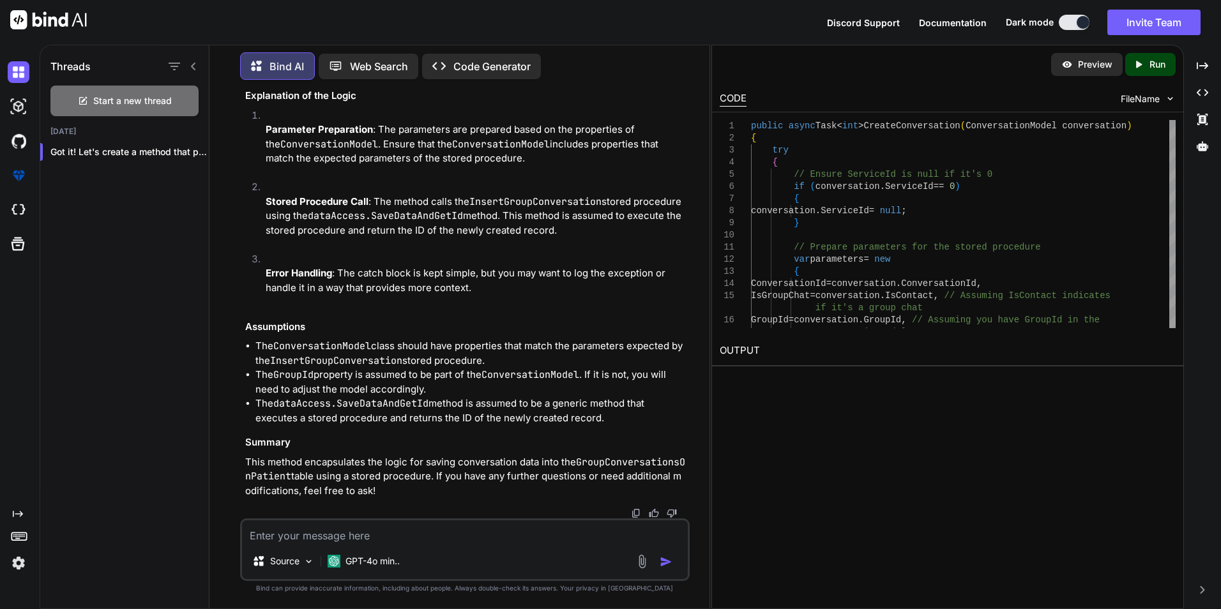
drag, startPoint x: 292, startPoint y: 303, endPoint x: 318, endPoint y: 397, distance: 97.3
drag, startPoint x: 319, startPoint y: 405, endPoint x: 286, endPoint y: 296, distance: 114.6
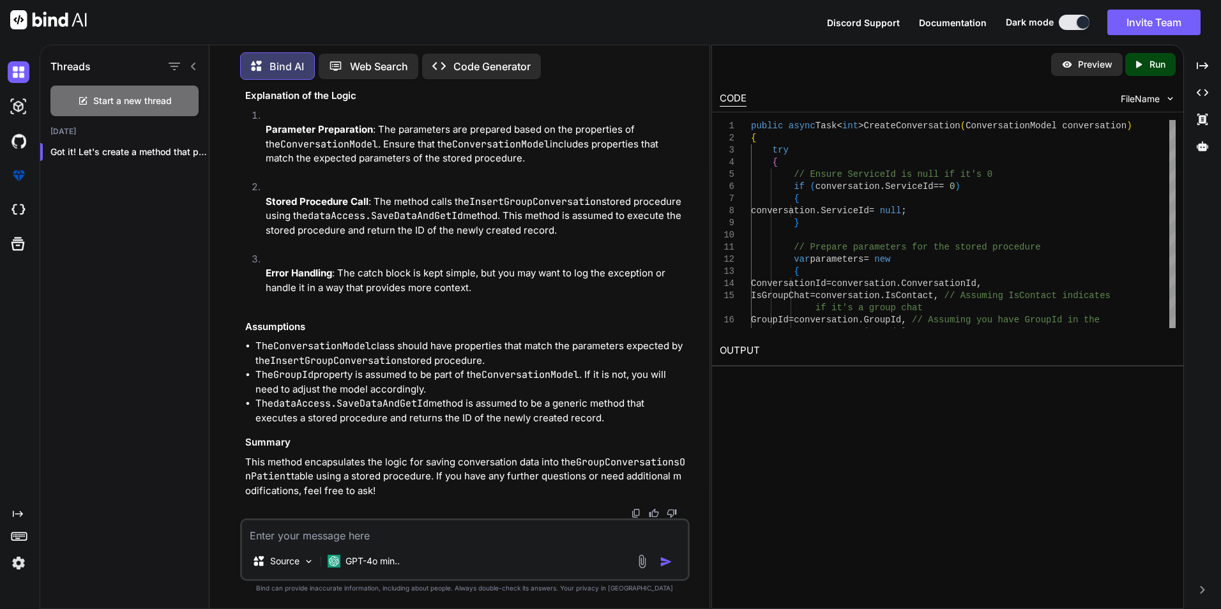
scroll to position [27108, 0]
drag, startPoint x: 298, startPoint y: 314, endPoint x: 333, endPoint y: 403, distance: 96.0
click at [192, 151] on icon "button" at bounding box center [195, 151] width 6 height 1
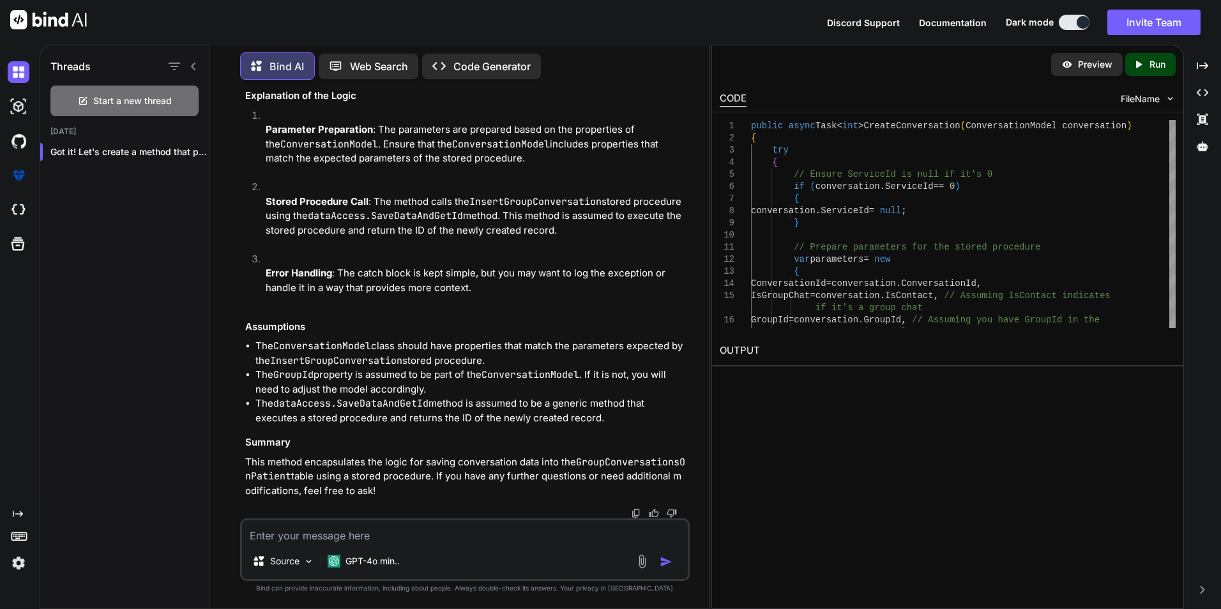
click at [130, 213] on div "Threads Start a new thread [DATE] Got it! Let's create a method that prepa..." at bounding box center [124, 325] width 169 height 566
click at [6, 19] on div at bounding box center [43, 22] width 87 height 45
click at [197, 62] on icon at bounding box center [193, 66] width 10 height 10
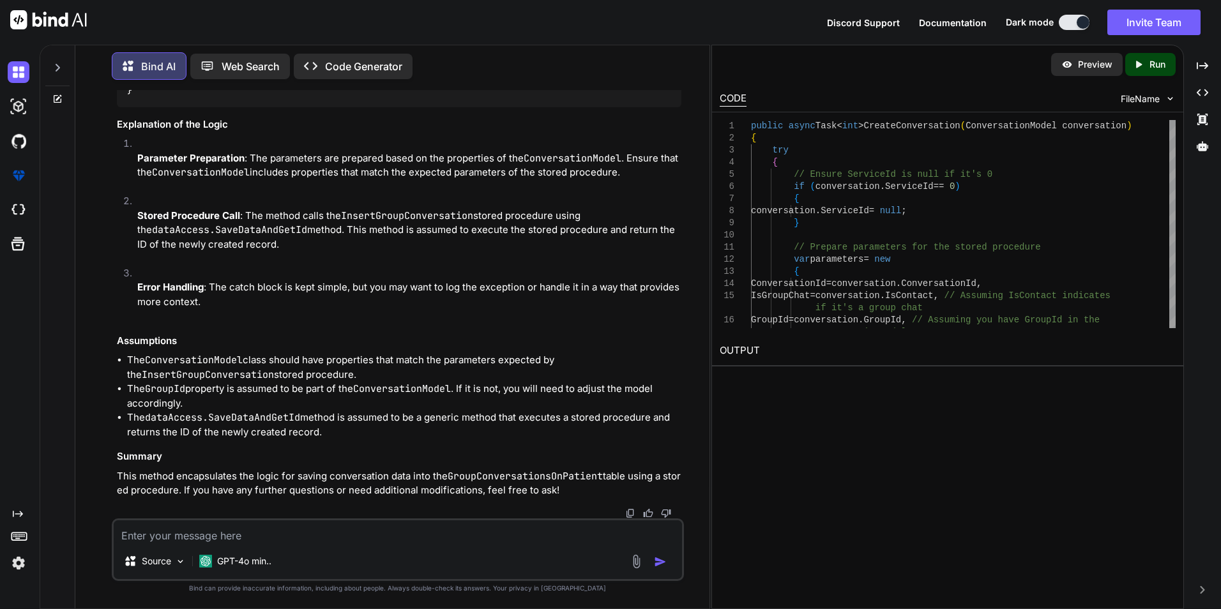
scroll to position [27799, 0]
click at [62, 101] on div at bounding box center [57, 325] width 35 height 566
click at [60, 98] on icon at bounding box center [57, 99] width 10 height 10
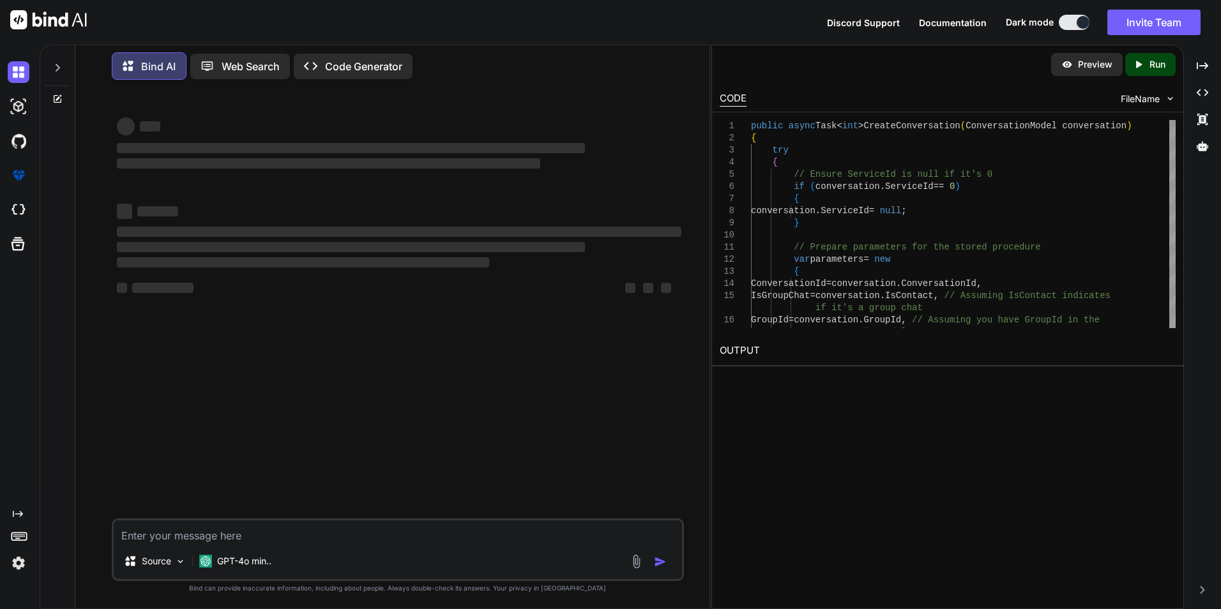
scroll to position [0, 0]
click at [57, 69] on icon at bounding box center [57, 68] width 10 height 10
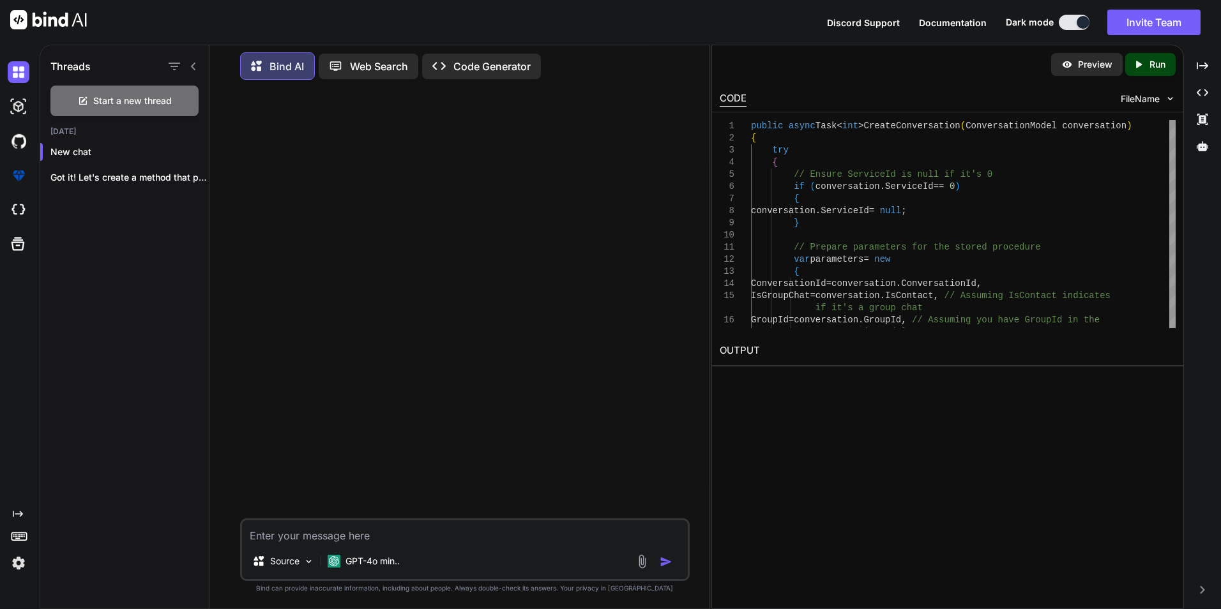
click at [57, 69] on h1 "Threads" at bounding box center [70, 66] width 40 height 15
click at [201, 61] on div "Threads" at bounding box center [124, 63] width 169 height 43
click at [186, 61] on div at bounding box center [181, 66] width 33 height 18
click at [192, 63] on icon at bounding box center [193, 67] width 4 height 8
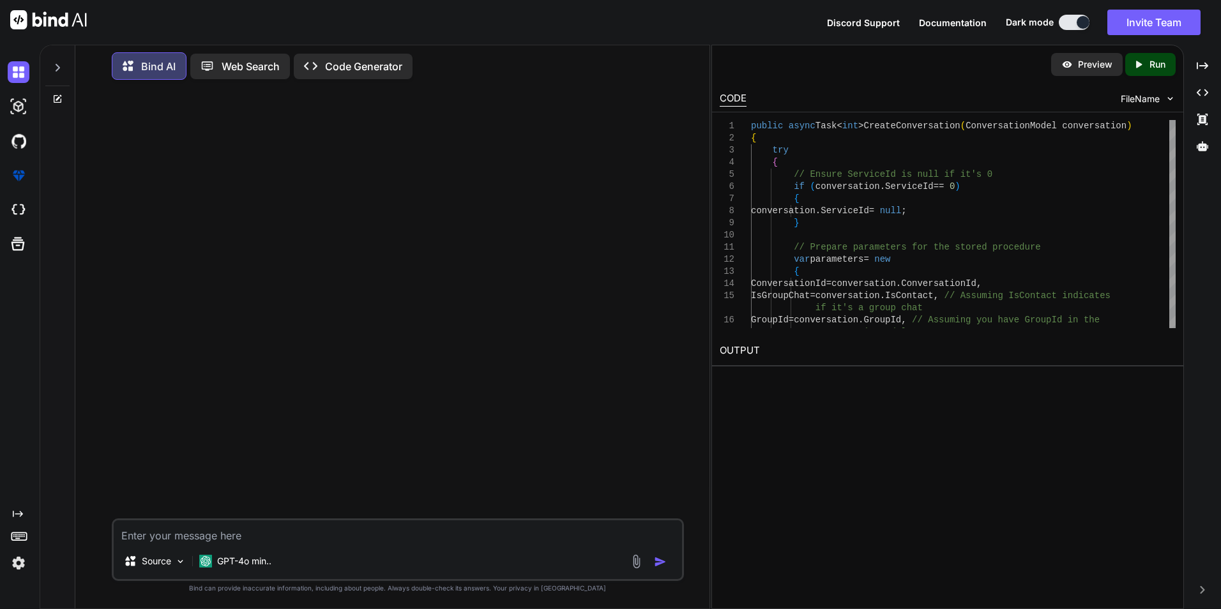
click at [173, 524] on textarea at bounding box center [398, 531] width 568 height 23
paste textarea "update Users set RingCentralPhone='9786159222' where UserId ='04fd9f96-48f8-4d4…"
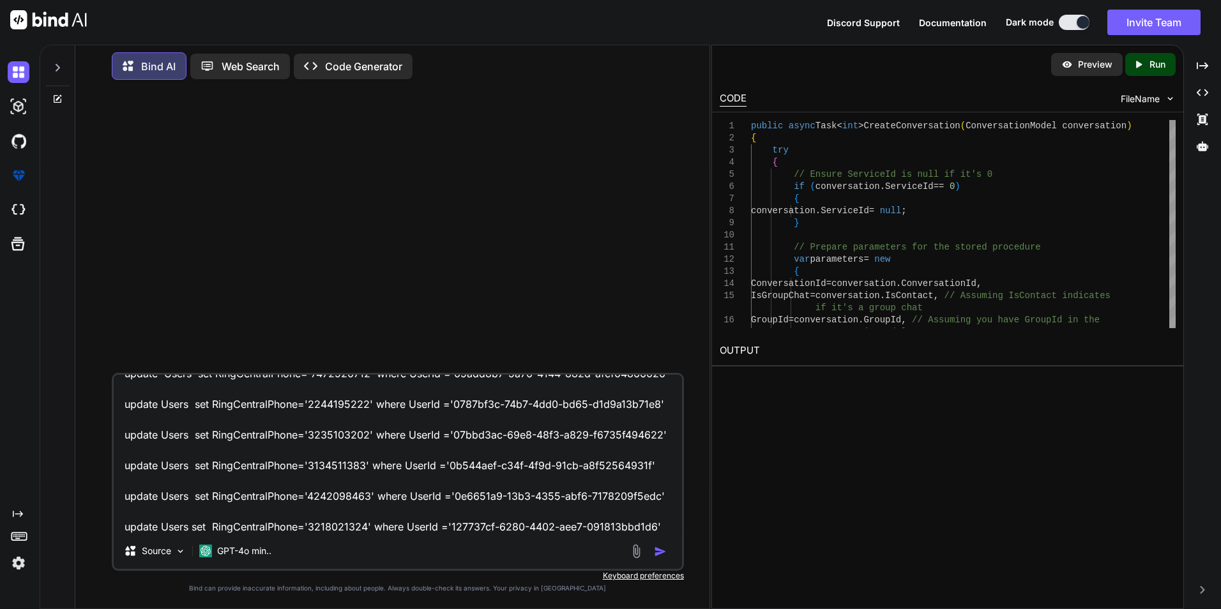
scroll to position [63, 0]
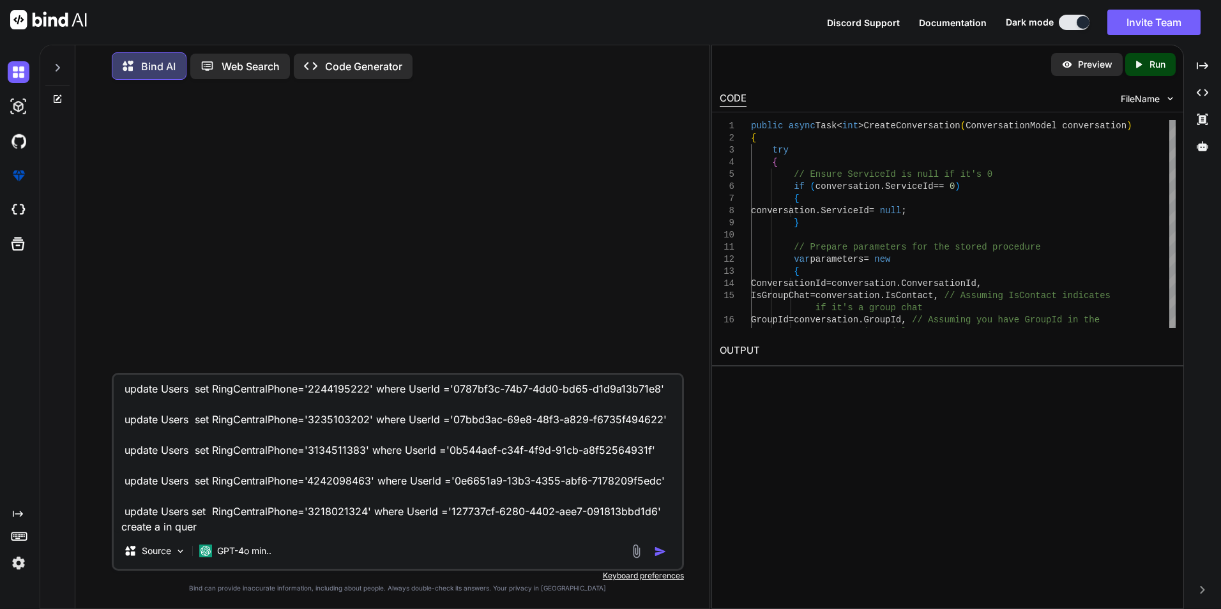
type textarea "update Users set RingCentralPhone='9786159222' where UserId ='04fd9f96-48f8-4d4…"
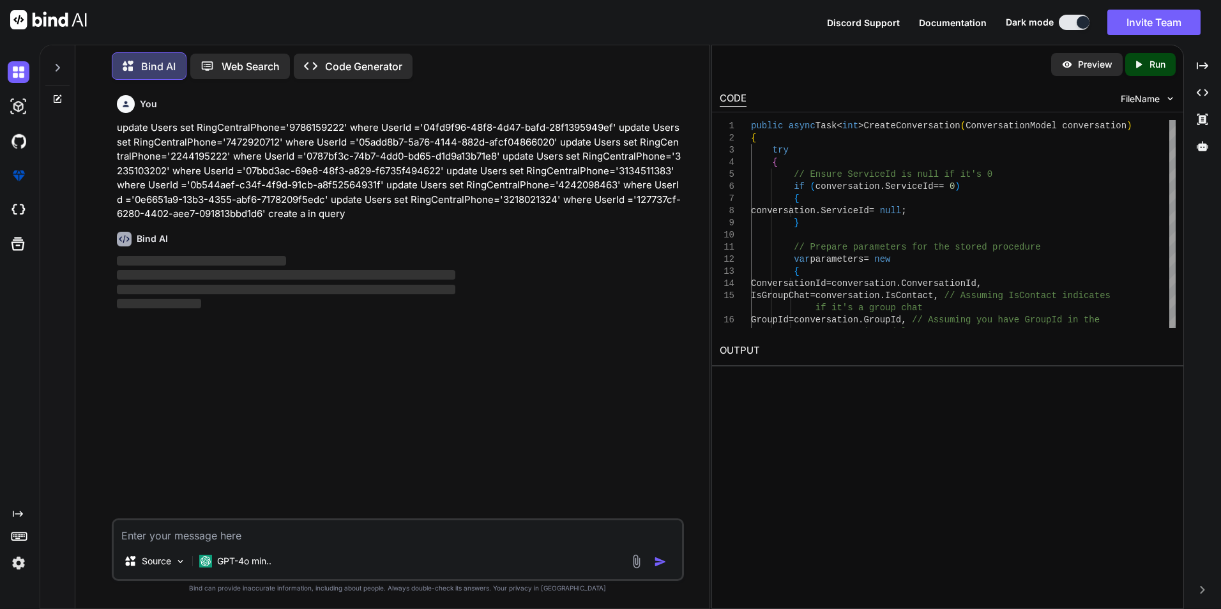
scroll to position [0, 0]
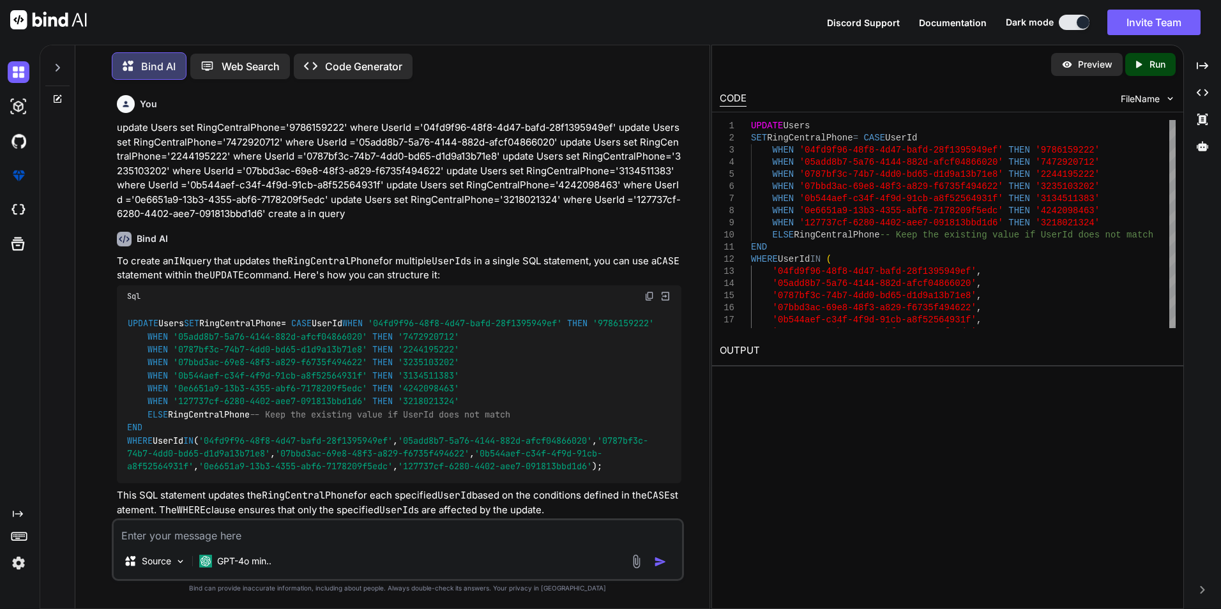
paste textarea "--CREATE TABLE GroupMembers ( -- GroupId INT, -- UserId VARCHAR(50), -- PhoneNu…"
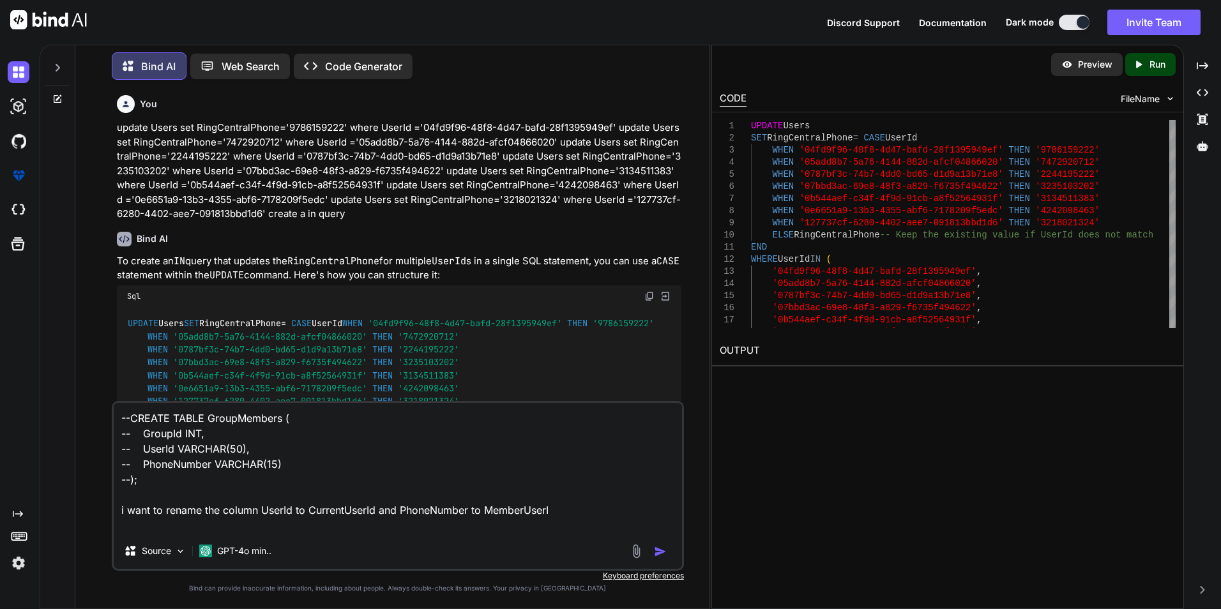
type textarea "--CREATE TABLE GroupMembers ( -- GroupId INT, -- UserId VARCHAR(50), -- PhoneNu…"
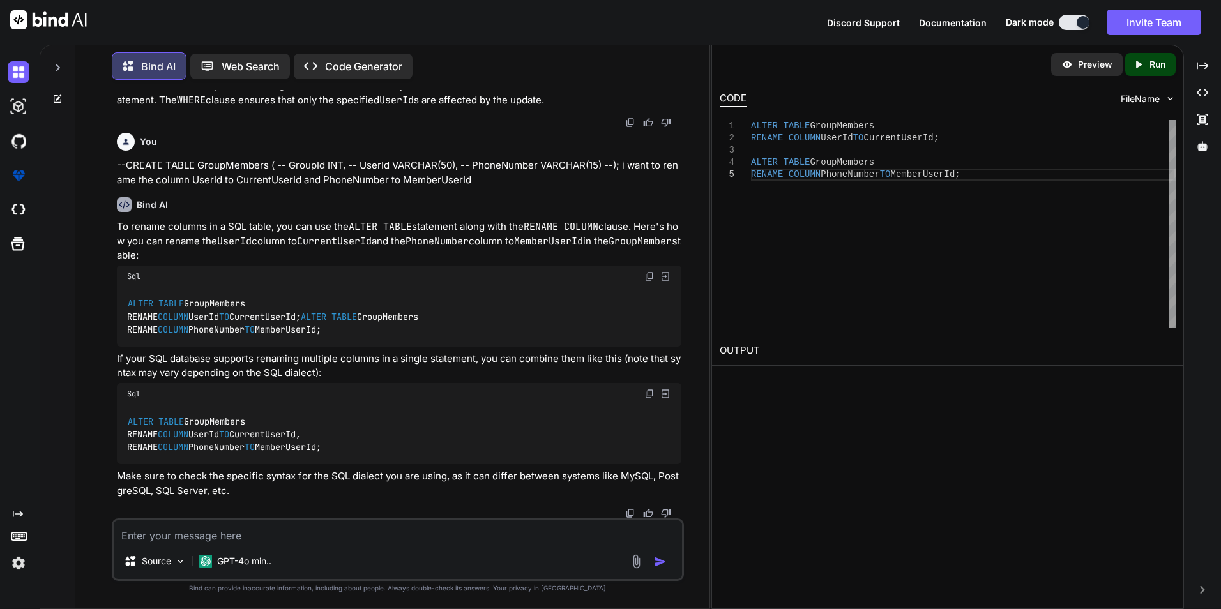
scroll to position [540, 0]
drag, startPoint x: 400, startPoint y: 333, endPoint x: 100, endPoint y: 275, distance: 305.7
click at [100, 275] on div "You update Users set RingCentralPhone='9786159222' where UserId ='04fd9f96-48f8…" at bounding box center [398, 349] width 624 height 519
click at [411, 531] on textarea at bounding box center [398, 531] width 568 height 23
type textarea "i am using sqlserver"
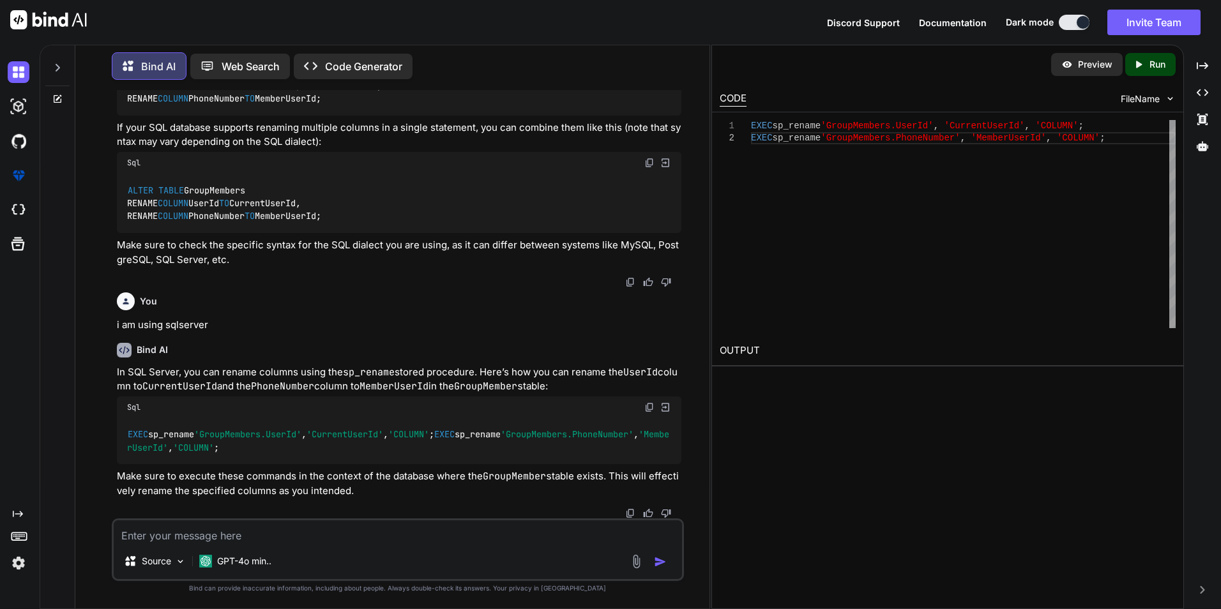
scroll to position [0, 0]
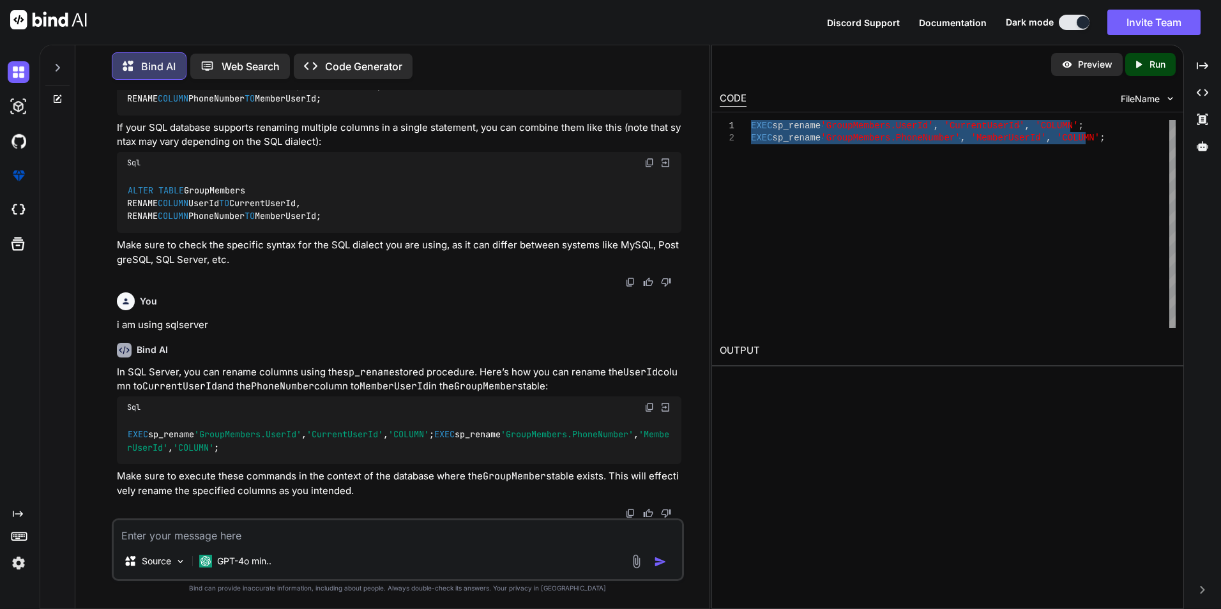
drag, startPoint x: 1110, startPoint y: 144, endPoint x: 719, endPoint y: 123, distance: 392.0
click at [751, 123] on div "EXEC sp_rename 'GroupMembers.UserId' , 'CurrentUserId' , 'COLUMN' ; EXEC sp_ren…" at bounding box center [963, 224] width 425 height 208
type textarea "EXEC sp_rename 'GroupMembers.UserId', 'CurrentUserId', 'COLUMN'; EXEC sp_rename…"
